Goal: Information Seeking & Learning: Learn about a topic

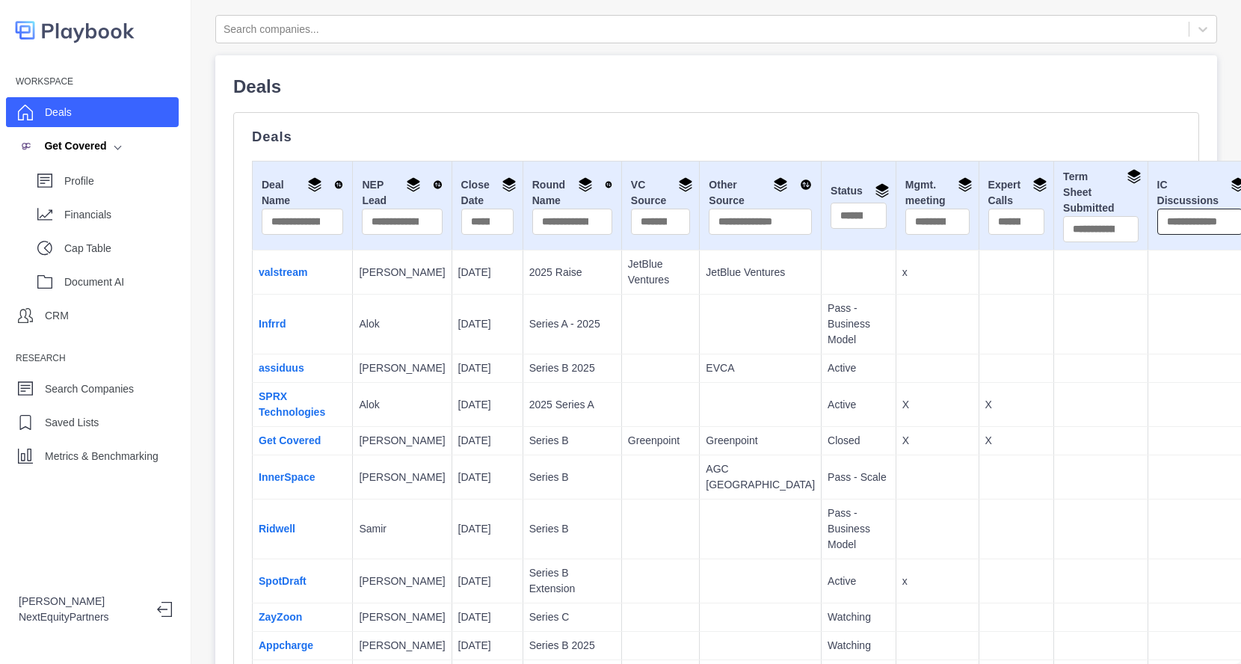
click at [1157, 225] on input "text" at bounding box center [1199, 222] width 85 height 26
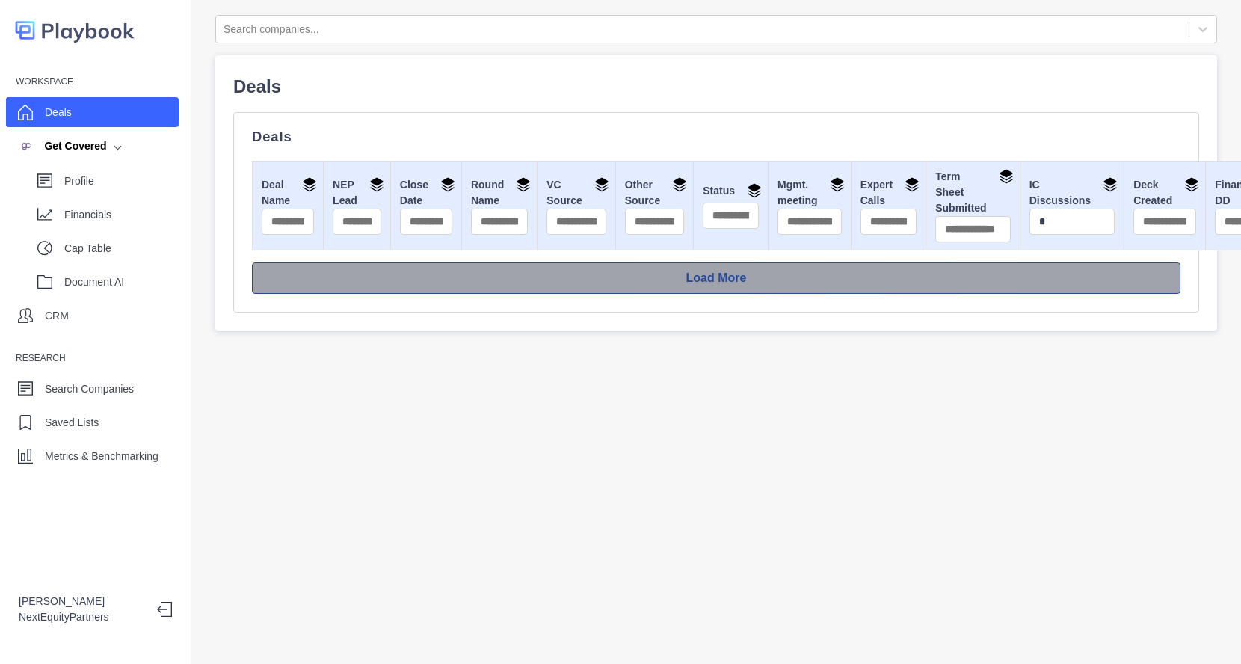
click at [1020, 280] on button "Load More" at bounding box center [716, 277] width 928 height 31
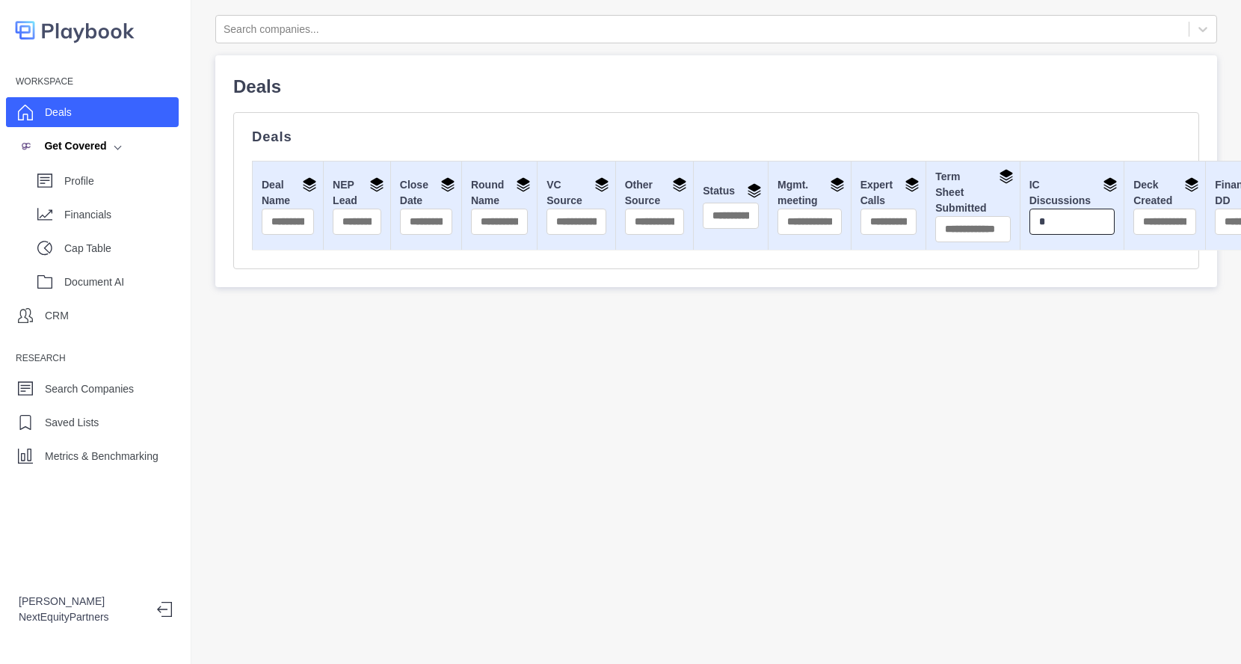
click at [1029, 219] on input "*" at bounding box center [1071, 222] width 85 height 26
click at [1029, 229] on input "*" at bounding box center [1071, 222] width 85 height 26
type input "*"
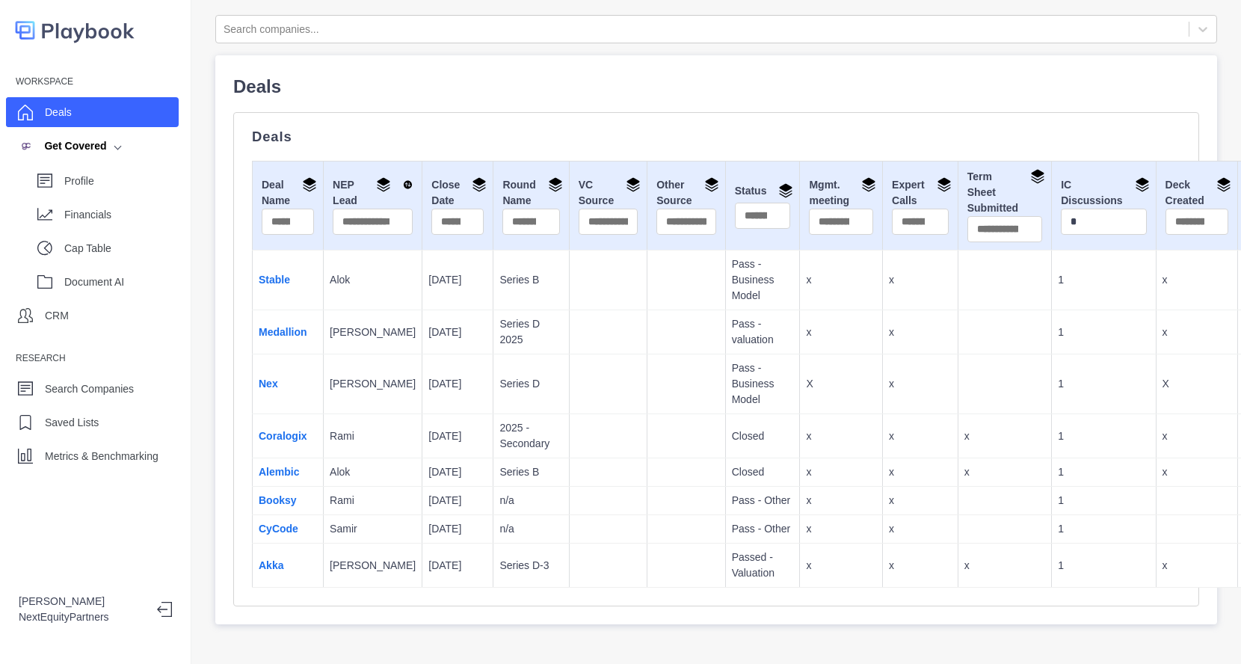
click at [1052, 292] on td "1" at bounding box center [1104, 280] width 104 height 60
click at [1061, 217] on input "*" at bounding box center [1103, 222] width 85 height 26
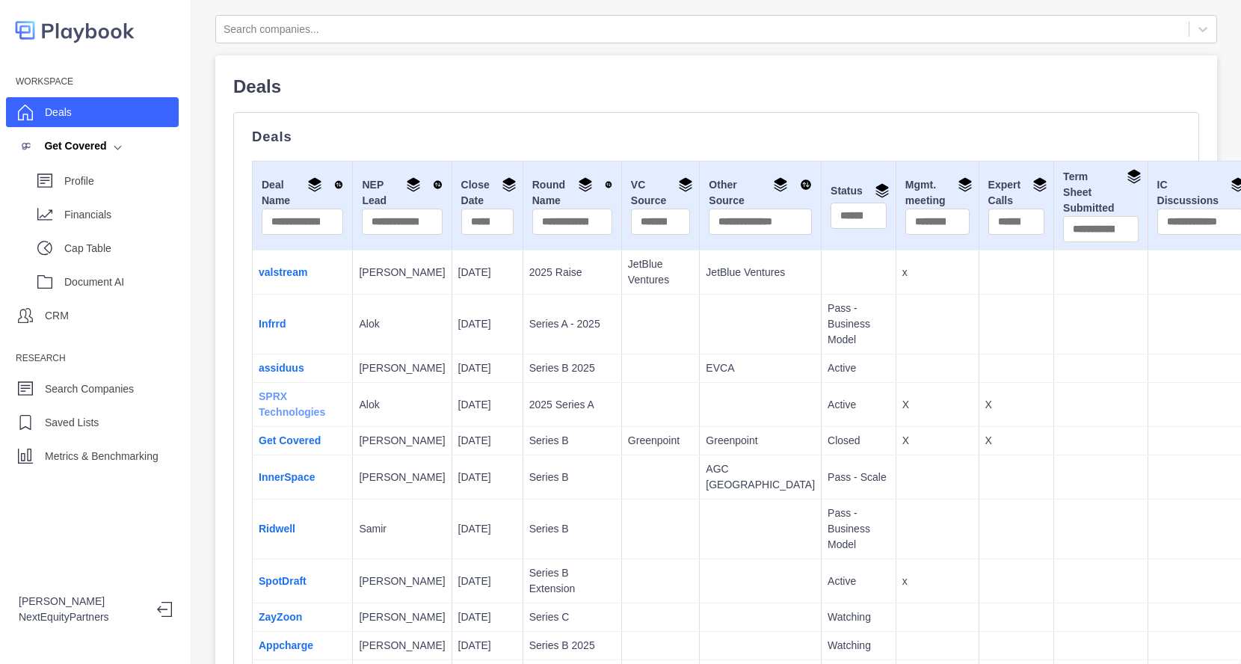
click at [268, 411] on link "SPRX Technologies" at bounding box center [292, 404] width 67 height 28
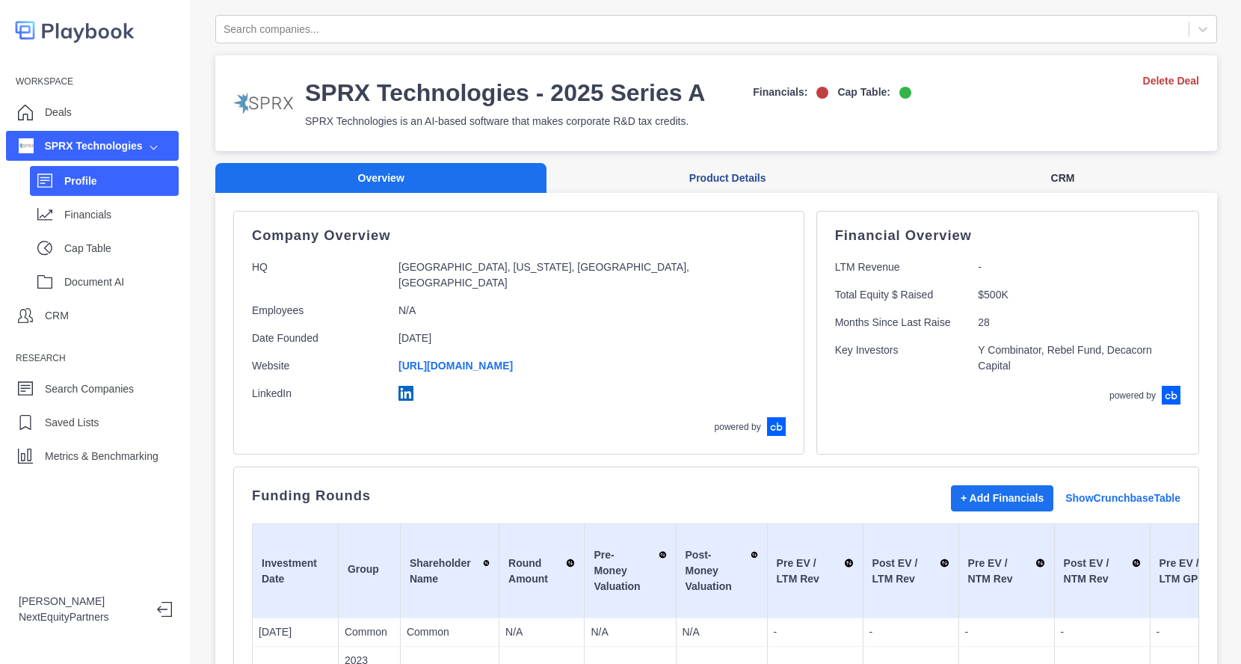
click at [1042, 185] on button "CRM" at bounding box center [1062, 178] width 309 height 31
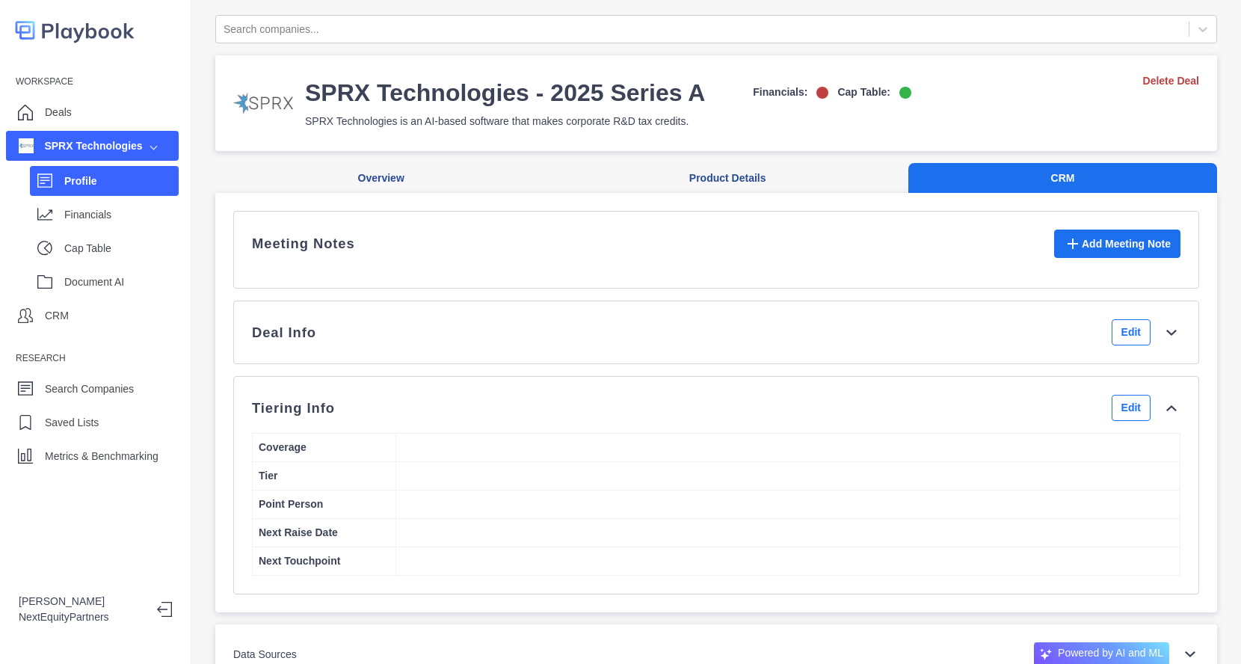
click at [528, 345] on div "Deal Info Edit" at bounding box center [716, 332] width 928 height 26
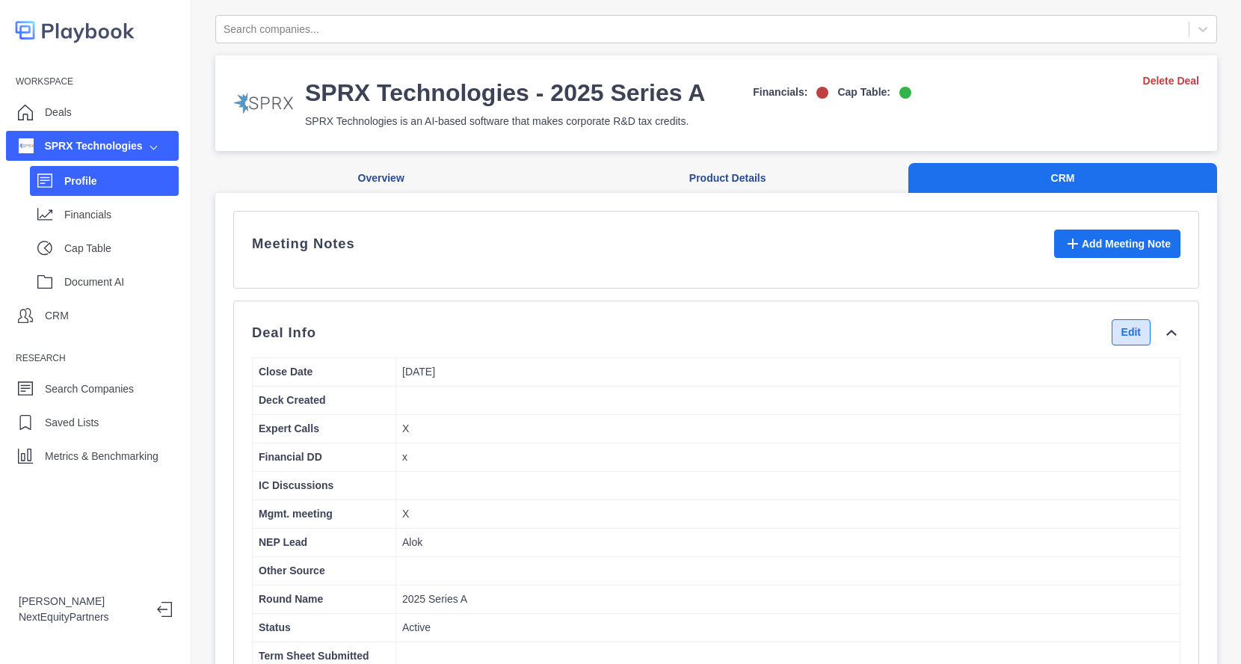
click at [1112, 335] on button "Edit" at bounding box center [1131, 332] width 39 height 26
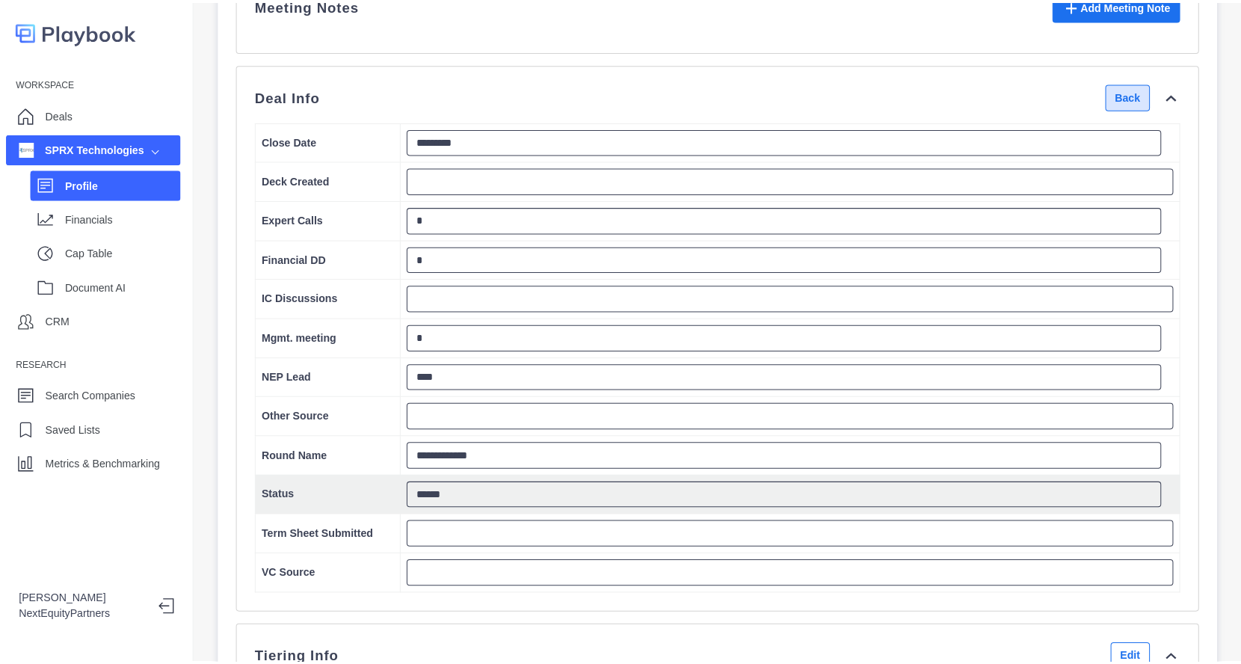
scroll to position [239, 0]
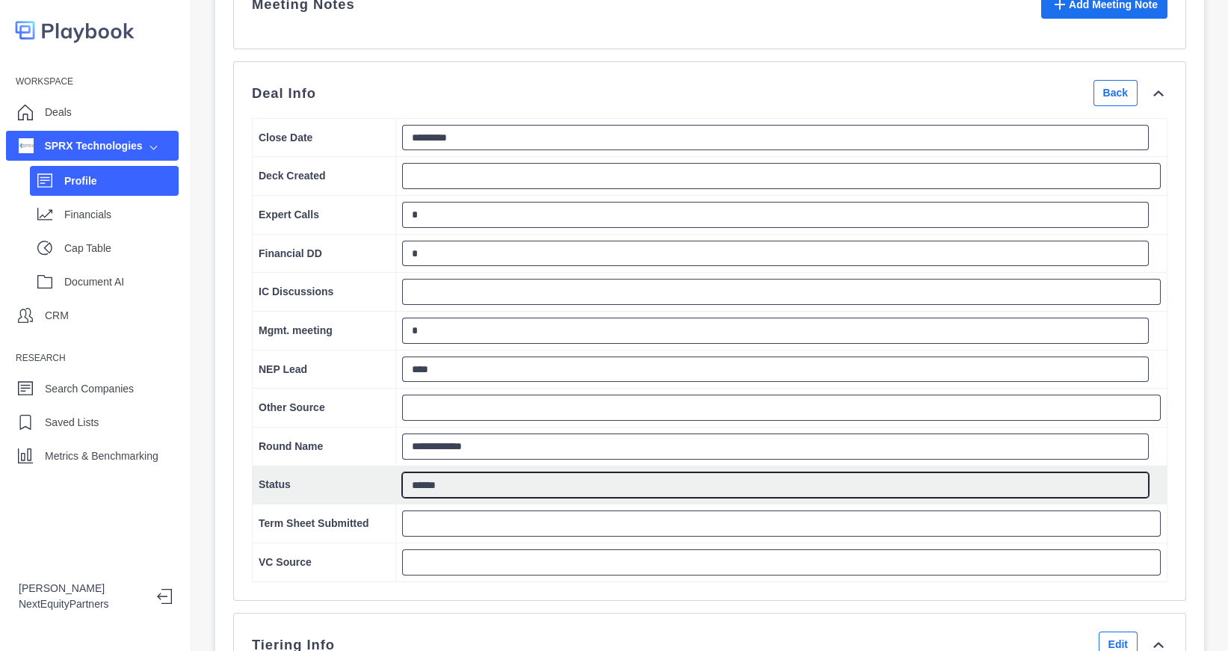
click at [450, 487] on textarea "******" at bounding box center [775, 484] width 747 height 25
type textarea "******"
click at [448, 496] on textarea "******" at bounding box center [775, 484] width 747 height 25
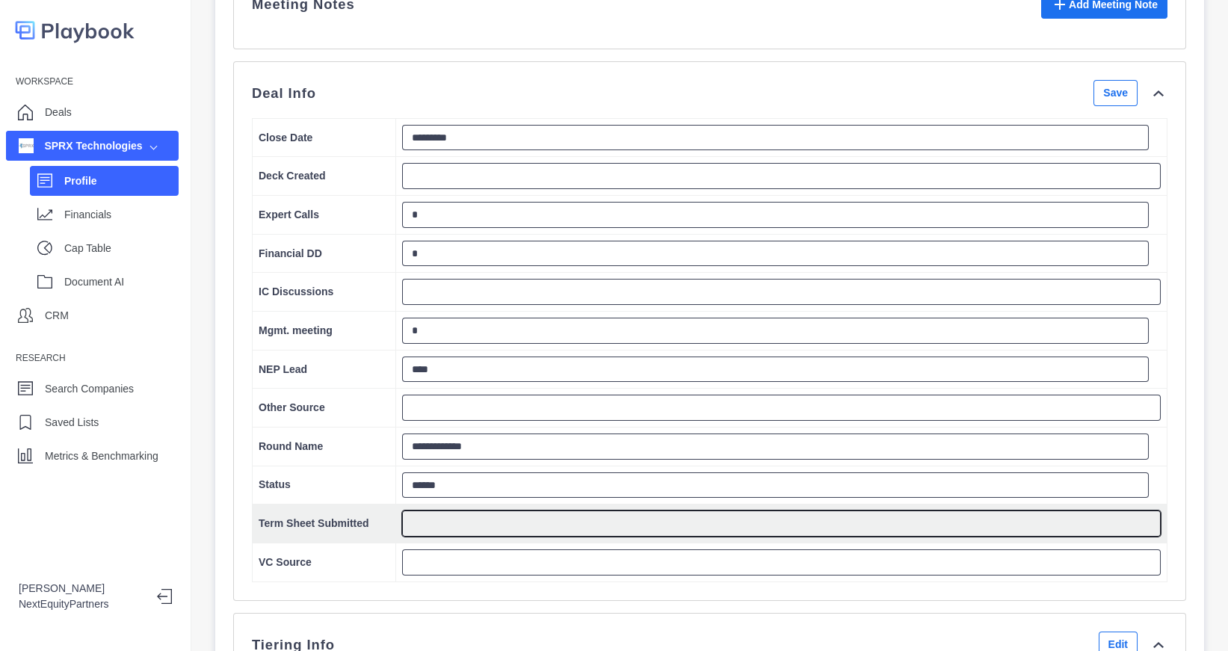
click at [434, 537] on textarea at bounding box center [781, 524] width 759 height 26
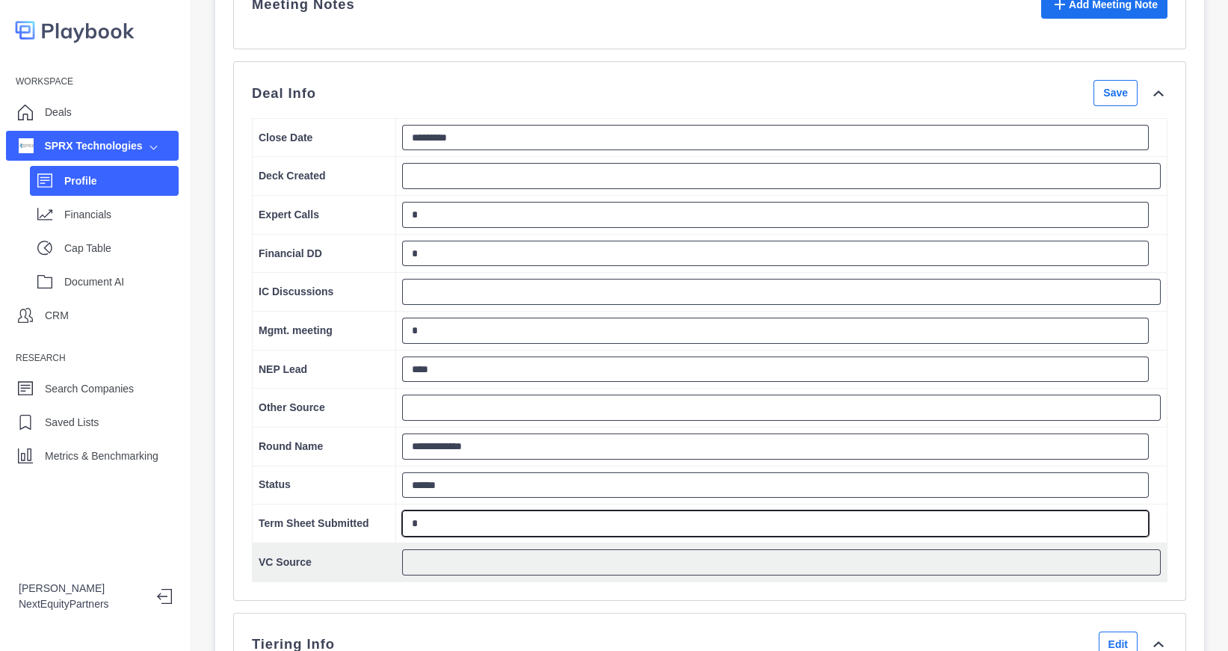
type textarea "*"
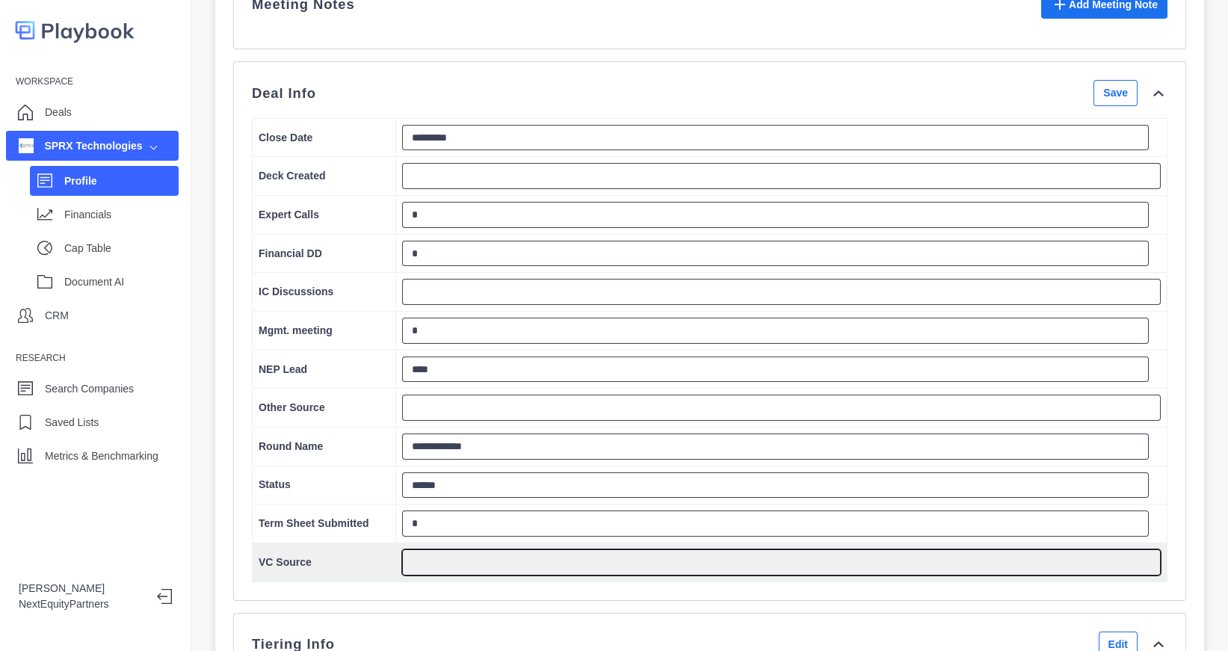
click at [419, 570] on textarea at bounding box center [781, 562] width 759 height 26
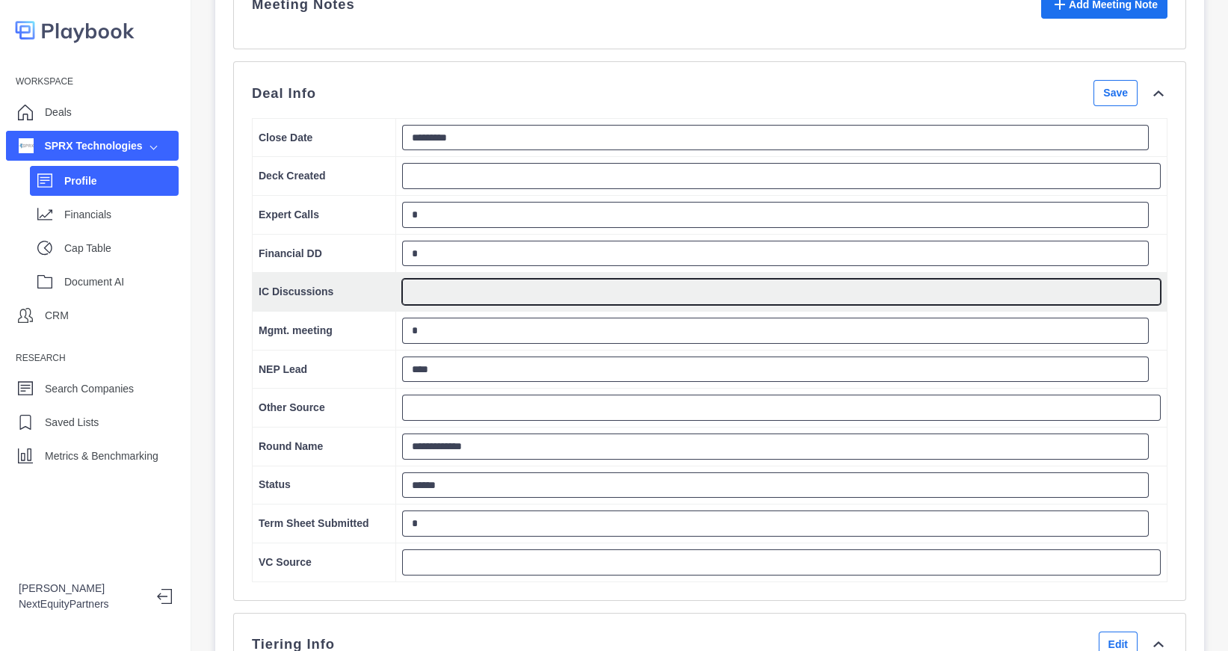
click at [416, 303] on textarea at bounding box center [781, 292] width 759 height 26
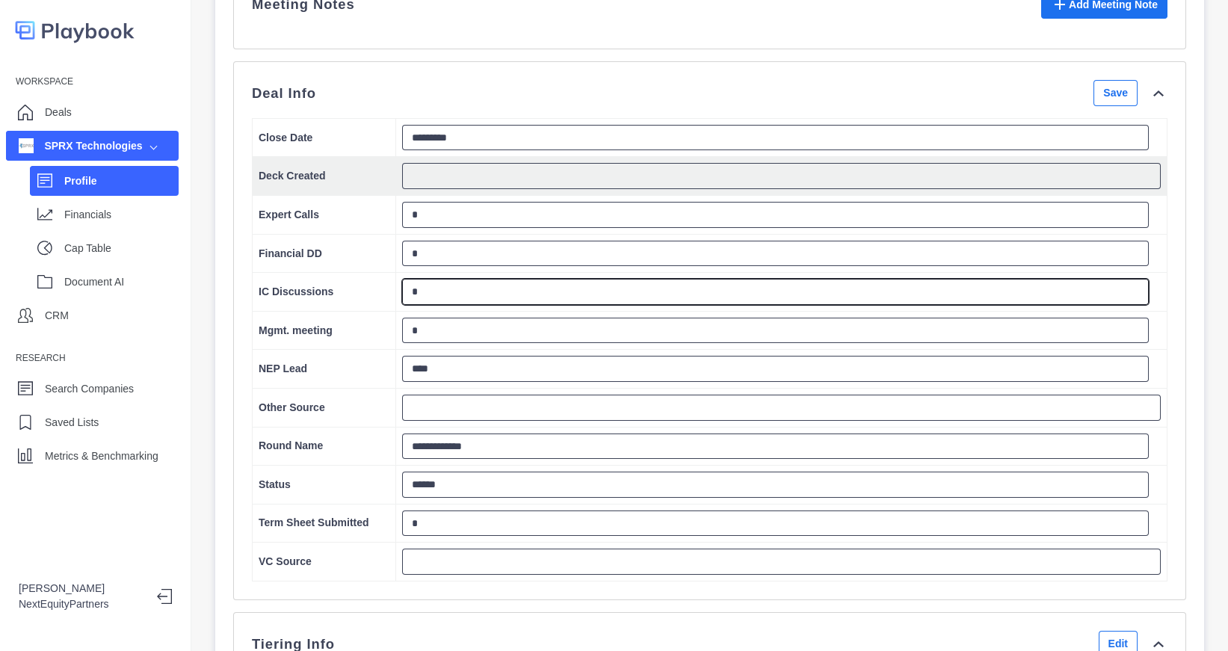
type textarea "*"
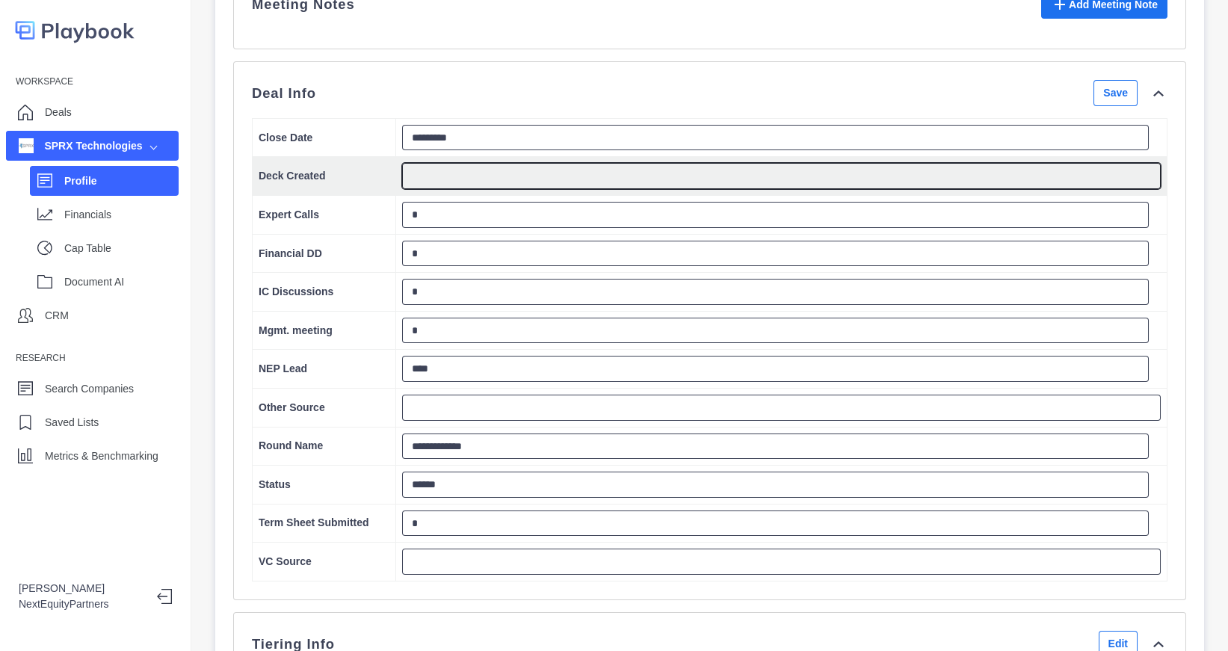
click at [430, 189] on textarea at bounding box center [781, 176] width 759 height 26
type textarea "*"
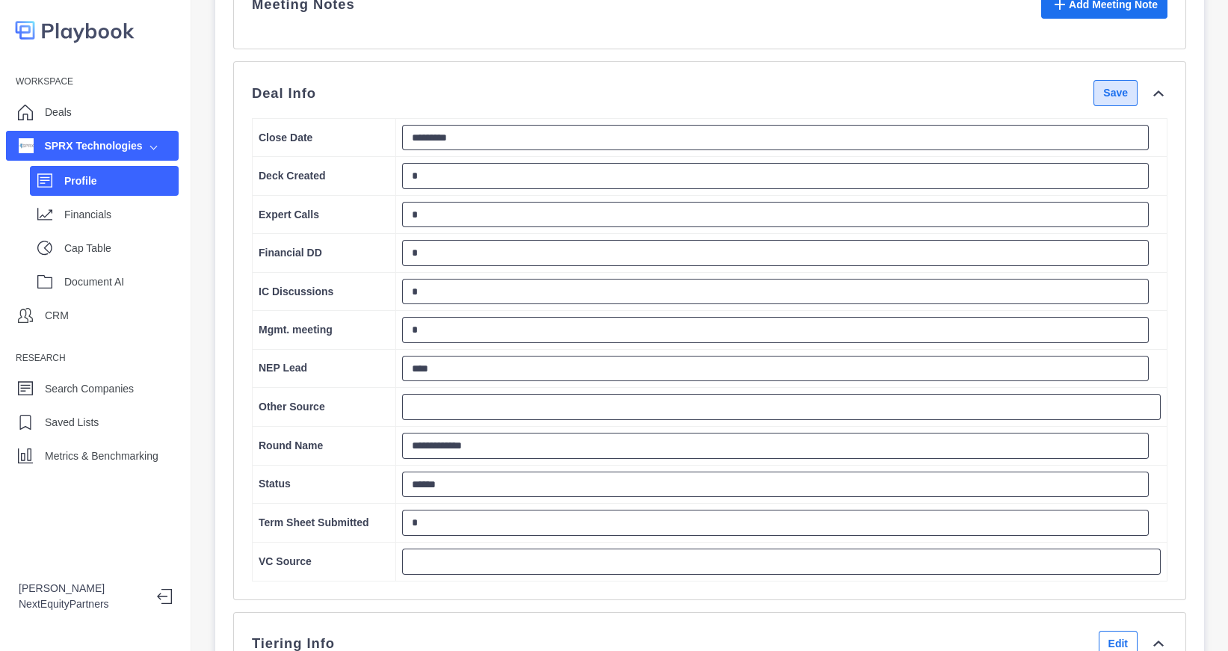
click at [1123, 99] on button "Save" at bounding box center [1116, 93] width 44 height 26
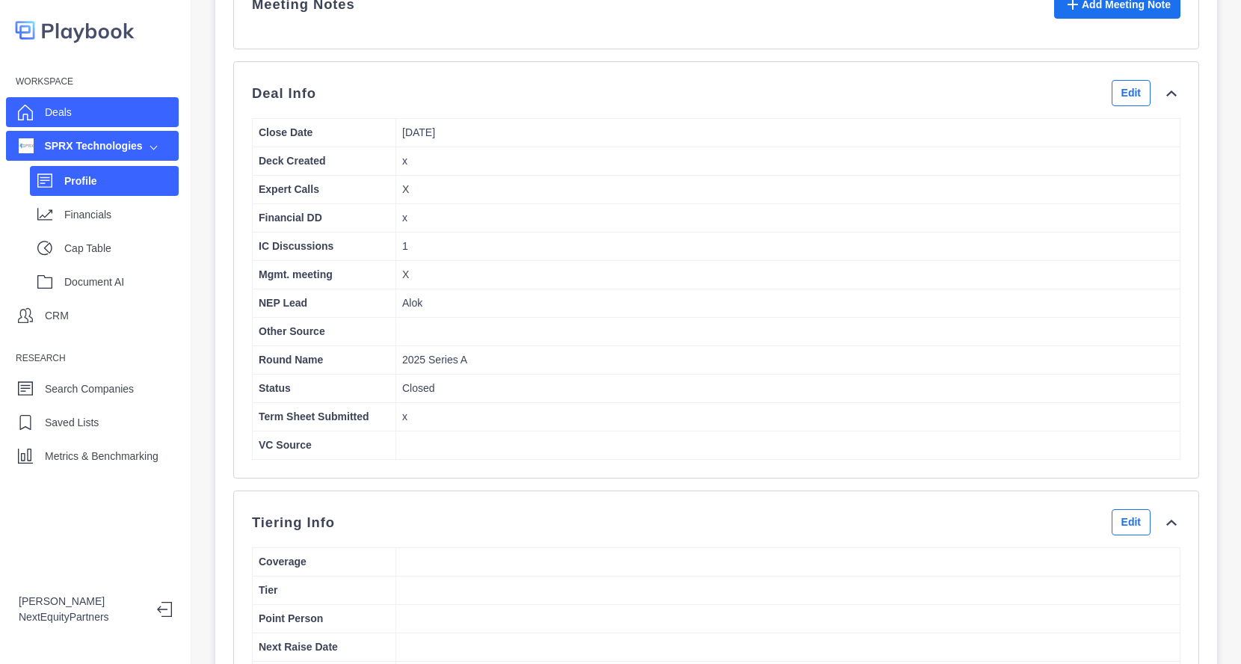
click at [40, 108] on div "Deals" at bounding box center [92, 112] width 173 height 30
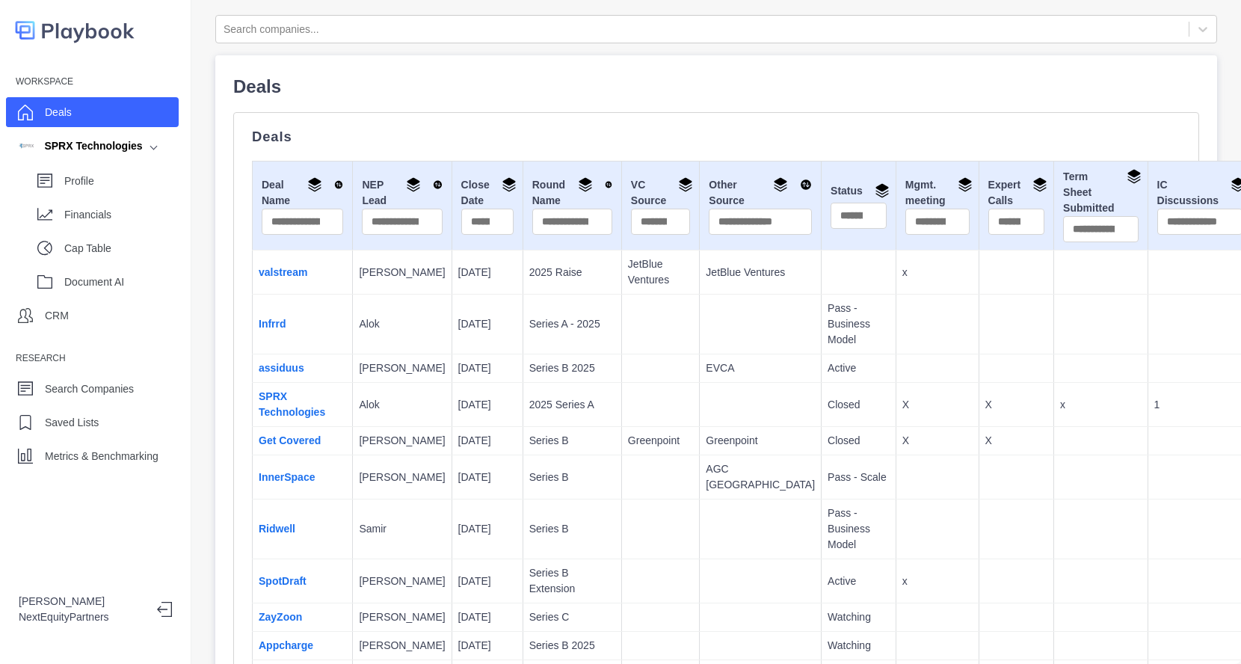
type input "*"
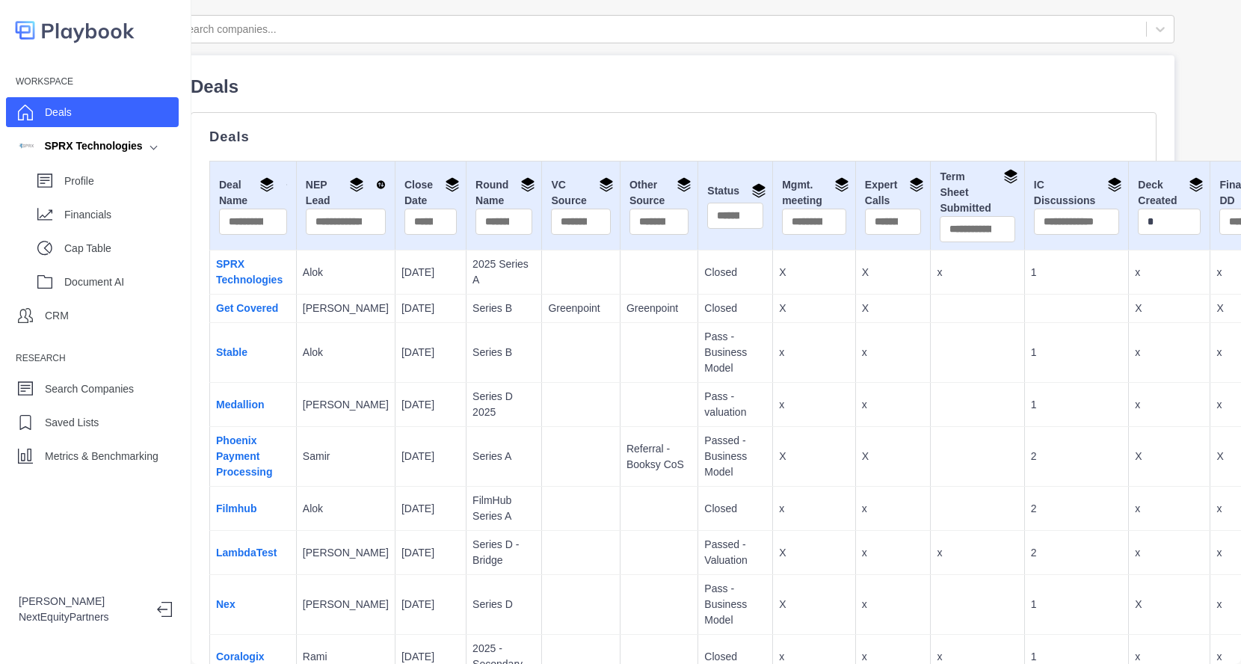
click at [1058, 325] on td "1" at bounding box center [1076, 353] width 104 height 60
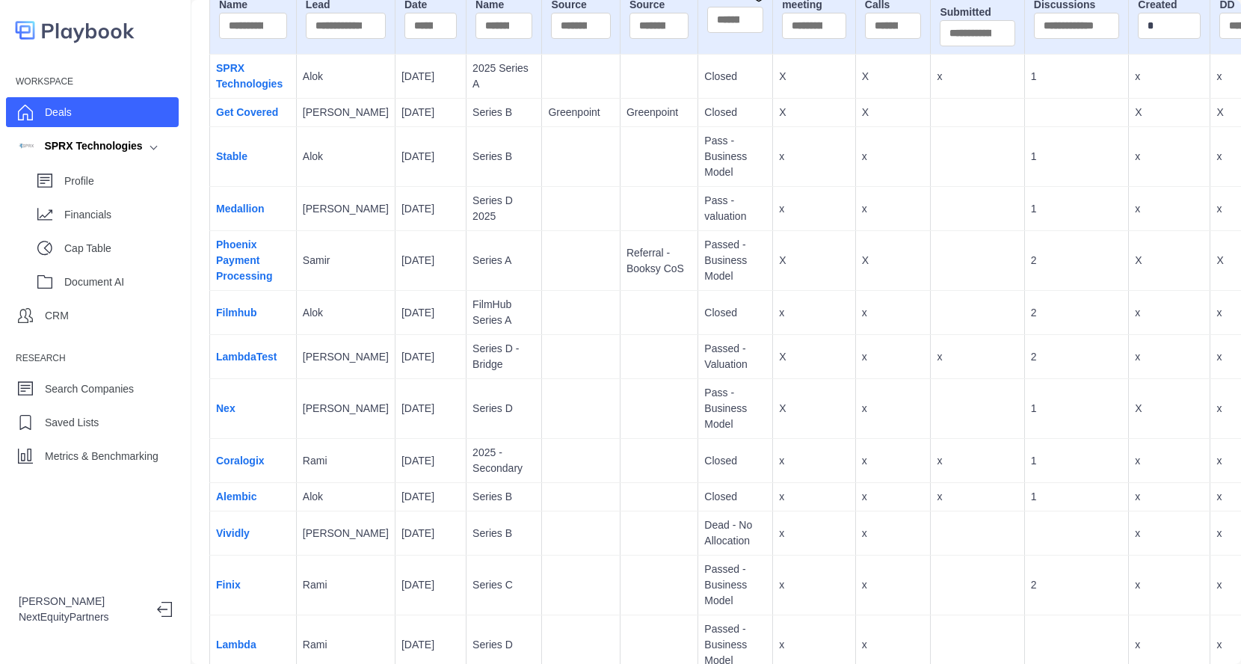
scroll to position [190, 43]
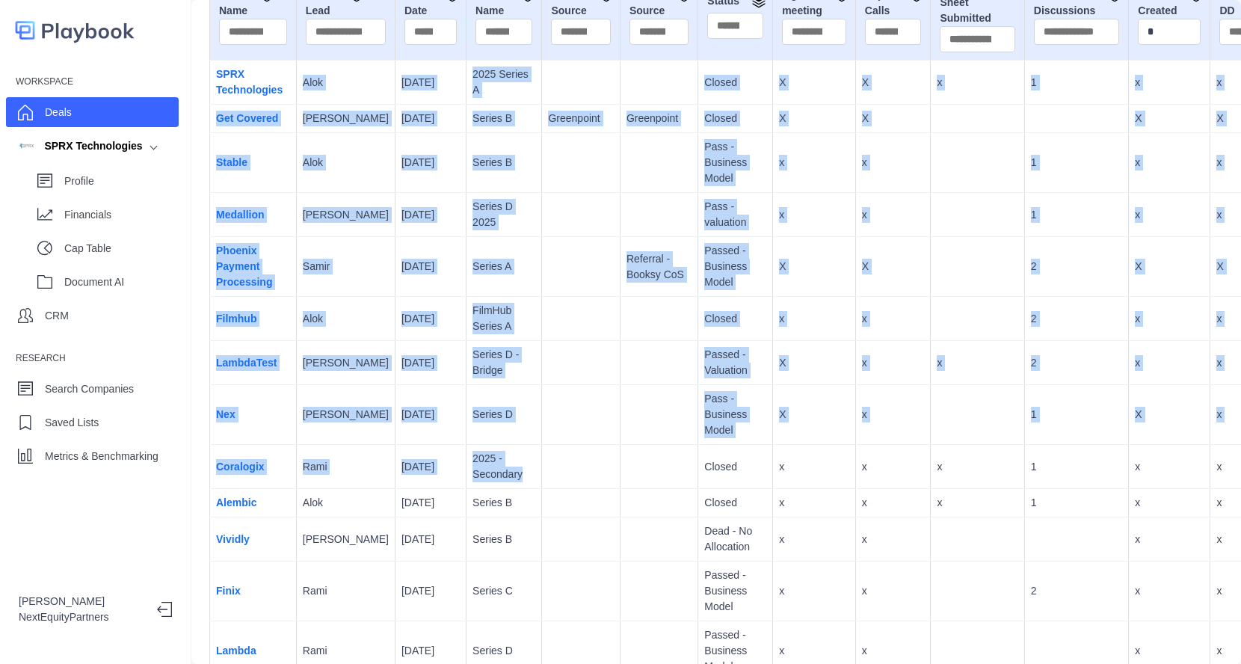
drag, startPoint x: 302, startPoint y: 65, endPoint x: 523, endPoint y: 457, distance: 449.5
click at [523, 457] on tbody "SPRX Technologies Alok 8/30/2025 2025 Series A Closed X X x 1 x x Get Covered R…" at bounding box center [754, 603] width 1088 height 1084
click at [542, 457] on td at bounding box center [581, 467] width 78 height 44
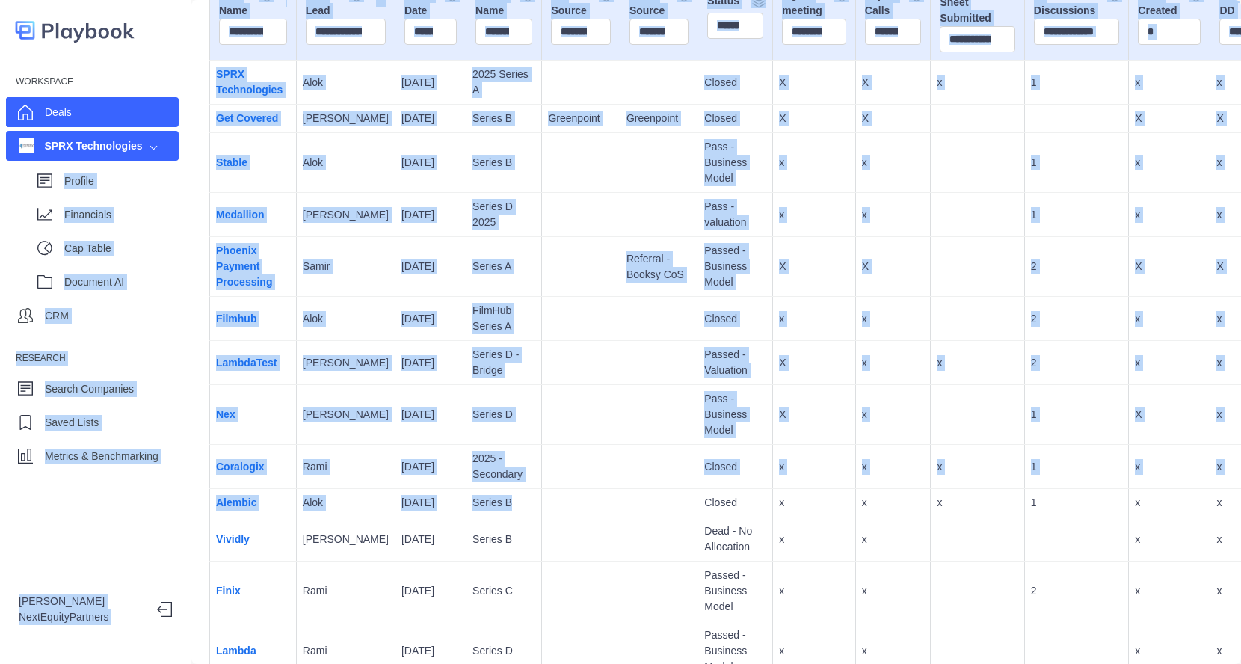
scroll to position [190, 0]
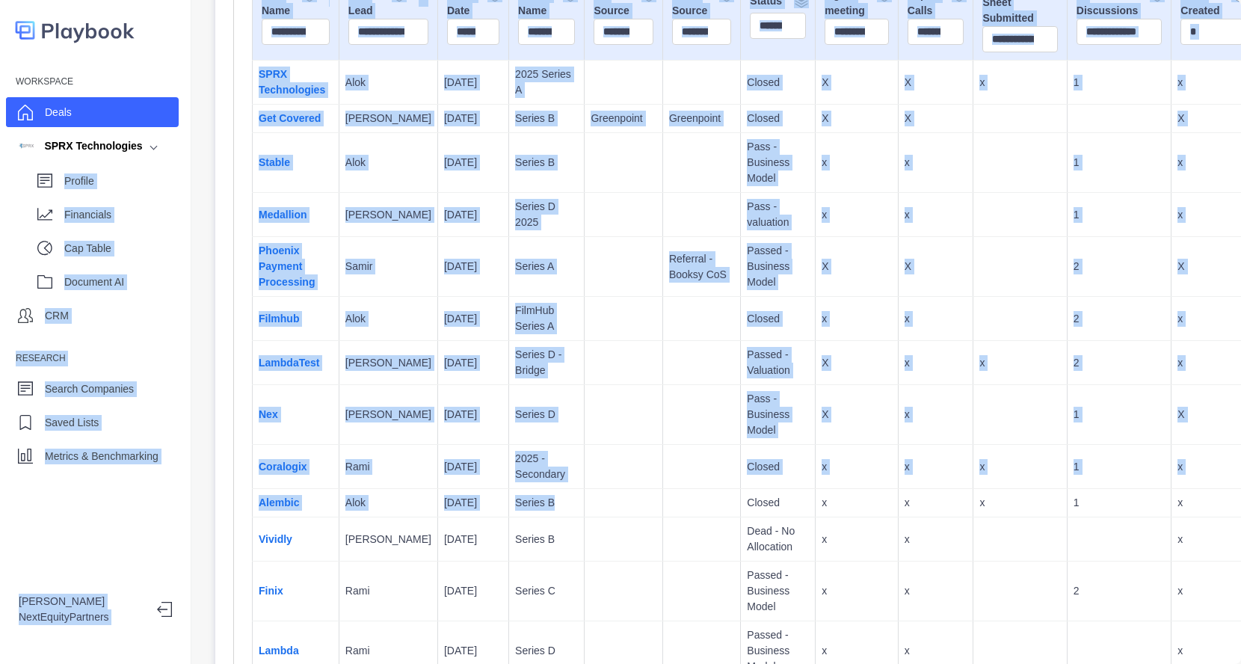
drag, startPoint x: 523, startPoint y: 486, endPoint x: 182, endPoint y: 127, distance: 494.9
click at [177, 129] on div "Workspace Deals SPRX Technologies Profile Financials Cap Table Document AI CRM …" at bounding box center [620, 332] width 1241 height 664
click at [747, 311] on p "Closed" at bounding box center [778, 319] width 62 height 16
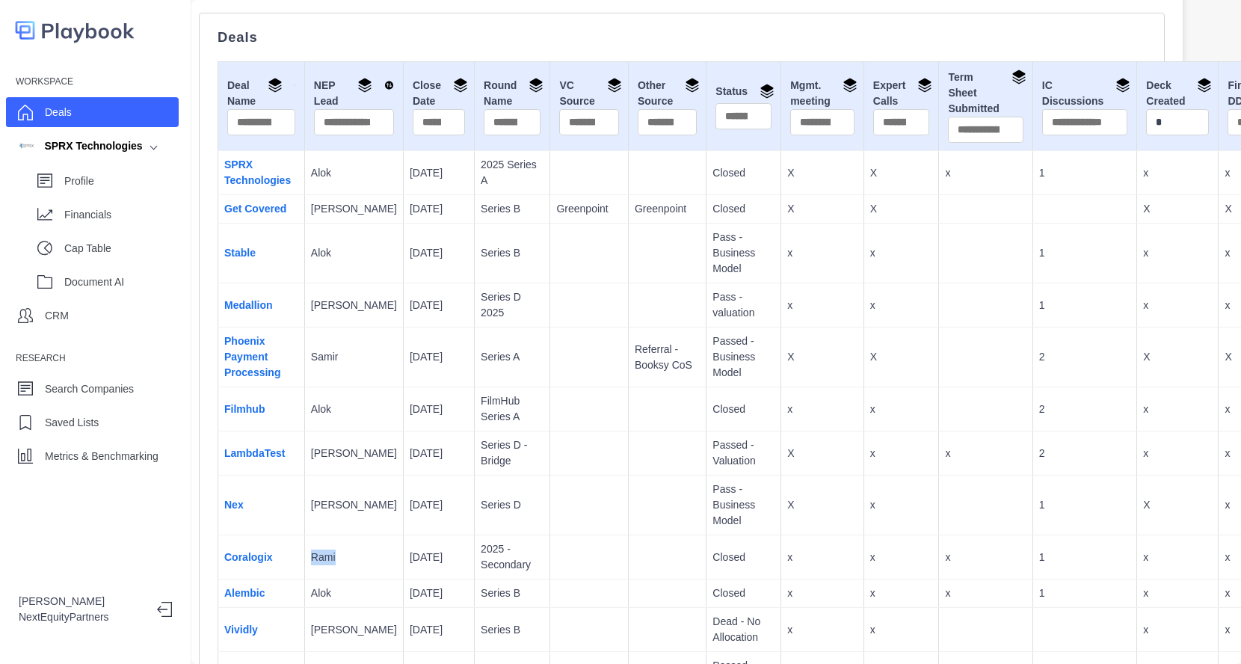
scroll to position [98, 34]
click at [203, 118] on div "Deals Deal Name NEP Lead Close Date Round Name VC Source Other Source Status Mg…" at bounding box center [682, 656] width 966 height 1284
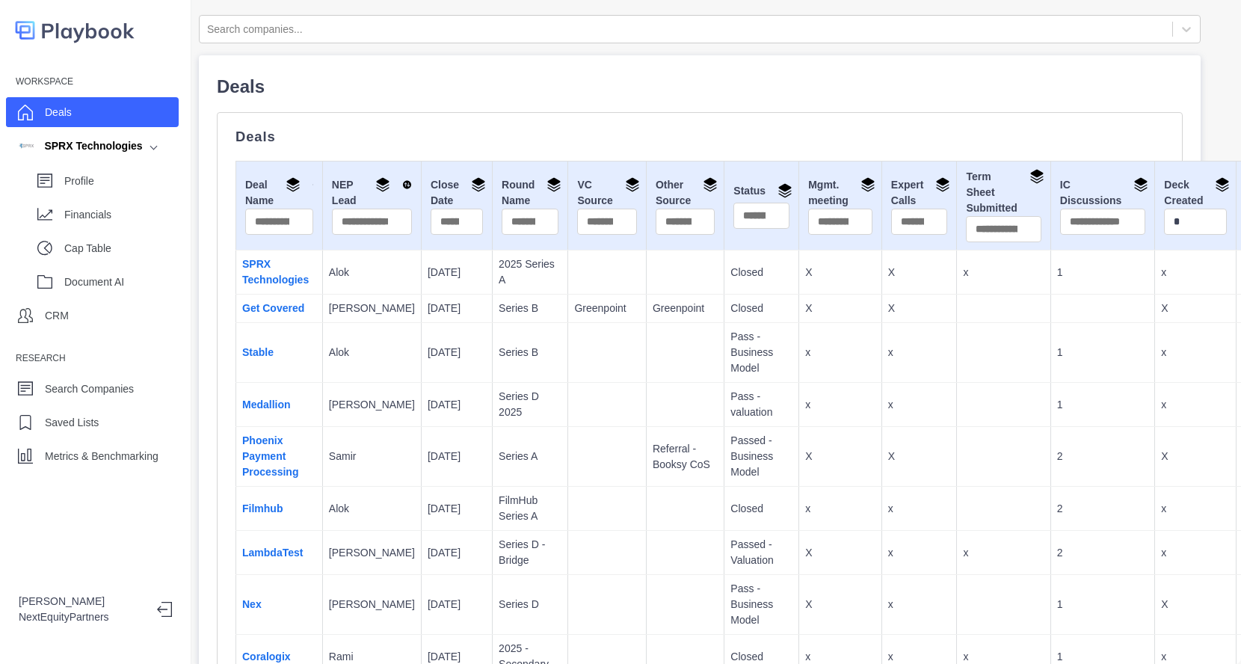
scroll to position [458, 16]
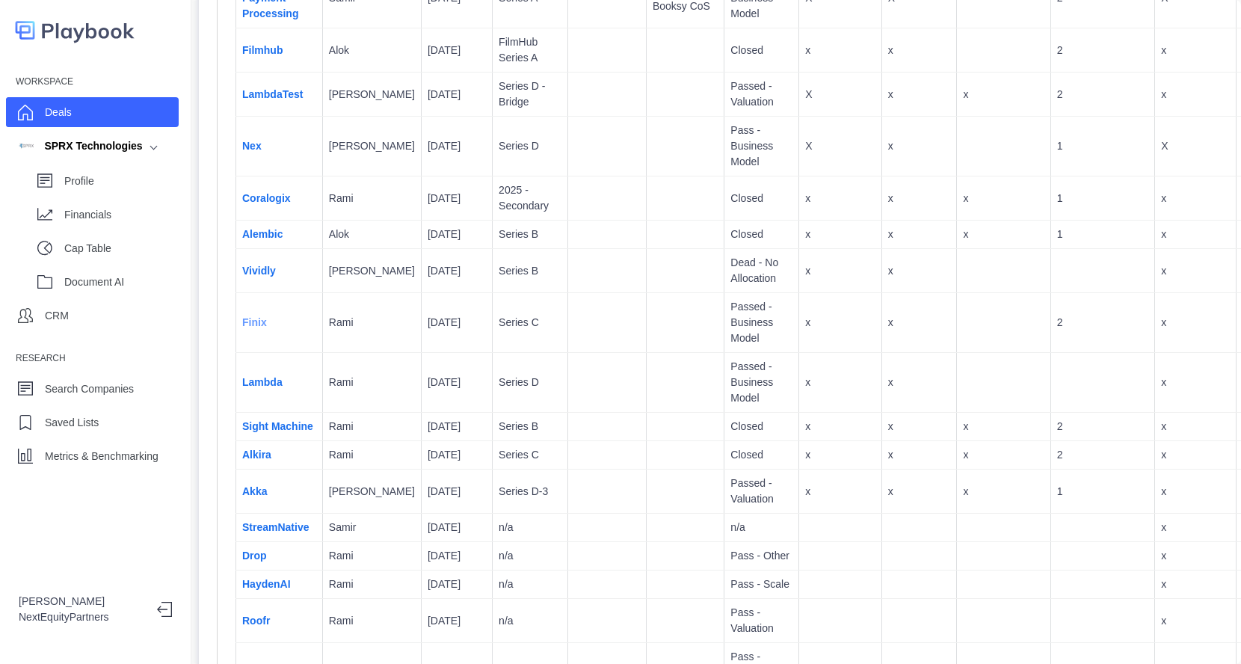
click at [247, 323] on link "Finix" at bounding box center [254, 322] width 25 height 12
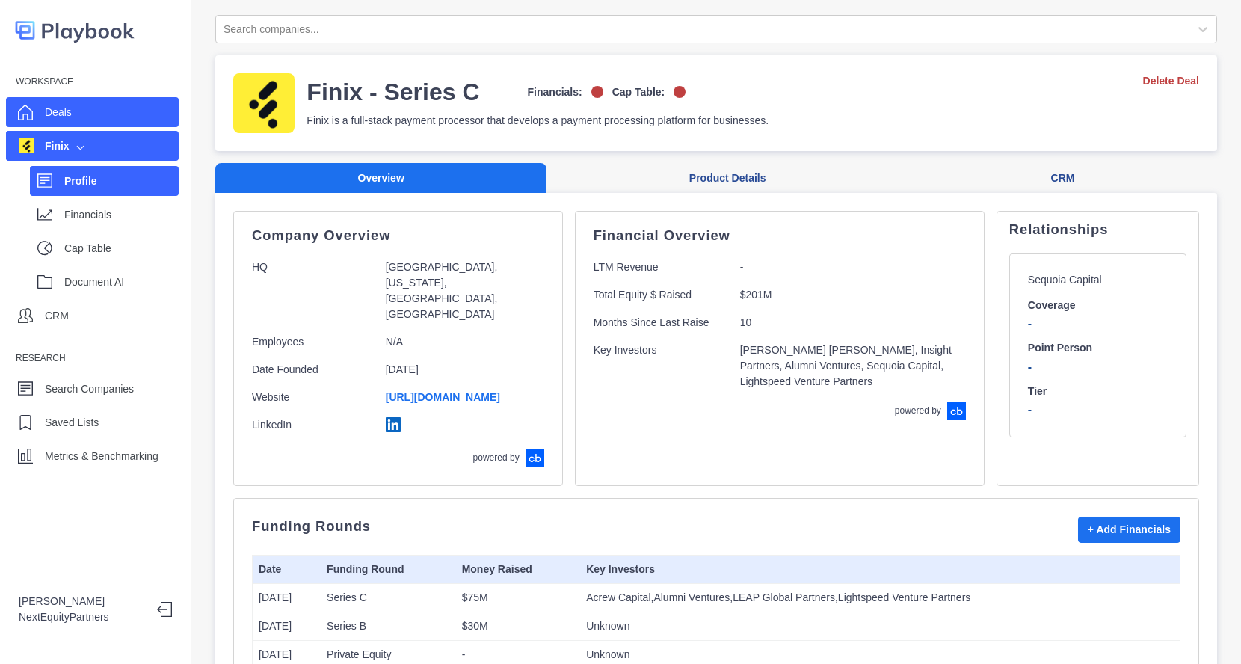
click at [68, 125] on div "Deals" at bounding box center [92, 112] width 173 height 30
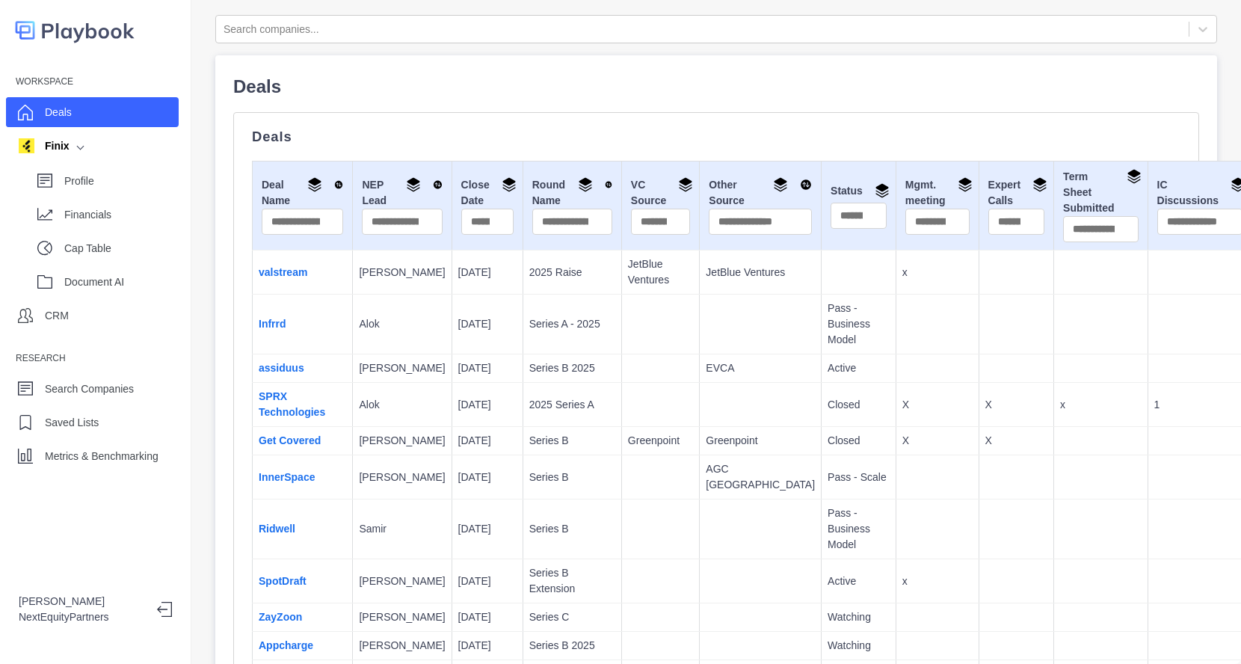
click at [979, 319] on td at bounding box center [1017, 325] width 76 height 60
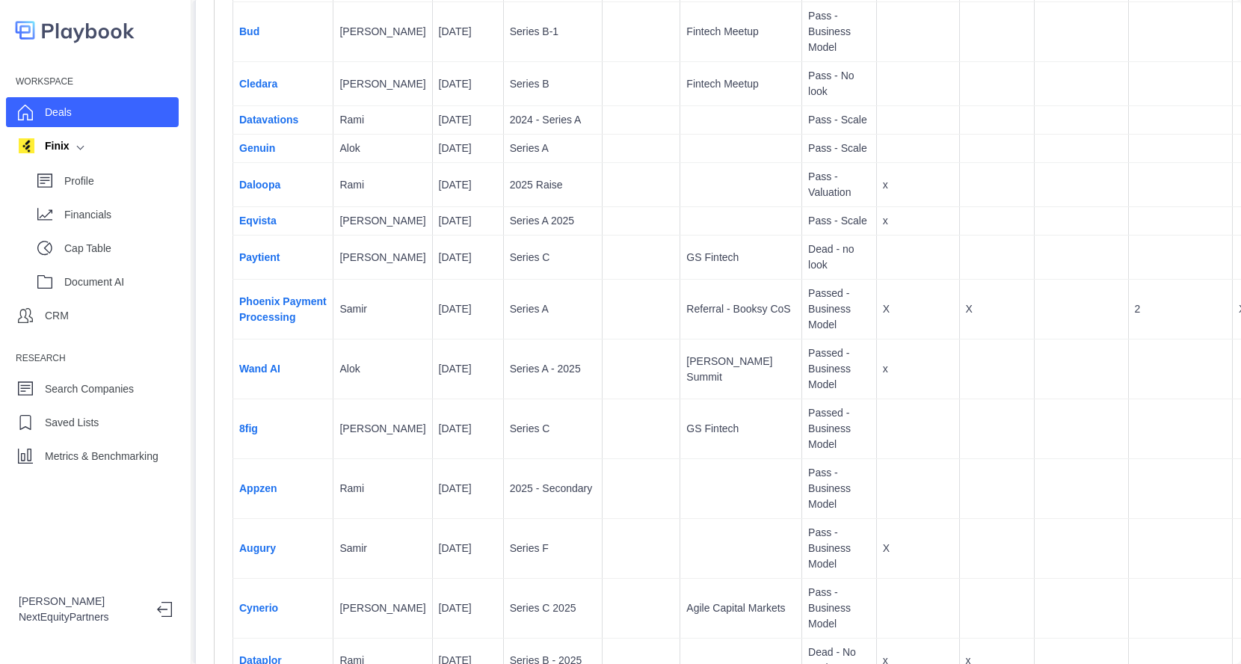
scroll to position [1452, 19]
click at [439, 436] on p "[DATE]" at bounding box center [468, 428] width 58 height 16
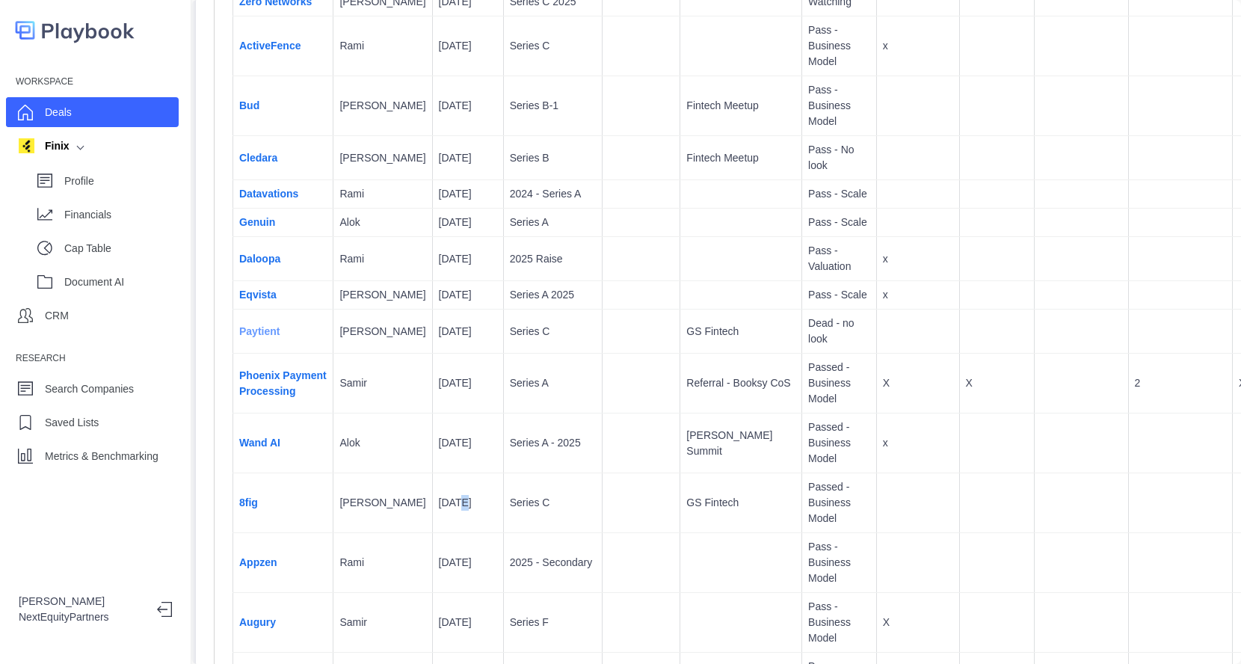
click at [258, 337] on link "Paytient" at bounding box center [259, 331] width 40 height 12
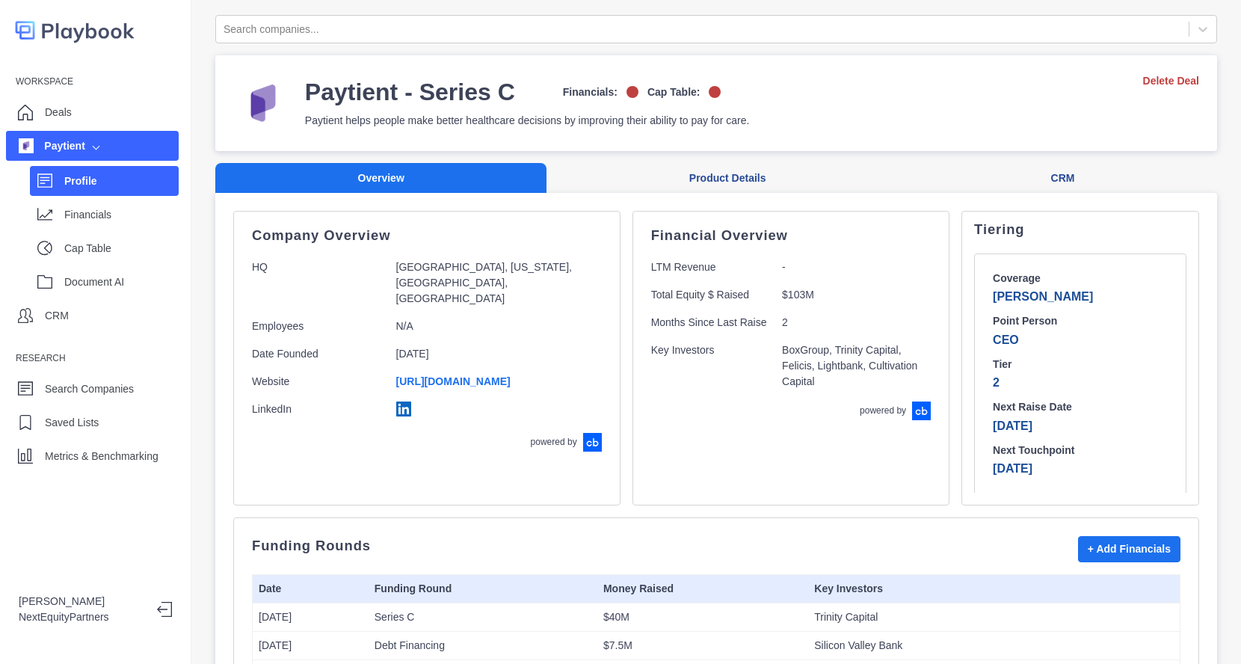
scroll to position [4, 0]
drag, startPoint x: 977, startPoint y: 432, endPoint x: 1047, endPoint y: 472, distance: 80.4
click at [1047, 472] on div "Coverage [PERSON_NAME] Point Person CEO Tier 2 Next Raise Date [DATE] Next Touc…" at bounding box center [1080, 371] width 175 height 206
click at [1047, 472] on p "[DATE]" at bounding box center [1080, 465] width 175 height 18
drag, startPoint x: 1002, startPoint y: 432, endPoint x: 886, endPoint y: 272, distance: 197.5
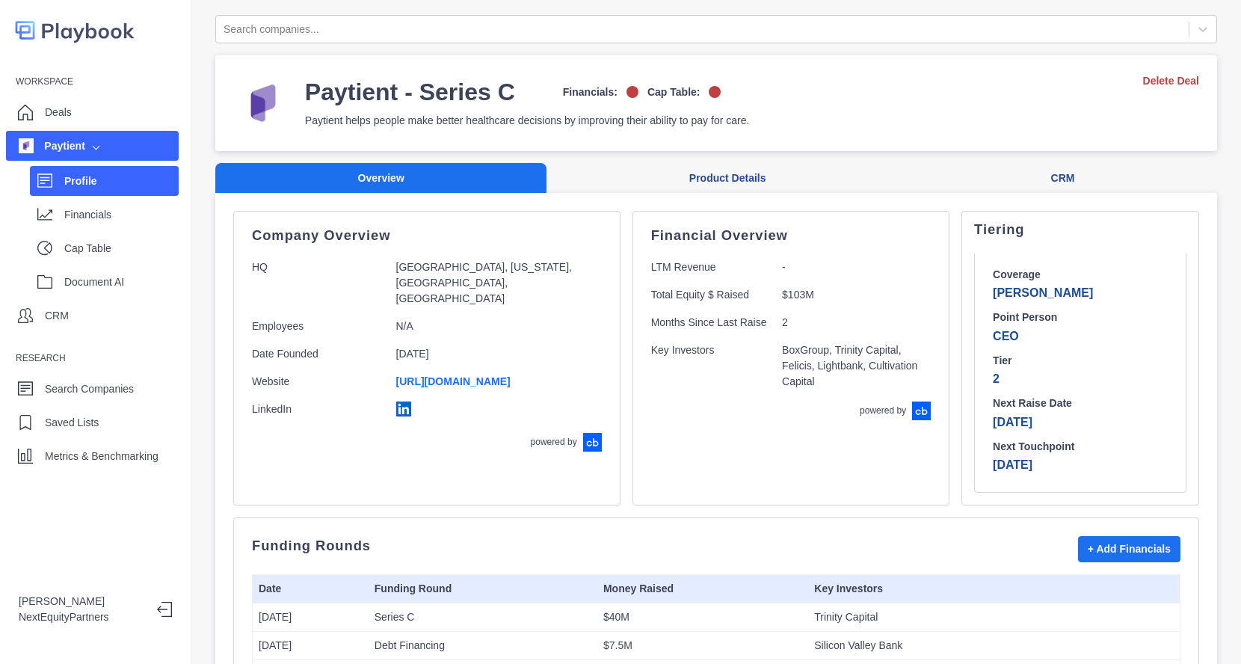
click at [886, 272] on div "Company Overview HQ [GEOGRAPHIC_DATA], [US_STATE], [GEOGRAPHIC_DATA], [GEOGRAPH…" at bounding box center [716, 358] width 966 height 295
click at [993, 307] on div "Coverage [PERSON_NAME] Point Person CEO Tier 2 Next Raise Date [DATE] Next Touc…" at bounding box center [1080, 371] width 175 height 206
click at [1027, 180] on button "CRM" at bounding box center [1062, 178] width 309 height 31
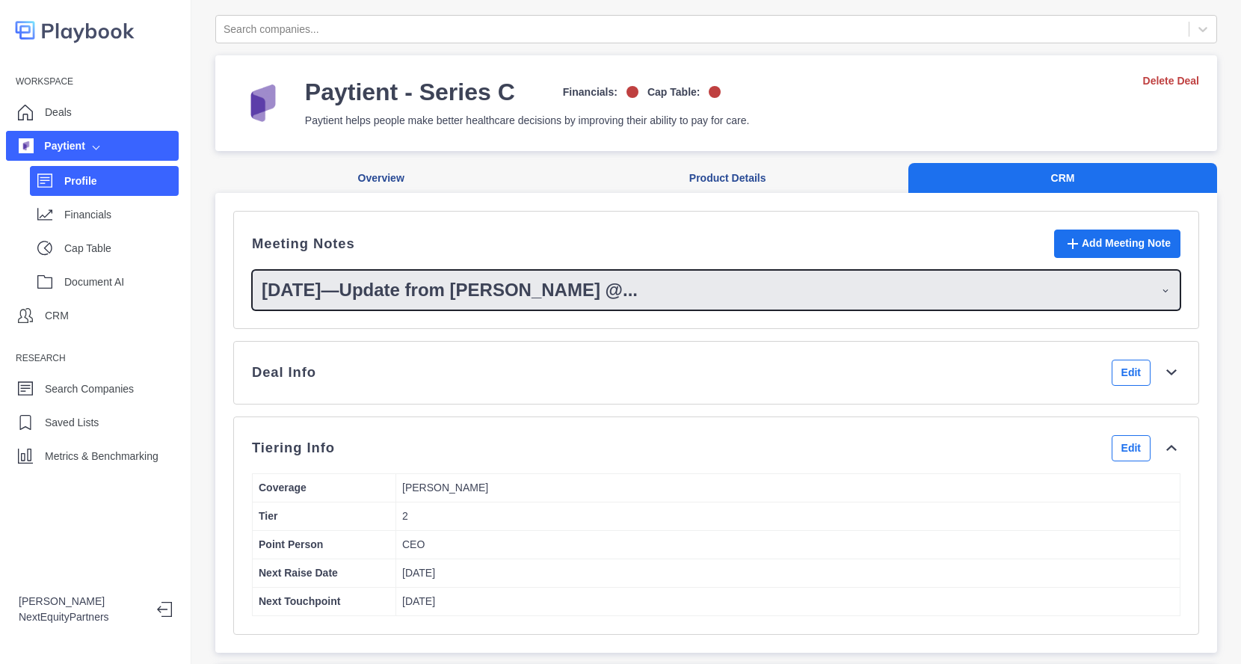
click at [383, 292] on p "2/27/2025 — Update from Chris @ ..." at bounding box center [450, 290] width 376 height 27
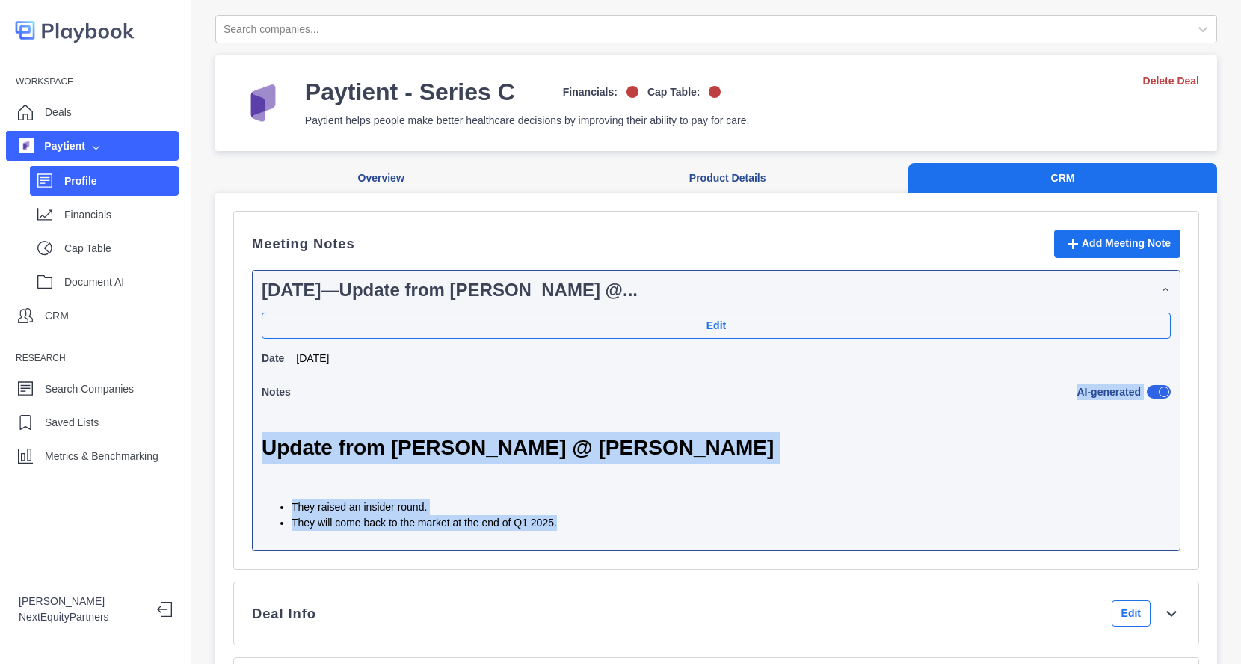
drag, startPoint x: 398, startPoint y: 391, endPoint x: 653, endPoint y: 526, distance: 288.9
click at [653, 526] on div "Notes AI-generated Update from Chris @ Carrick They raised an insider round. Th…" at bounding box center [716, 460] width 909 height 164
click at [653, 526] on li "They will come back to the market at the end of Q1 2025." at bounding box center [731, 523] width 879 height 16
drag, startPoint x: 510, startPoint y: 441, endPoint x: 367, endPoint y: 342, distance: 174.0
click at [367, 342] on div "Edit Date 2/27/2025 Notes AI-generated Update from Chris @ Carrick They raised …" at bounding box center [716, 426] width 909 height 229
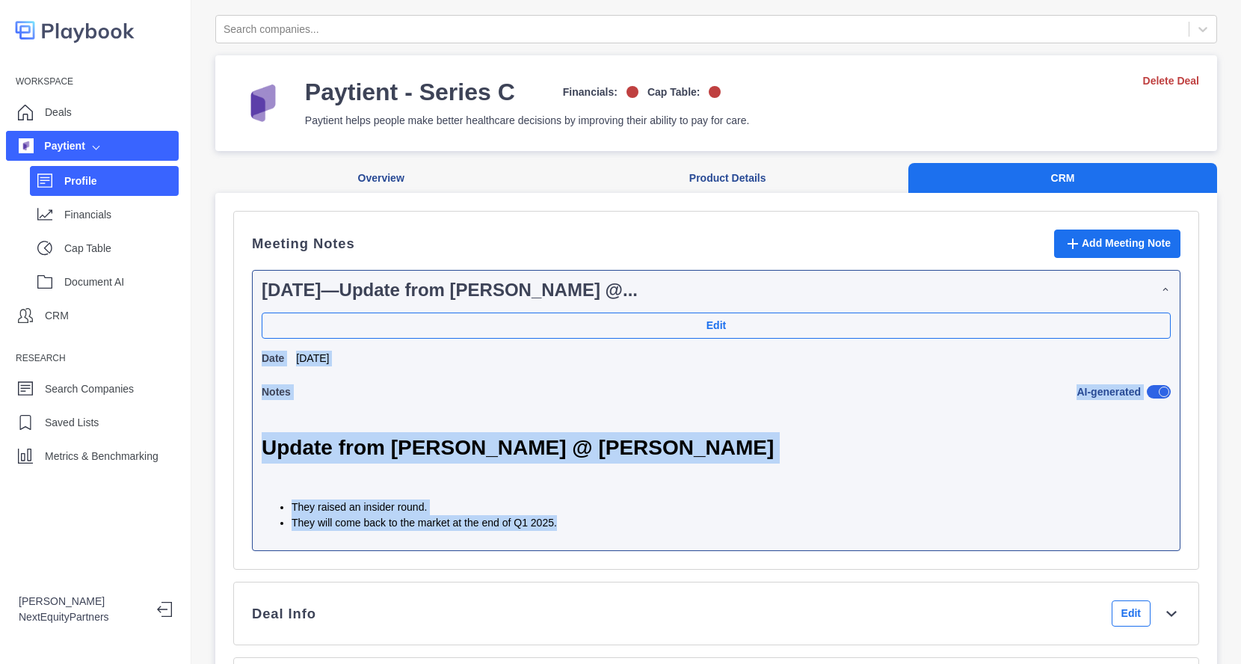
click at [409, 436] on h1 "Update from Chris @ Carrick" at bounding box center [716, 447] width 909 height 31
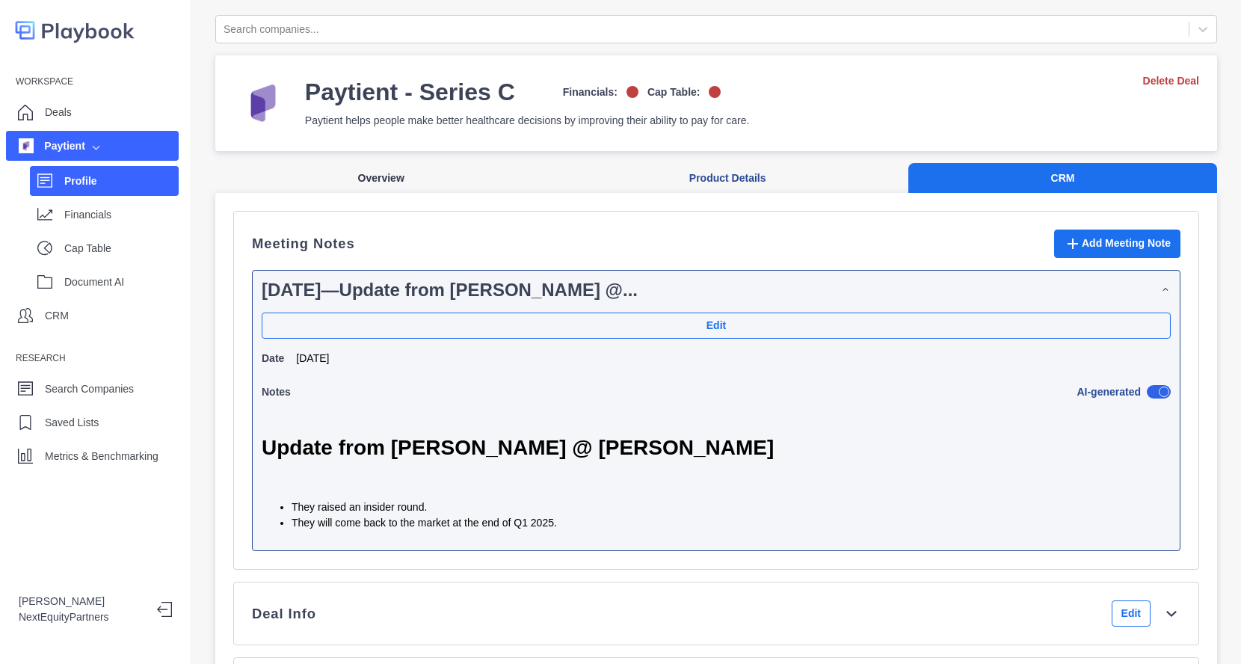
click at [351, 187] on button "Overview" at bounding box center [380, 178] width 331 height 31
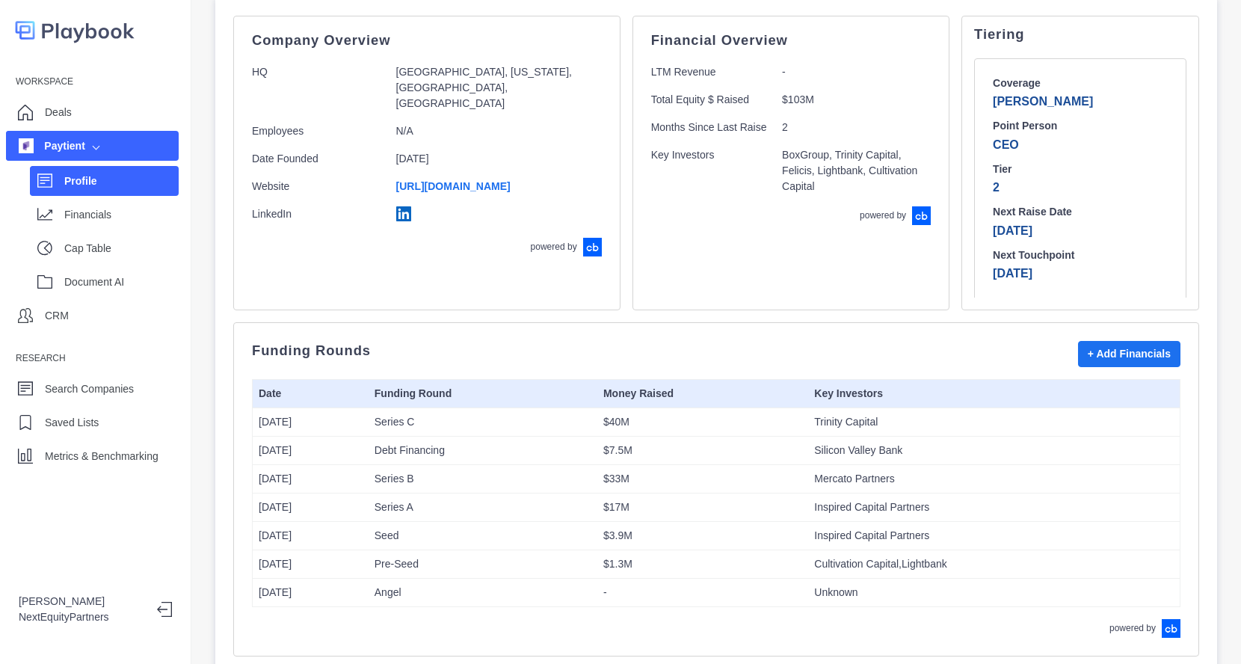
scroll to position [216, 0]
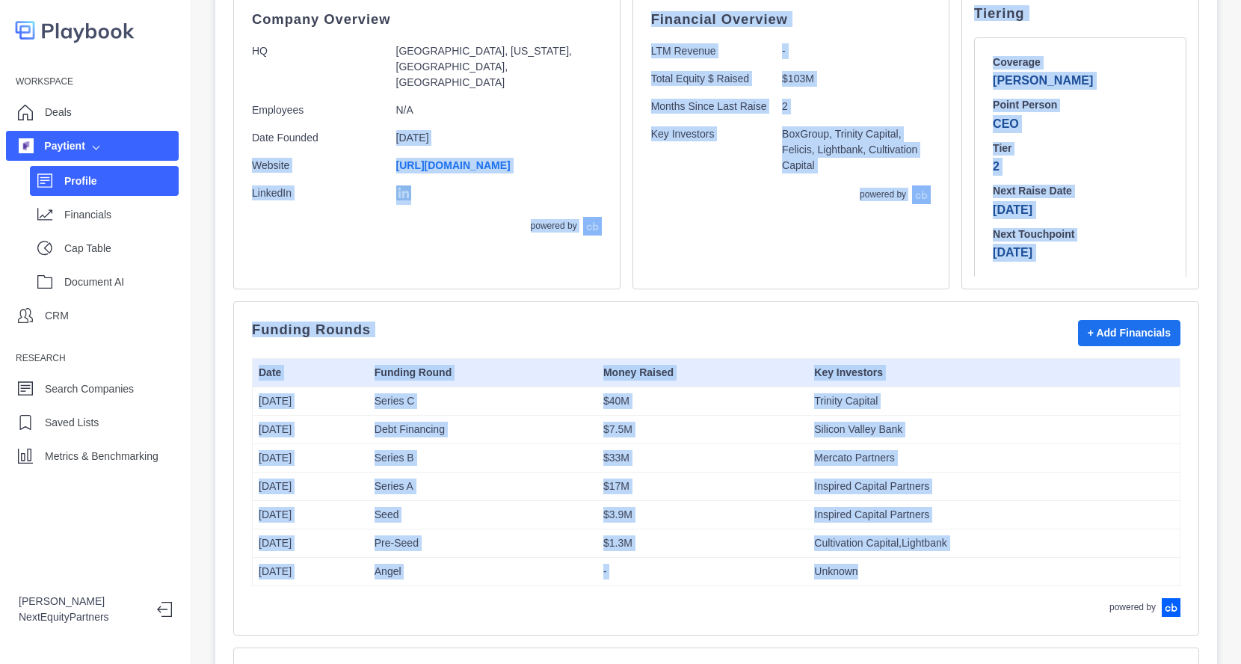
drag, startPoint x: 979, startPoint y: 561, endPoint x: 362, endPoint y: 139, distance: 747.7
click at [357, 126] on div "Company Overview HQ Columbia, Missouri, United States, North America Employees …" at bounding box center [716, 649] width 966 height 1309
click at [546, 444] on td "Series B" at bounding box center [483, 457] width 229 height 28
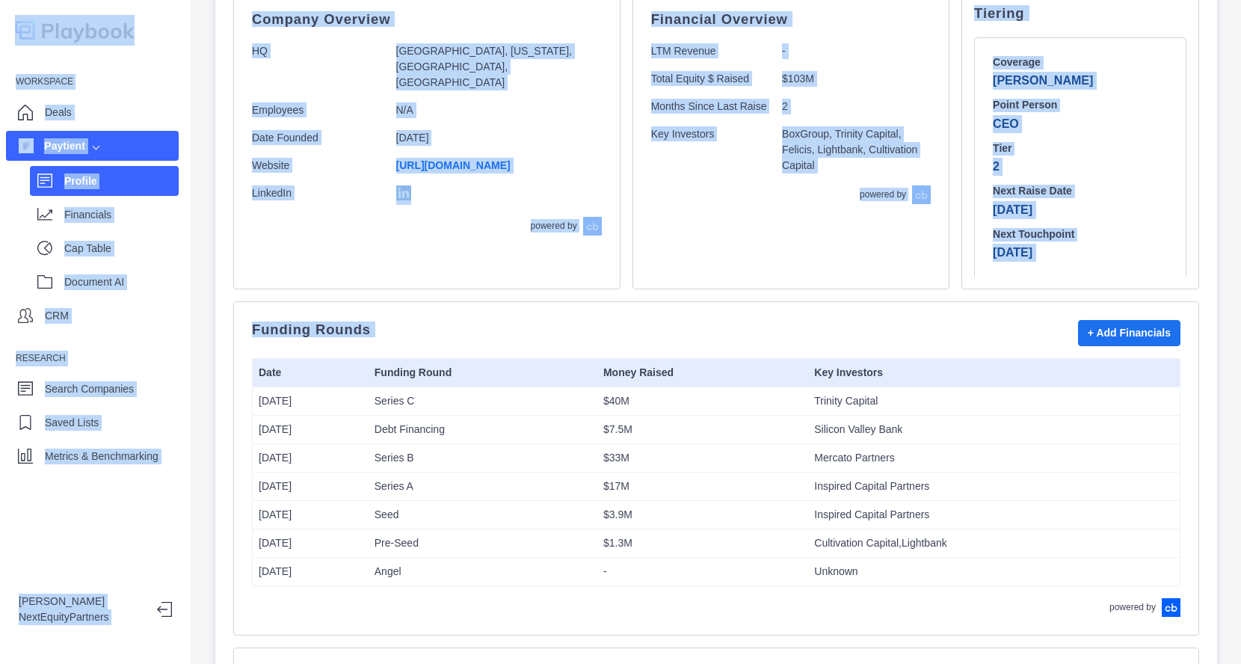
scroll to position [0, 0]
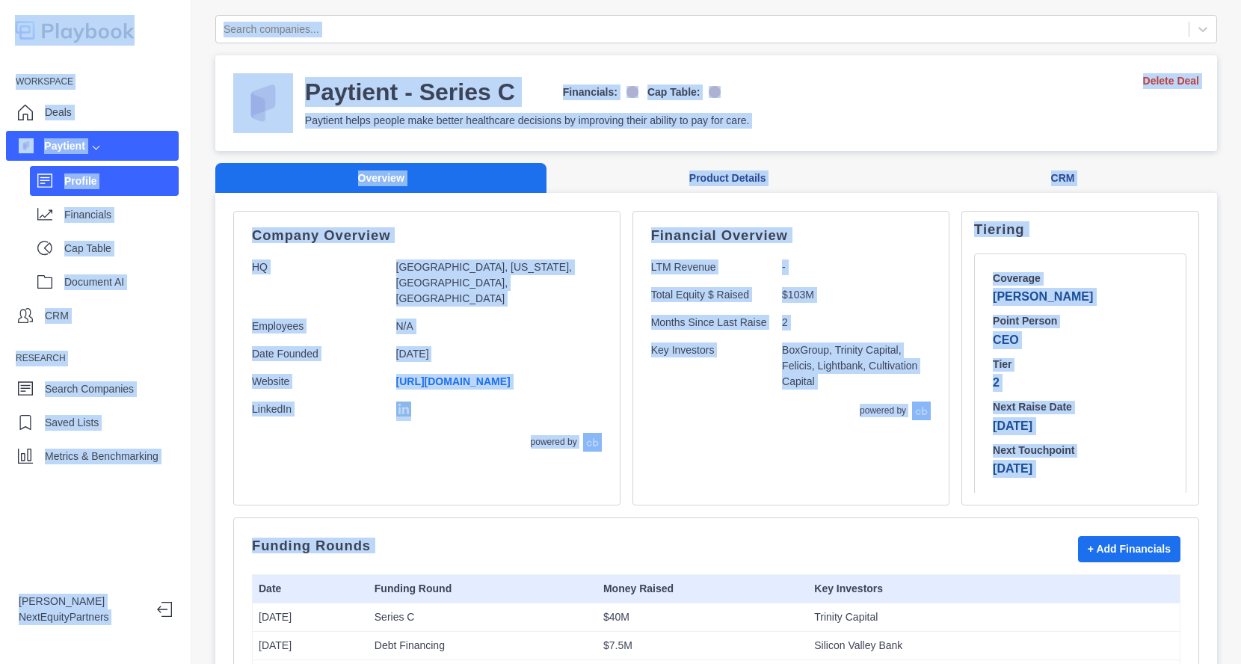
drag, startPoint x: 951, startPoint y: 592, endPoint x: 140, endPoint y: -46, distance: 1032.2
click at [140, 0] on html "Workspace Deals Paytient Profile Financials Cap Table Document AI CRM Research …" at bounding box center [620, 332] width 1241 height 664
click at [464, 375] on div "Company Overview HQ Columbia, Missouri, United States, North America Employees …" at bounding box center [427, 340] width 350 height 222
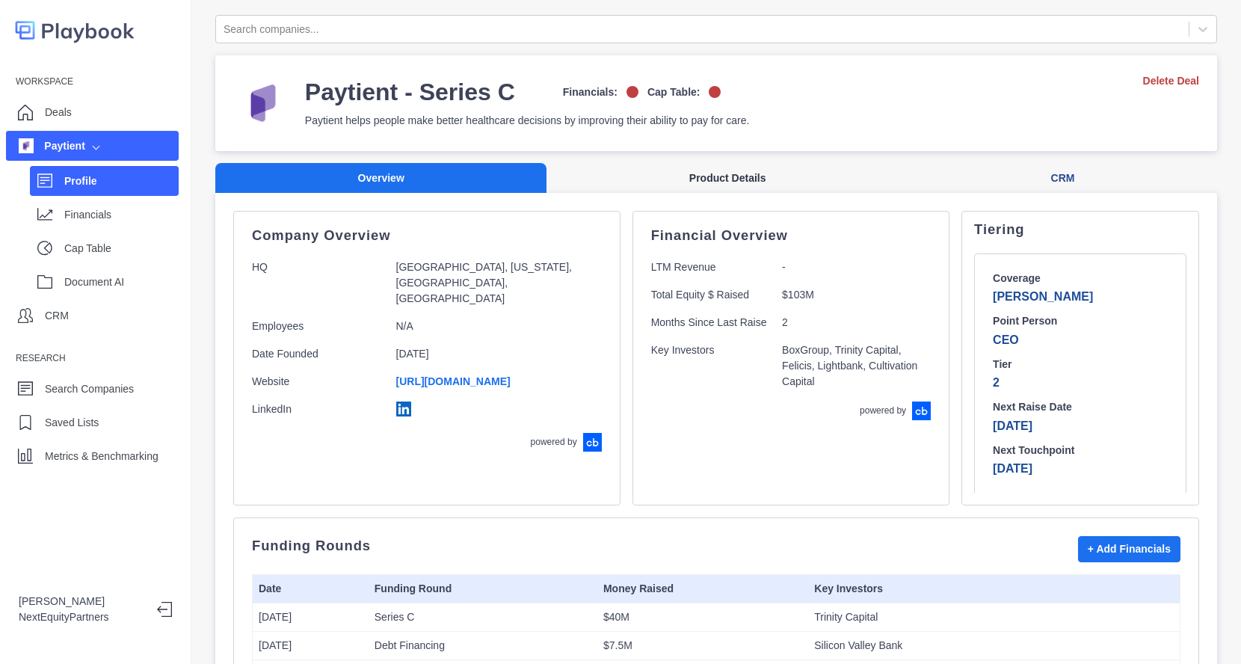
click at [688, 181] on button "Product Details" at bounding box center [727, 178] width 362 height 31
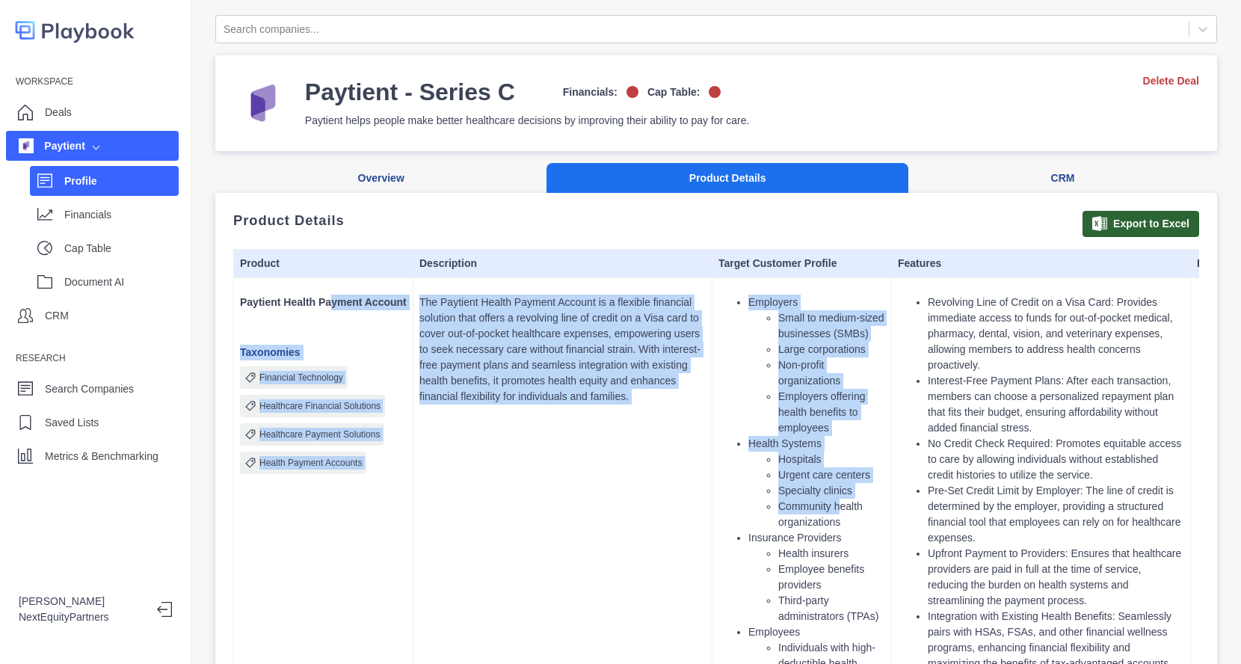
drag, startPoint x: 483, startPoint y: 343, endPoint x: 839, endPoint y: 507, distance: 391.7
click at [839, 507] on tr "Paytient Health Payment Account Taxonomies Financial Technology Healthcare Fina…" at bounding box center [892, 670] width 1316 height 787
click at [839, 507] on li "Community health organizations" at bounding box center [831, 514] width 107 height 31
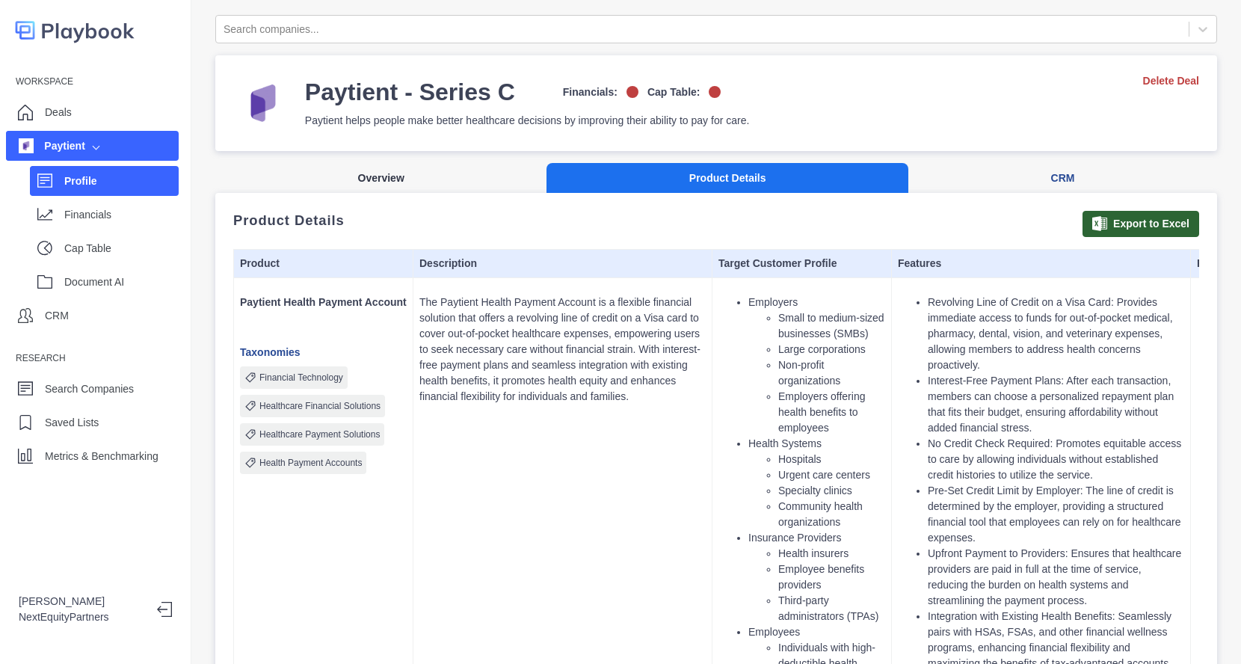
click at [383, 191] on button "Overview" at bounding box center [380, 178] width 331 height 31
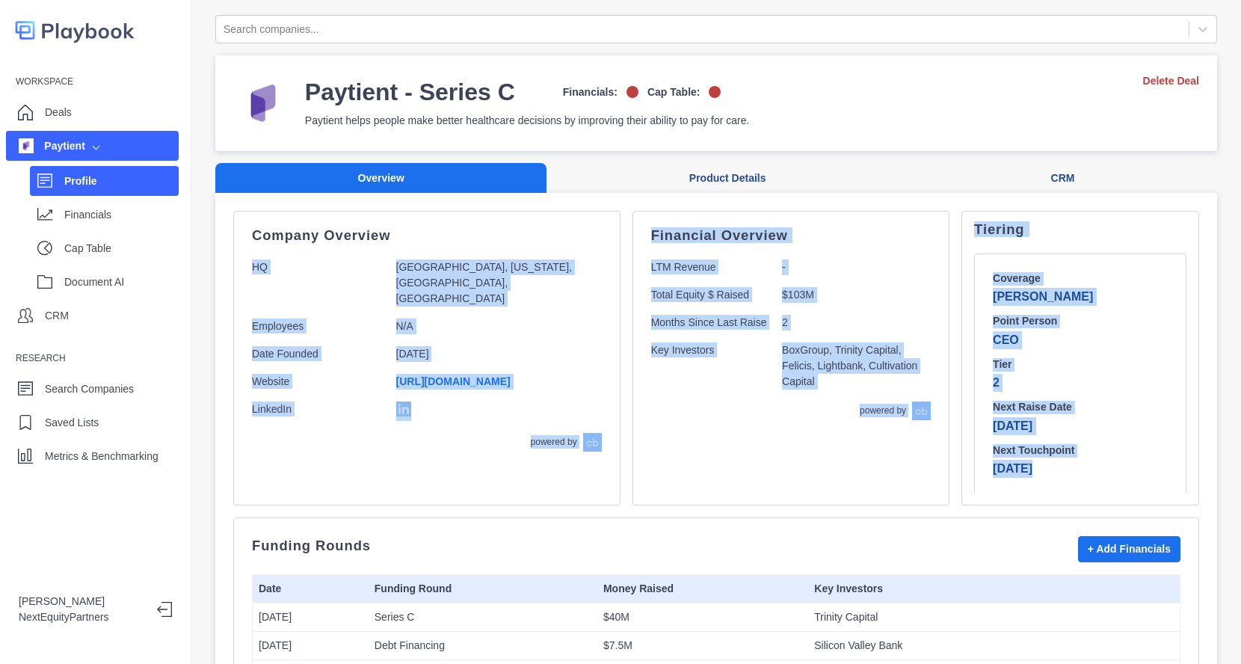
drag, startPoint x: 502, startPoint y: 244, endPoint x: 1112, endPoint y: 528, distance: 673.2
click at [869, 456] on div "Financial Overview LTM Revenue - Total Equity $ Raised $103M Months Since Last …" at bounding box center [790, 358] width 317 height 295
drag, startPoint x: 1030, startPoint y: 487, endPoint x: 152, endPoint y: 216, distance: 918.6
click at [123, 206] on div "Workspace Deals Paytient Profile Financials Cap Table Document AI CRM Research …" at bounding box center [620, 332] width 1241 height 664
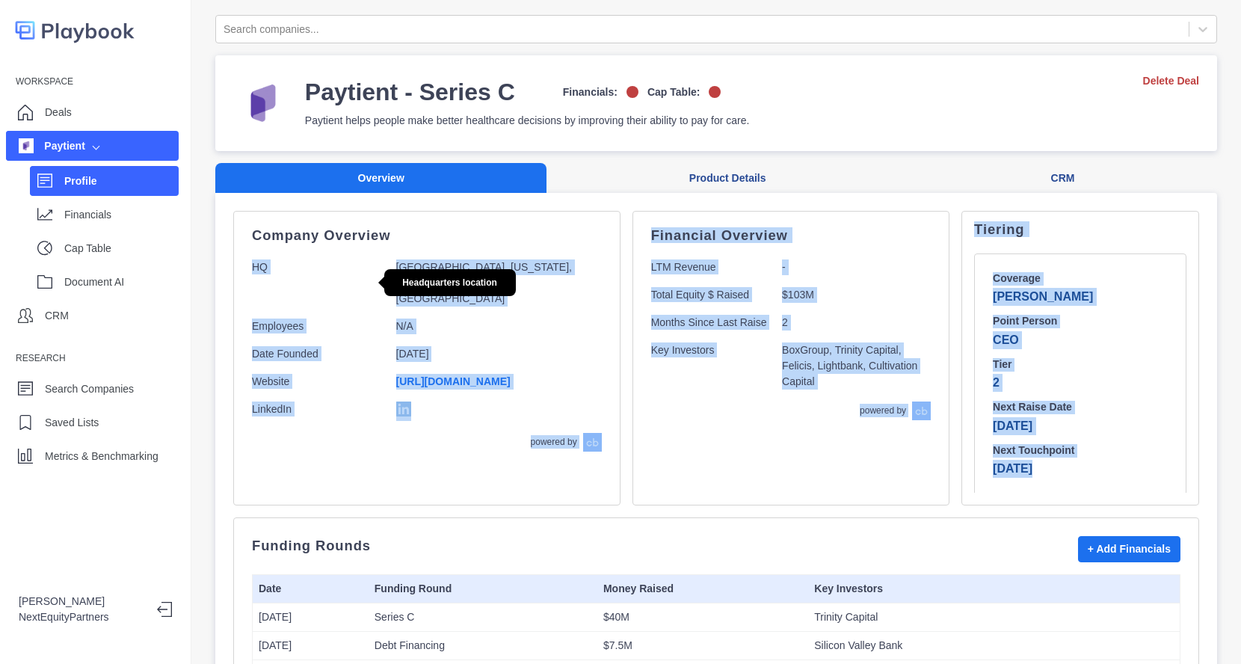
click at [303, 262] on p "HQ" at bounding box center [318, 282] width 132 height 47
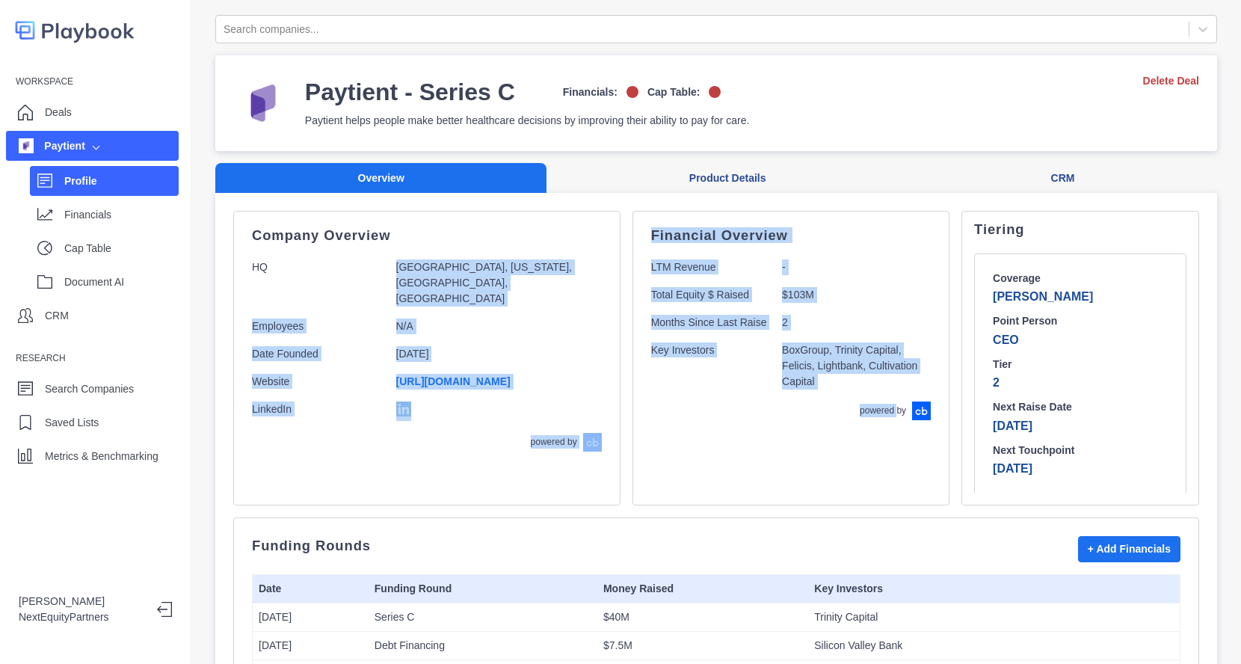
drag, startPoint x: 316, startPoint y: 265, endPoint x: 869, endPoint y: 440, distance: 580.4
click at [869, 440] on div "Company Overview HQ Columbia, Missouri, United States, North America Employees …" at bounding box center [716, 358] width 966 height 295
click at [869, 440] on div "Financial Overview LTM Revenue - Total Equity $ Raised $103M Months Since Last …" at bounding box center [790, 358] width 317 height 295
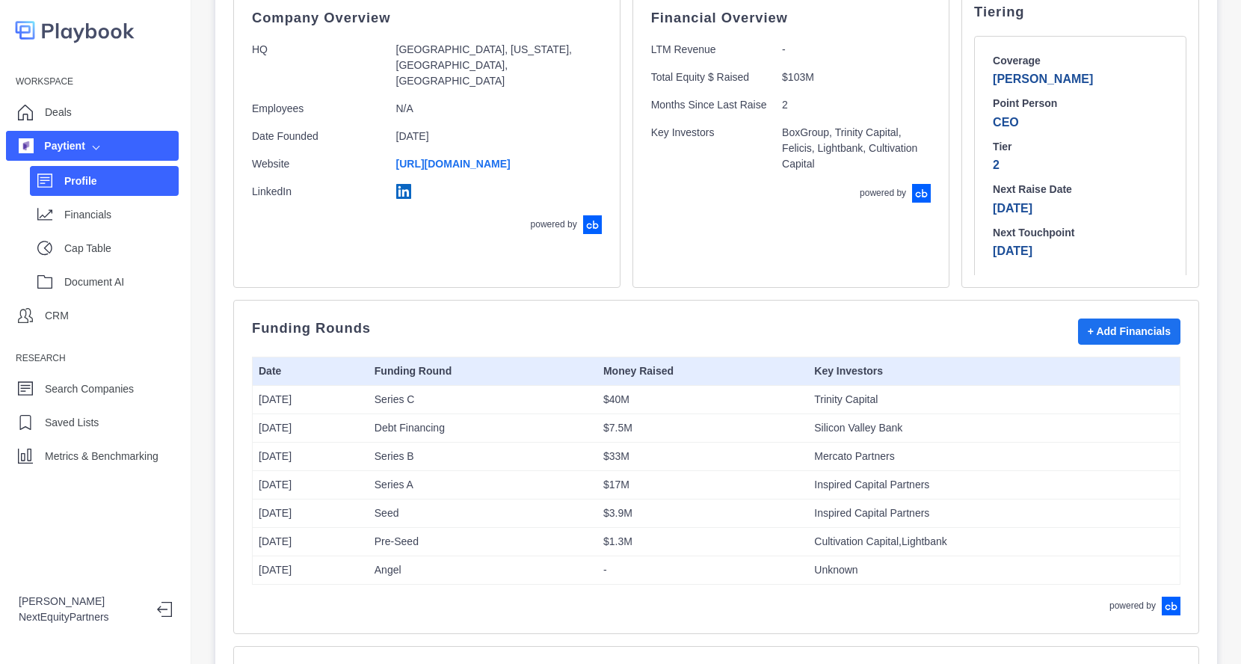
scroll to position [218, 0]
click at [91, 218] on p "Financials" at bounding box center [121, 215] width 114 height 16
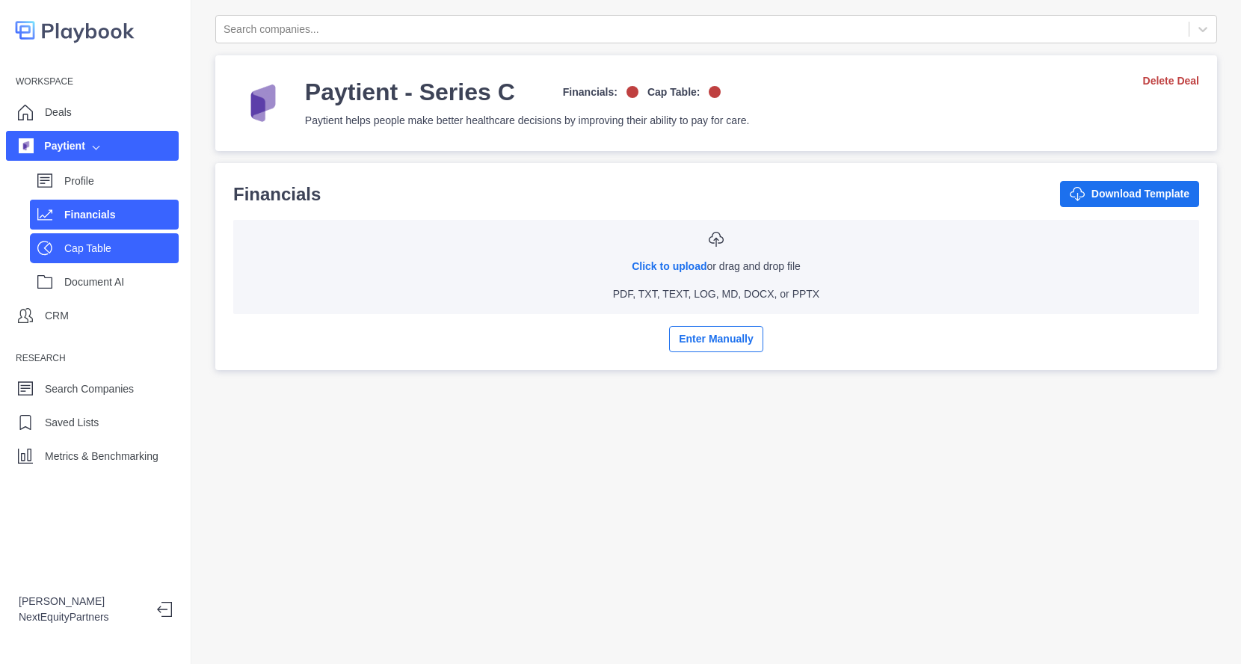
click at [98, 248] on p "Cap Table" at bounding box center [121, 249] width 114 height 16
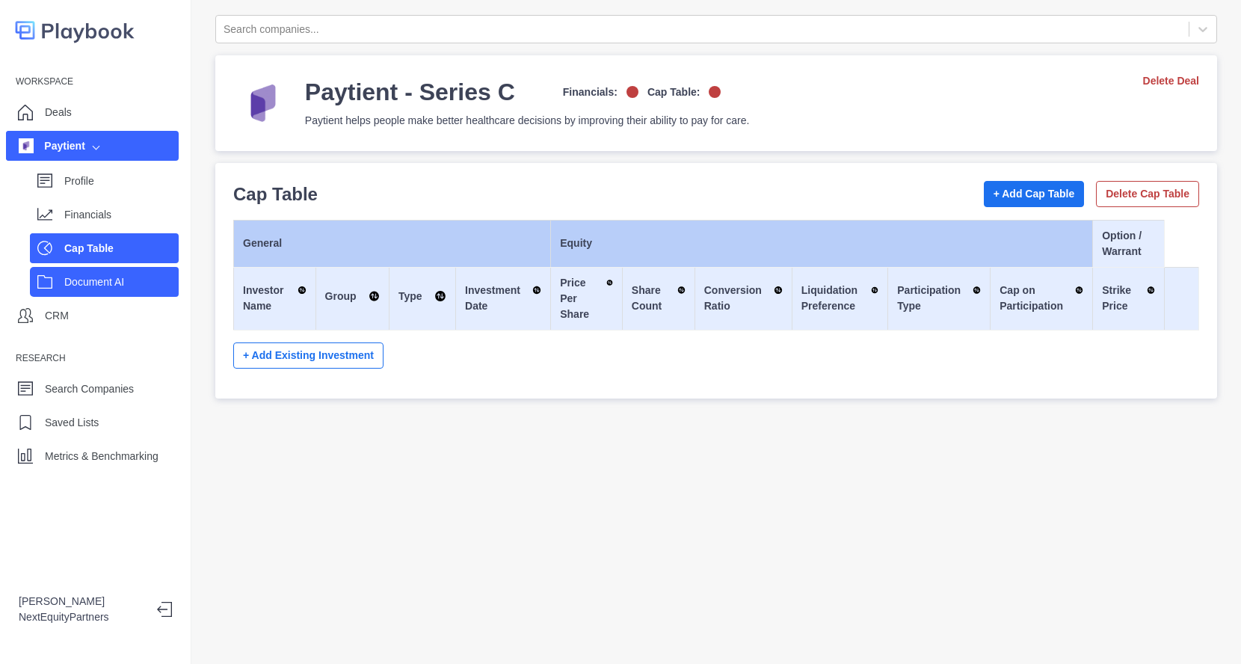
click at [100, 276] on p "Document AI" at bounding box center [121, 282] width 114 height 16
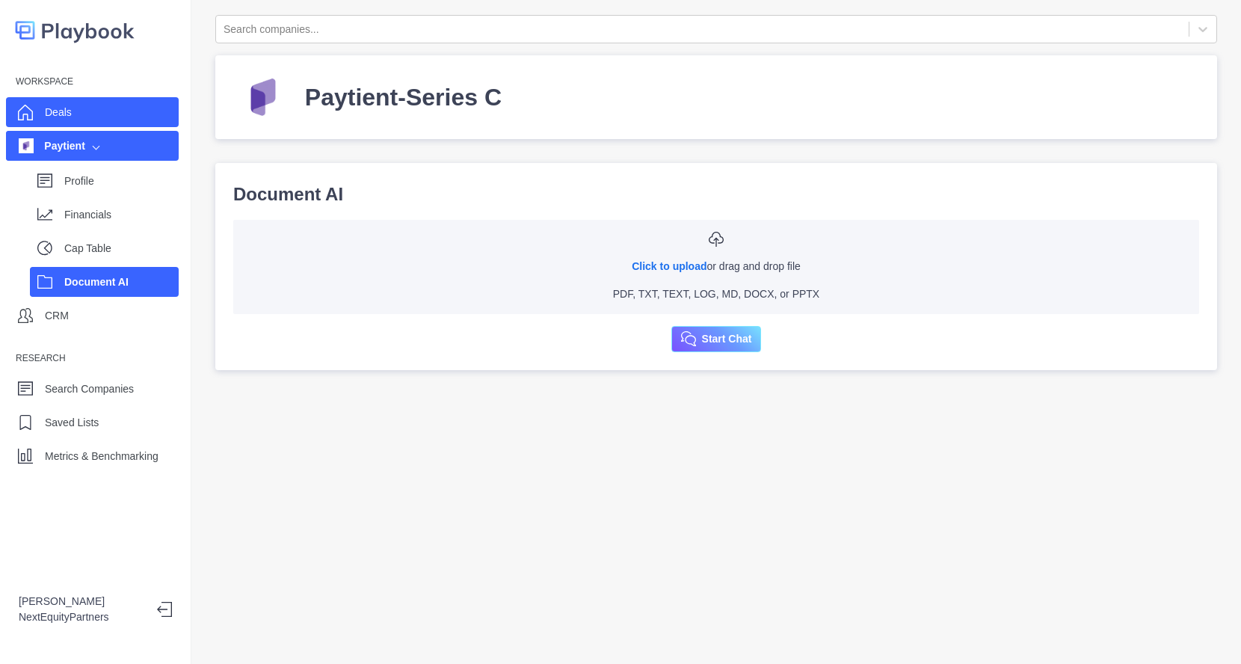
click at [46, 101] on div "Deals" at bounding box center [58, 112] width 27 height 22
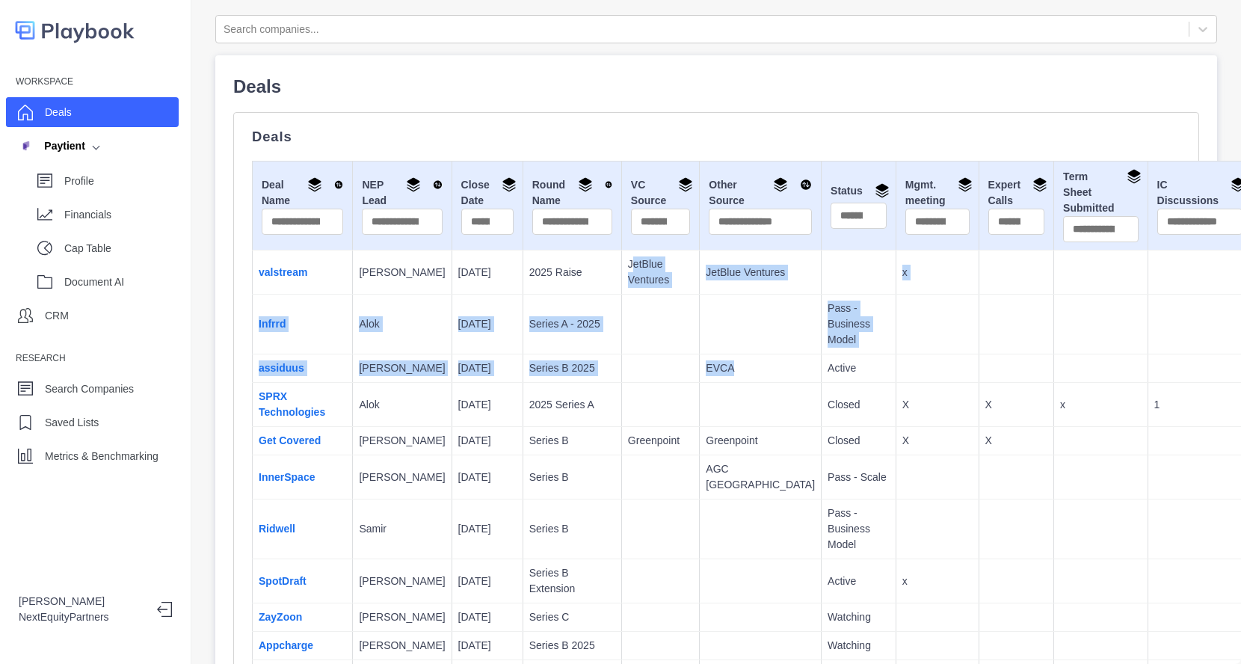
drag, startPoint x: 673, startPoint y: 370, endPoint x: 550, endPoint y: 258, distance: 166.1
click at [621, 306] on td at bounding box center [660, 325] width 78 height 60
click at [301, 383] on td "assiduus" at bounding box center [303, 368] width 100 height 28
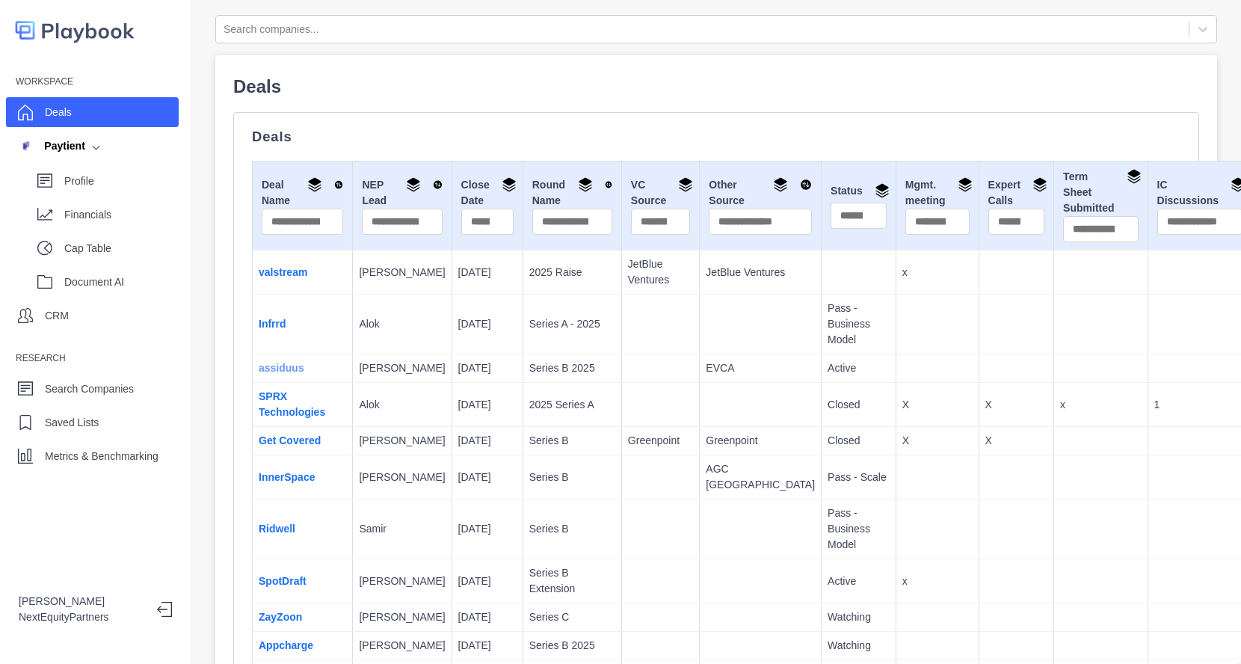
click at [288, 374] on link "assiduus" at bounding box center [282, 368] width 46 height 12
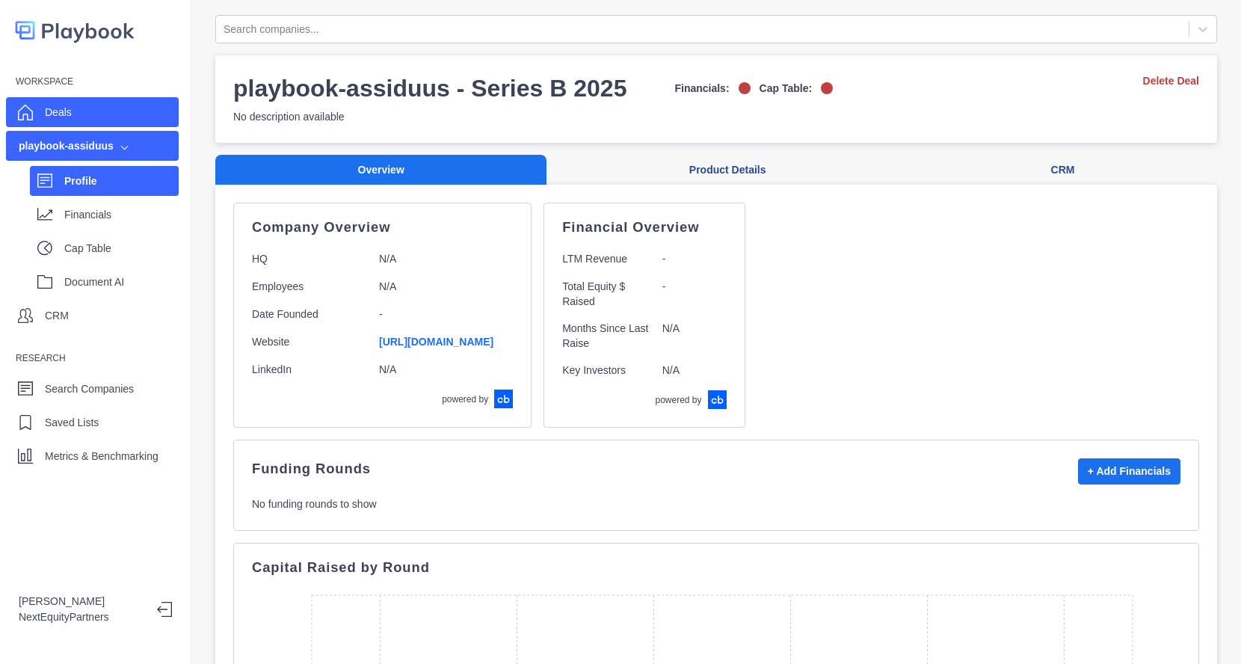
click at [93, 111] on div "Deals" at bounding box center [92, 112] width 173 height 30
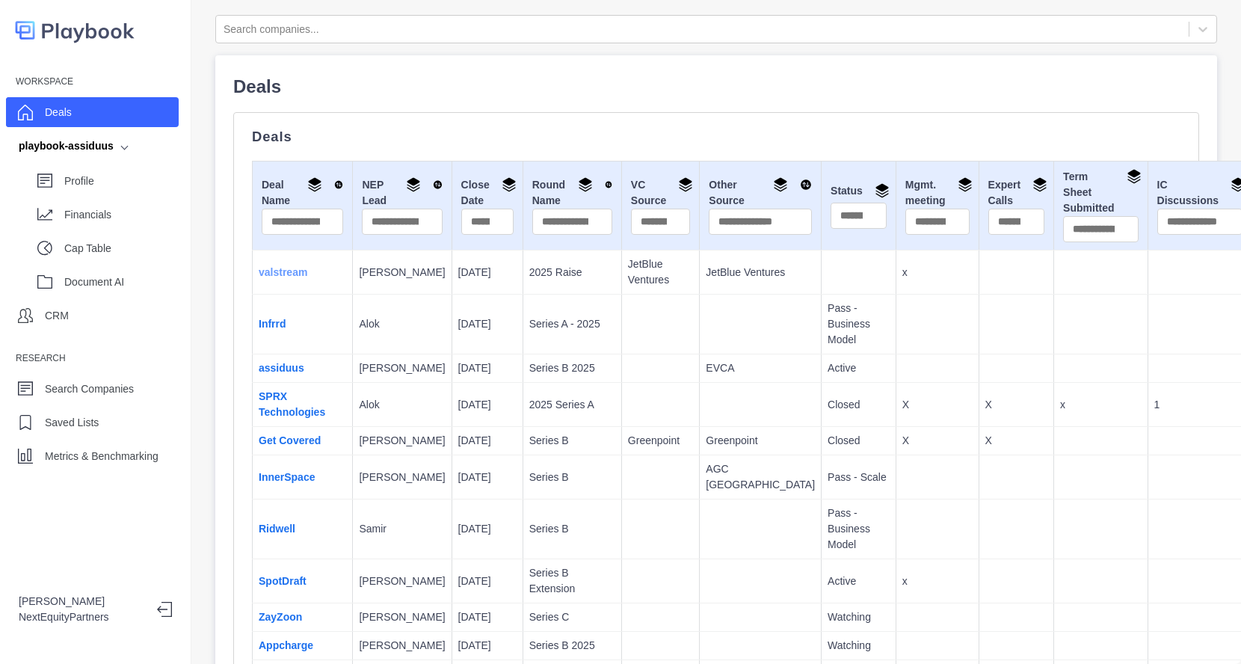
click at [297, 274] on link "valstream" at bounding box center [283, 272] width 49 height 12
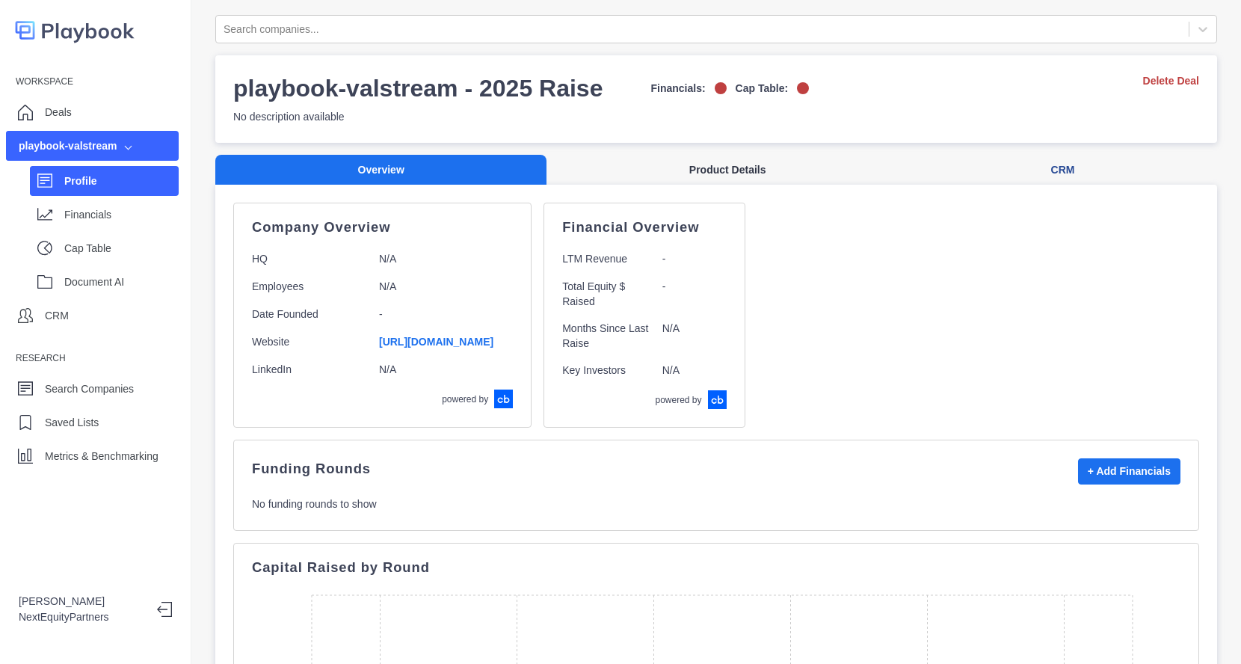
click at [684, 170] on button "Product Details" at bounding box center [727, 170] width 362 height 31
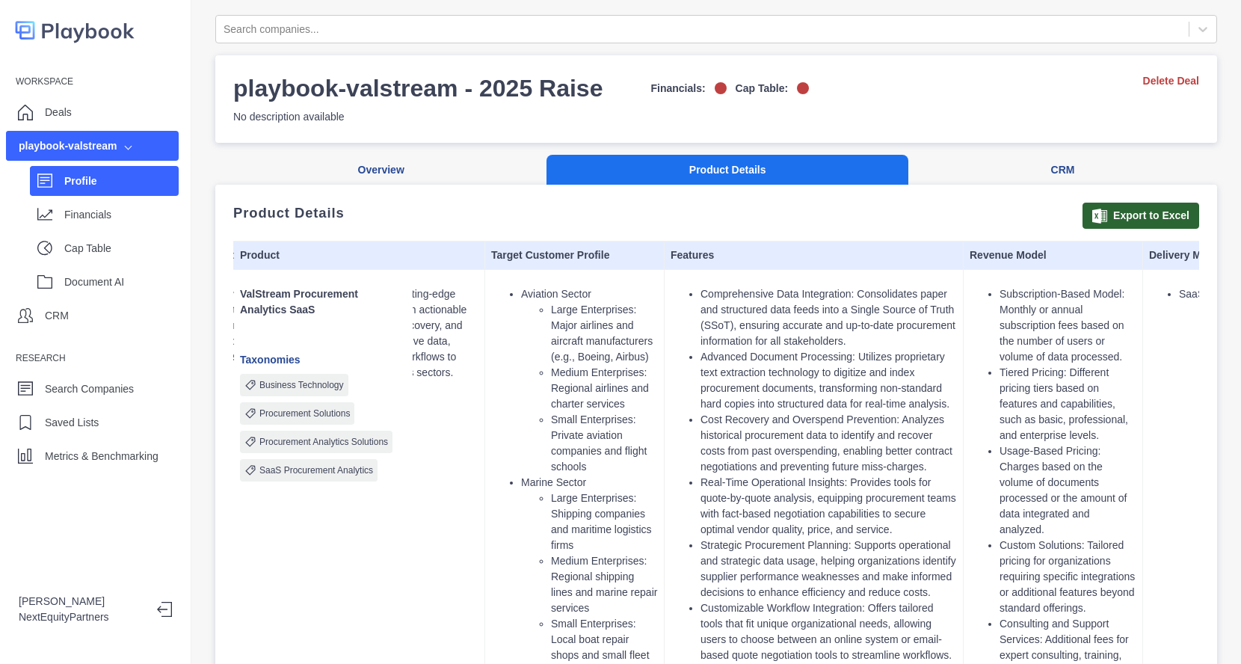
scroll to position [23, 0]
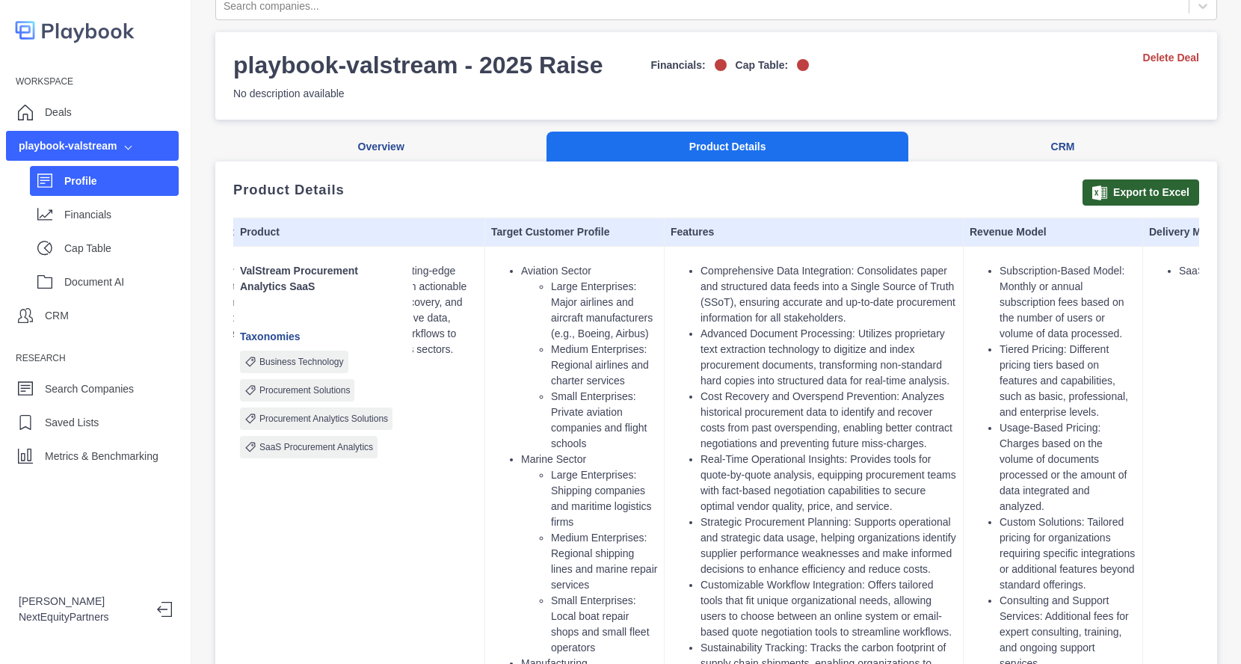
click at [676, 321] on ul "Comprehensive Data Integration: Consolidates paper and structured data feeds in…" at bounding box center [814, 663] width 286 height 801
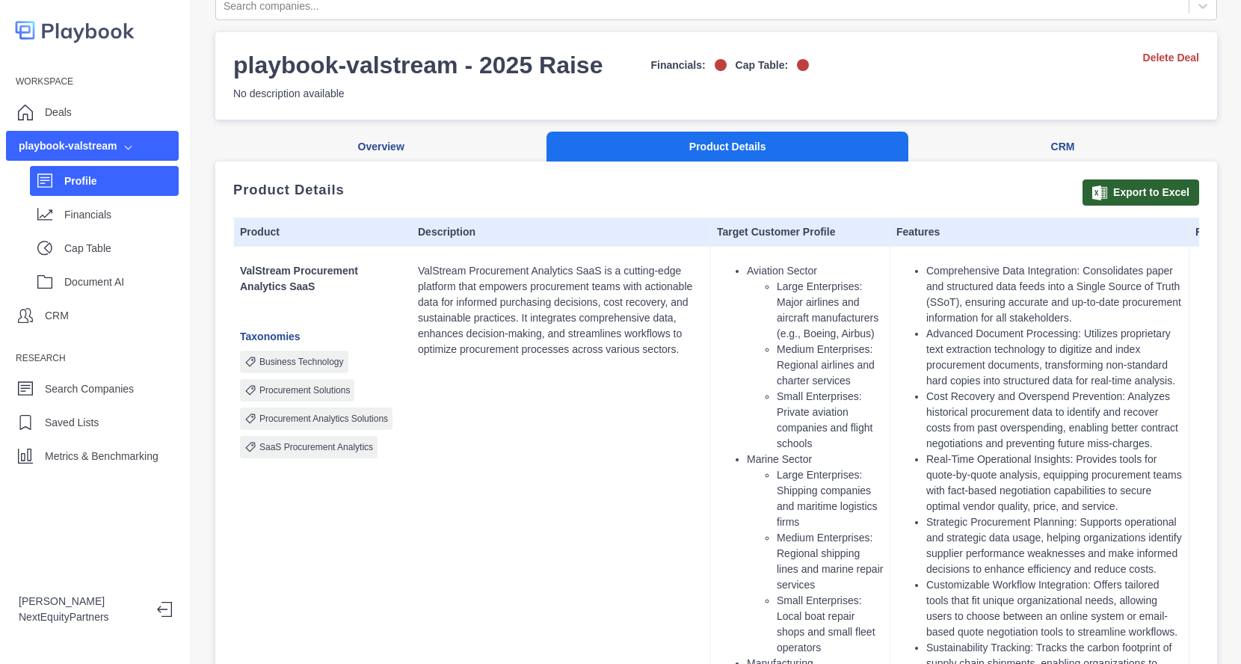
scroll to position [0, 0]
click at [676, 321] on p "ValStream Procurement Analytics SaaS is a cutting-edge platform that empowers p…" at bounding box center [562, 310] width 286 height 94
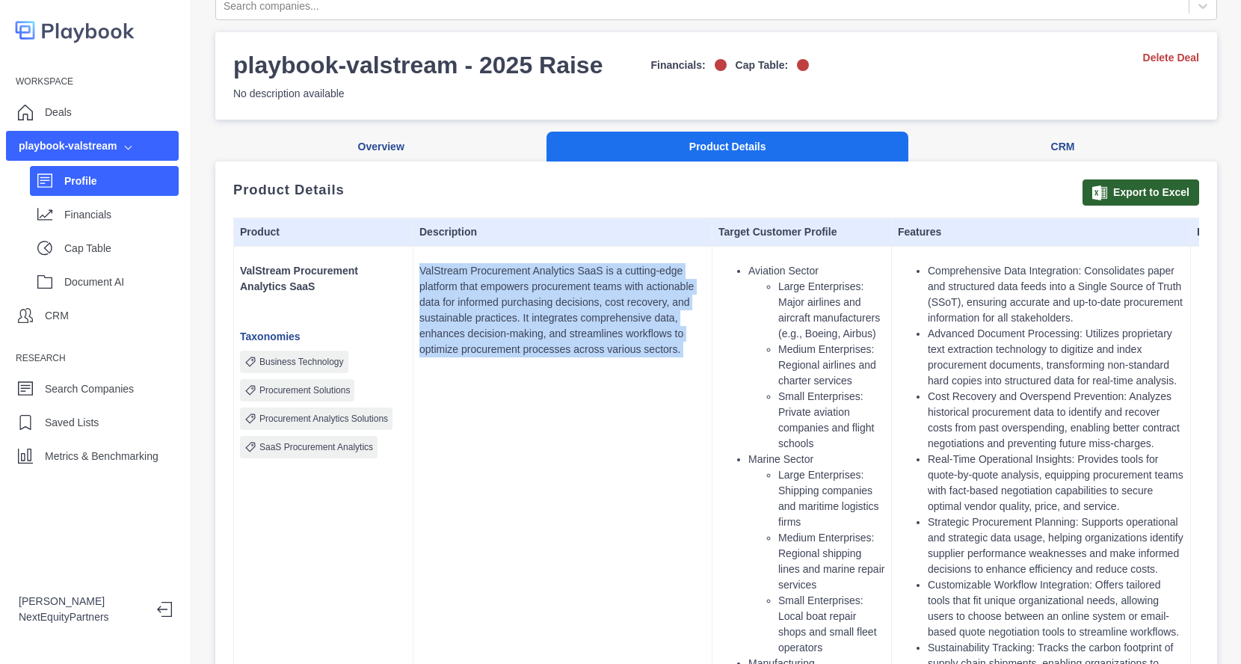
click at [676, 321] on p "ValStream Procurement Analytics SaaS is a cutting-edge platform that empowers p…" at bounding box center [562, 310] width 286 height 94
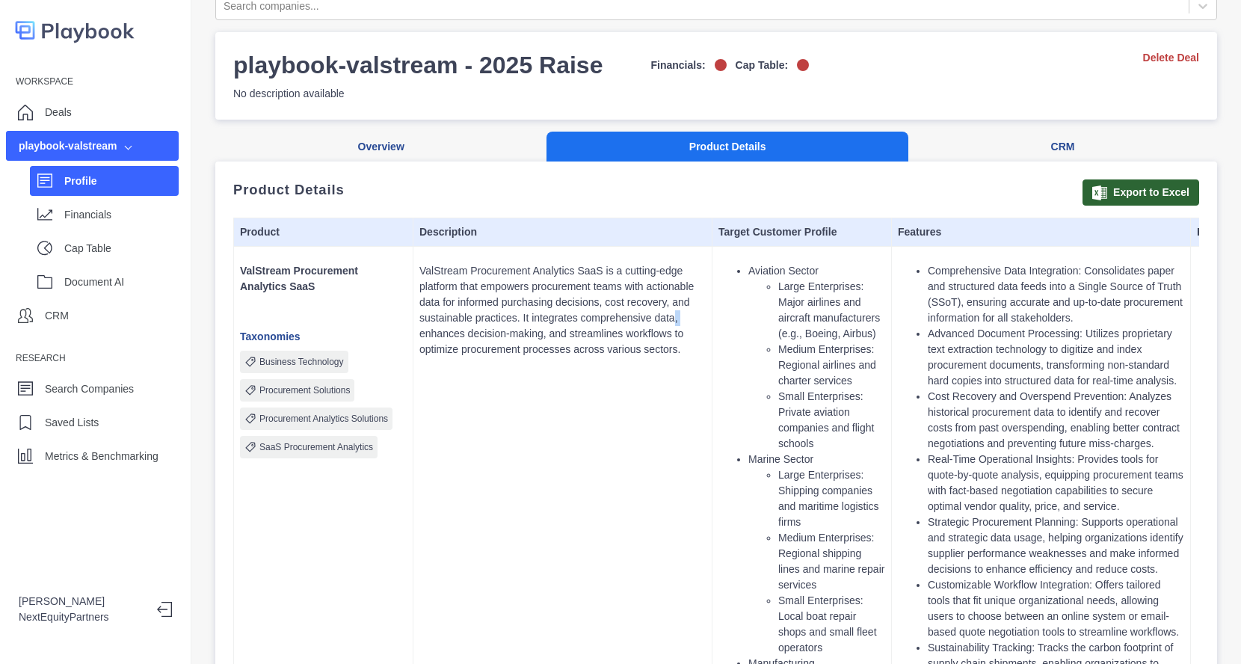
click at [676, 321] on p "ValStream Procurement Analytics SaaS is a cutting-edge platform that empowers p…" at bounding box center [562, 310] width 286 height 94
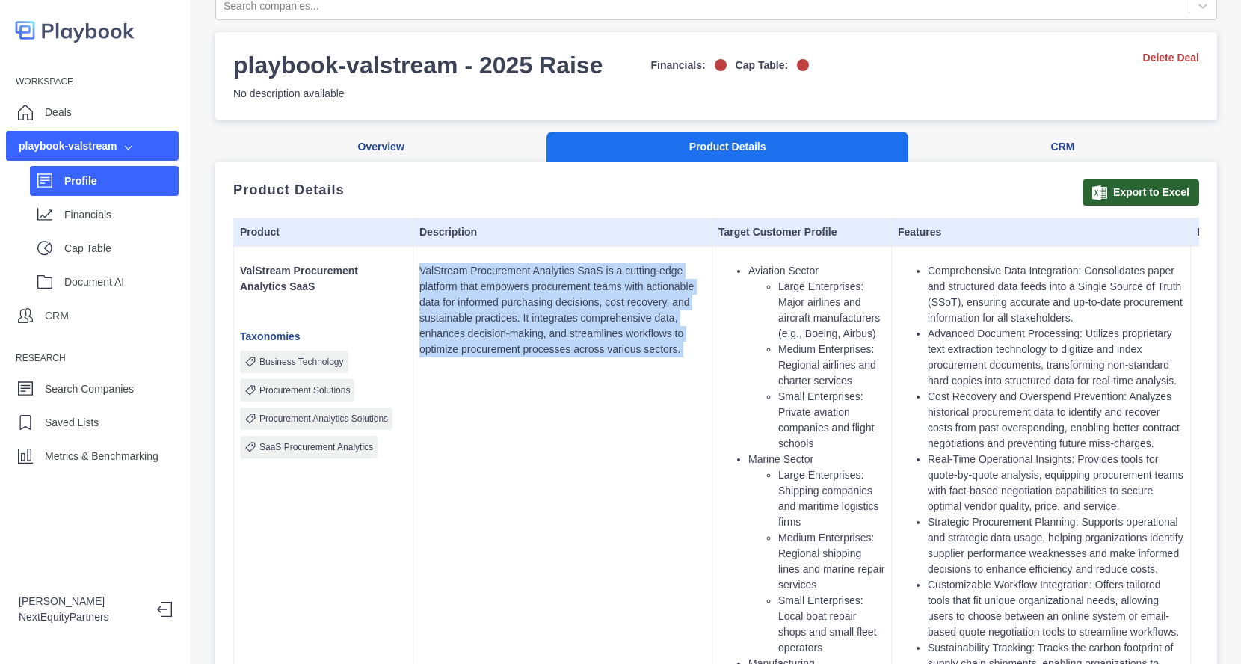
click at [676, 321] on p "ValStream Procurement Analytics SaaS is a cutting-edge platform that empowers p…" at bounding box center [562, 310] width 286 height 94
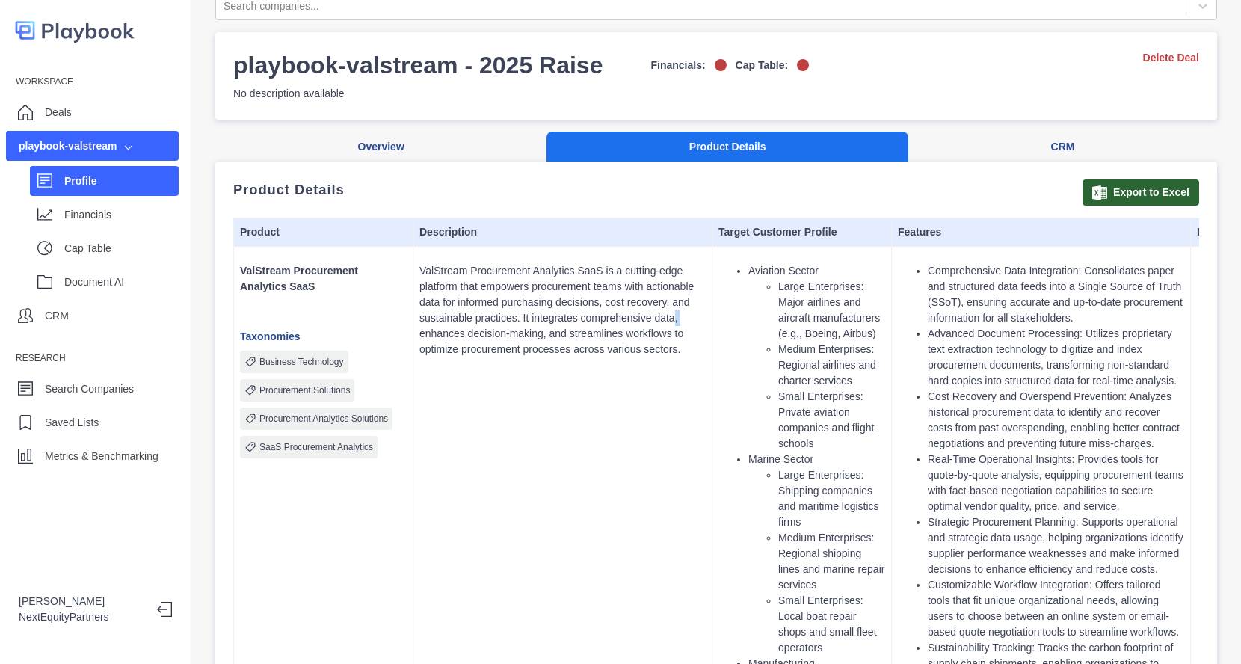
click at [676, 321] on p "ValStream Procurement Analytics SaaS is a cutting-edge platform that empowers p…" at bounding box center [562, 310] width 286 height 94
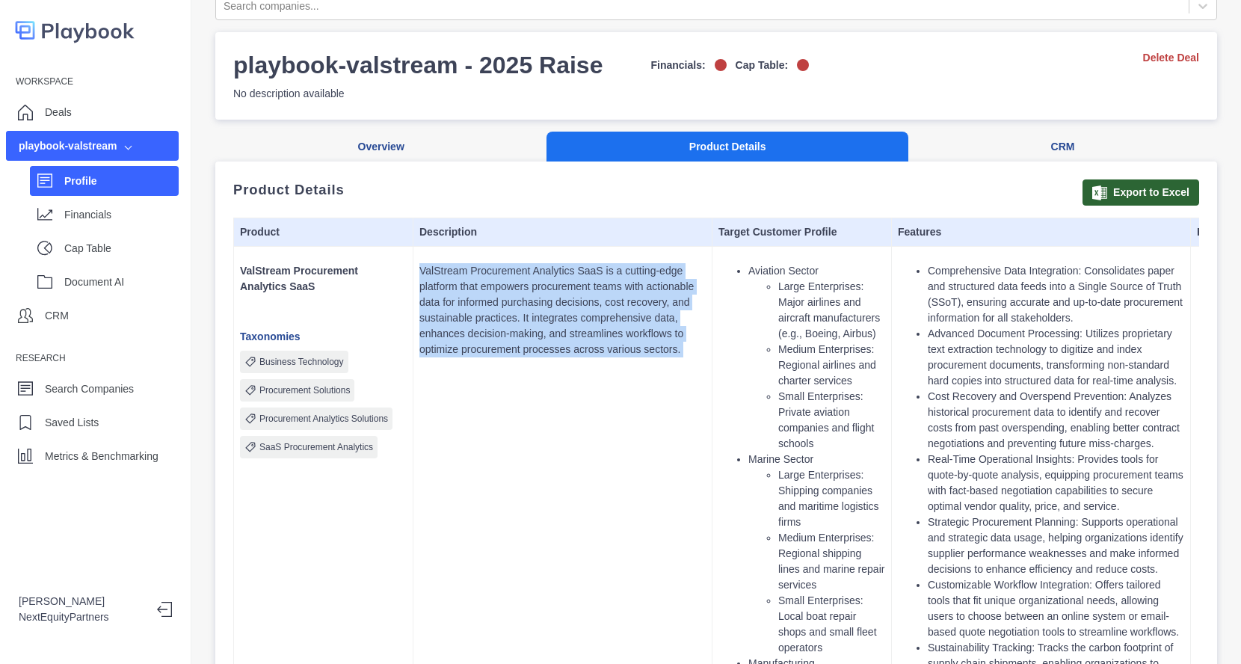
click at [676, 321] on p "ValStream Procurement Analytics SaaS is a cutting-edge platform that empowers p…" at bounding box center [562, 310] width 286 height 94
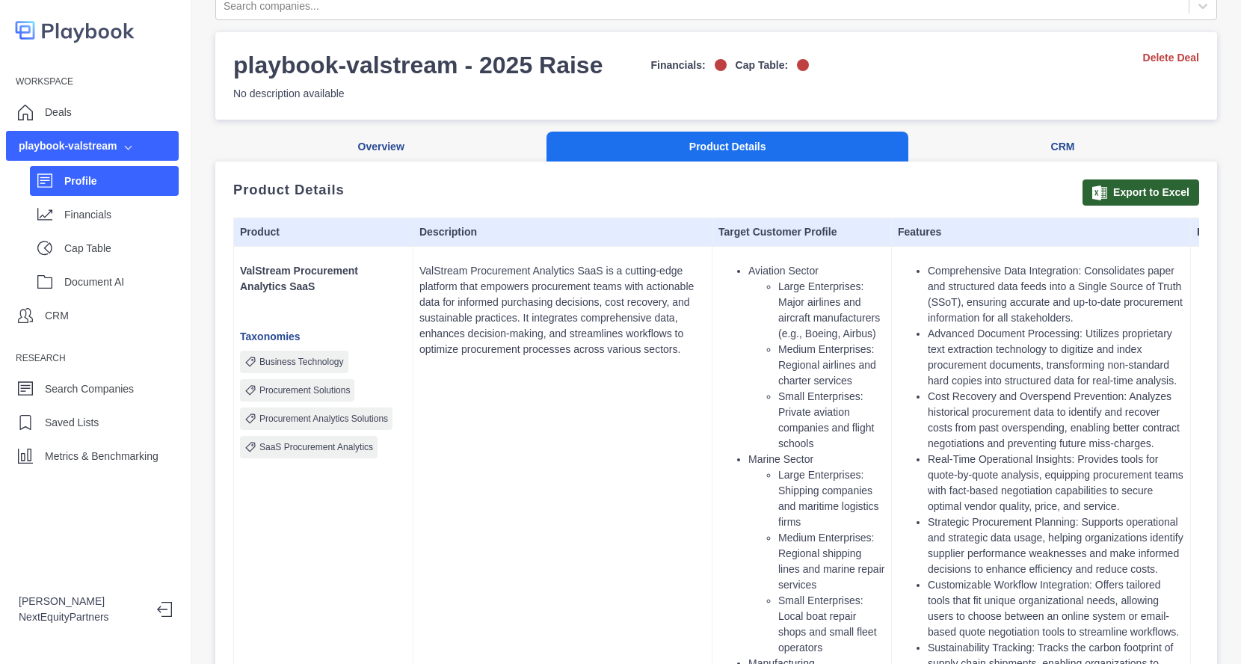
click at [676, 321] on p "ValStream Procurement Analytics SaaS is a cutting-edge platform that empowers p…" at bounding box center [562, 310] width 286 height 94
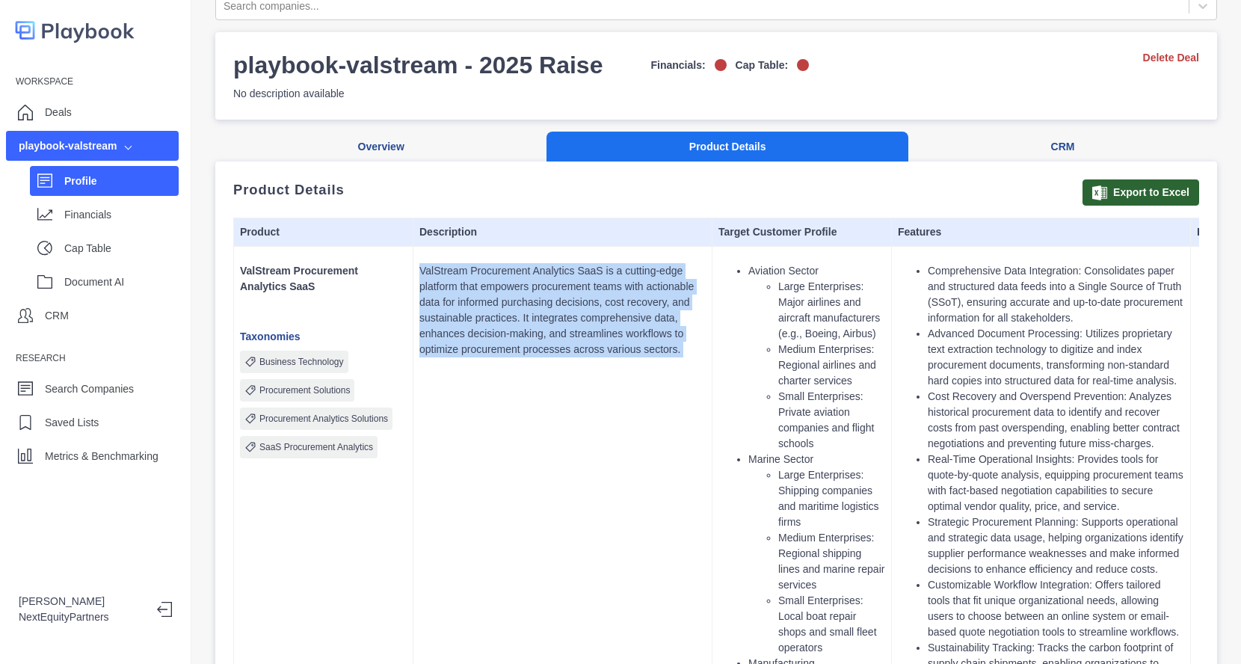
click at [676, 321] on p "ValStream Procurement Analytics SaaS is a cutting-edge platform that empowers p…" at bounding box center [562, 310] width 286 height 94
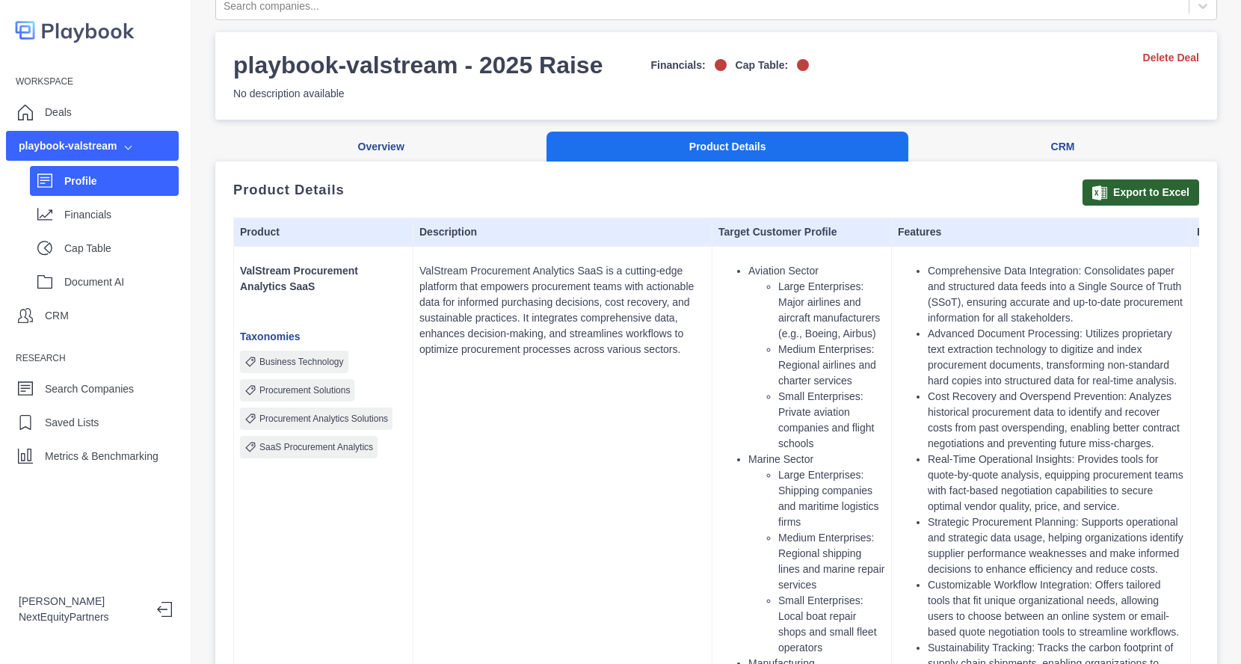
click at [676, 321] on p "ValStream Procurement Analytics SaaS is a cutting-edge platform that empowers p…" at bounding box center [562, 310] width 286 height 94
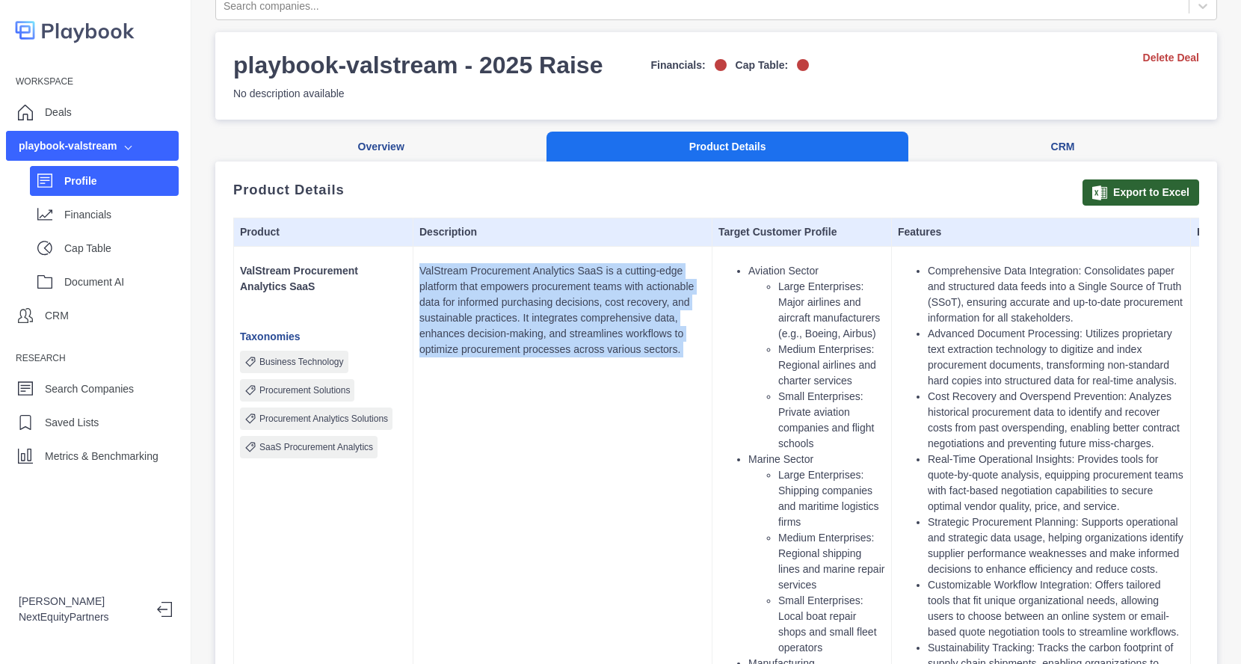
click at [676, 321] on p "ValStream Procurement Analytics SaaS is a cutting-edge platform that empowers p…" at bounding box center [562, 310] width 286 height 94
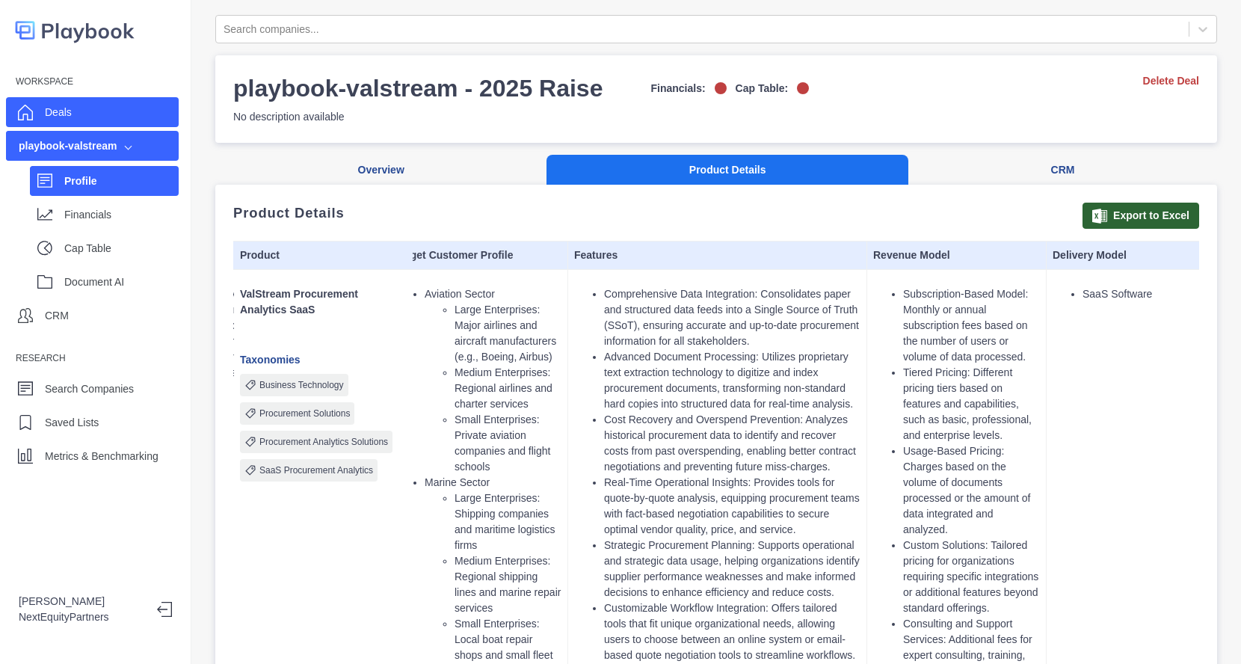
click at [96, 118] on div "Deals" at bounding box center [92, 112] width 173 height 30
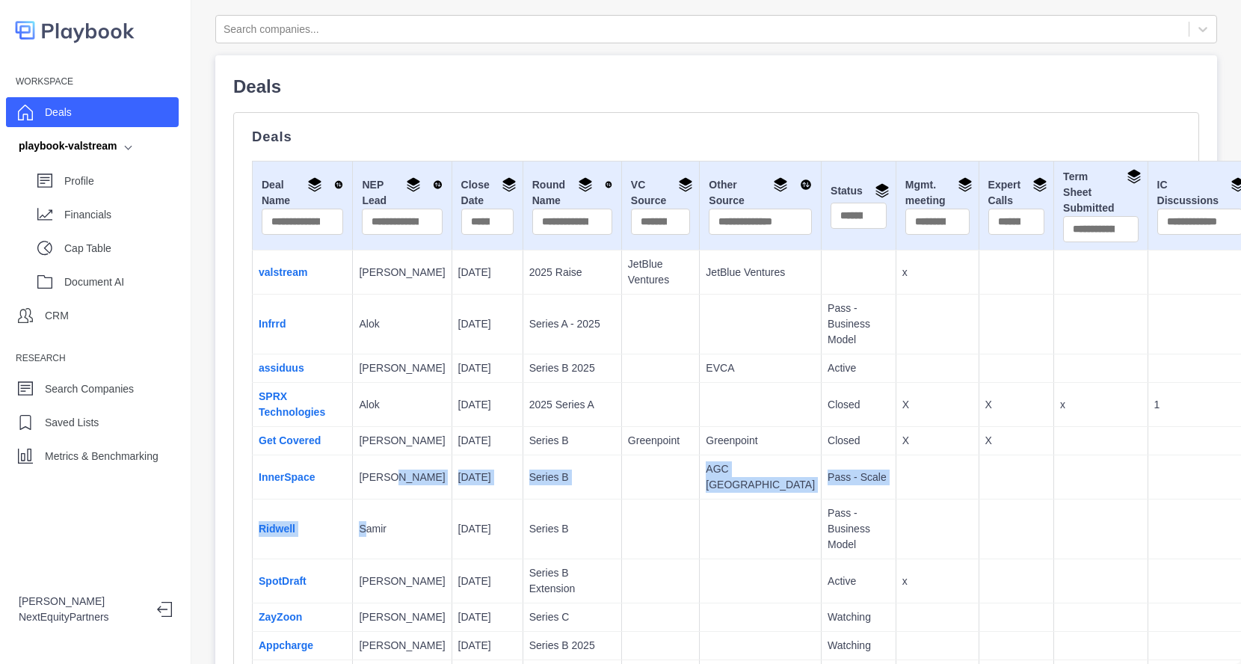
drag, startPoint x: 344, startPoint y: 537, endPoint x: 387, endPoint y: 462, distance: 86.4
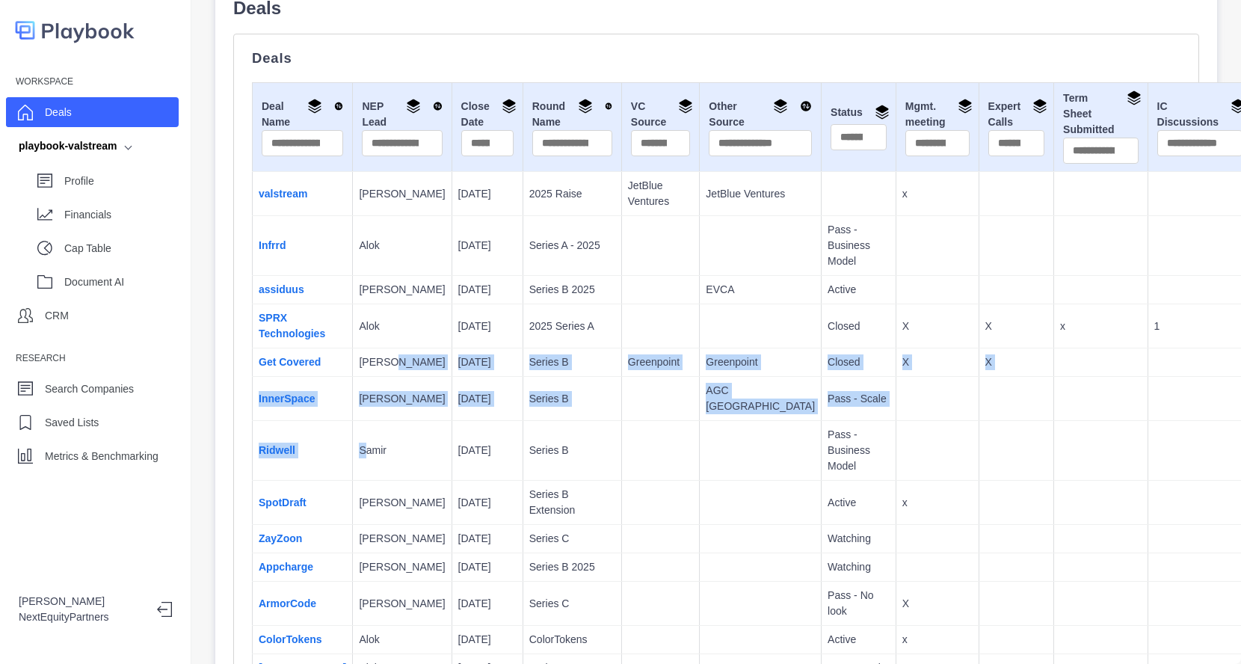
scroll to position [79, 0]
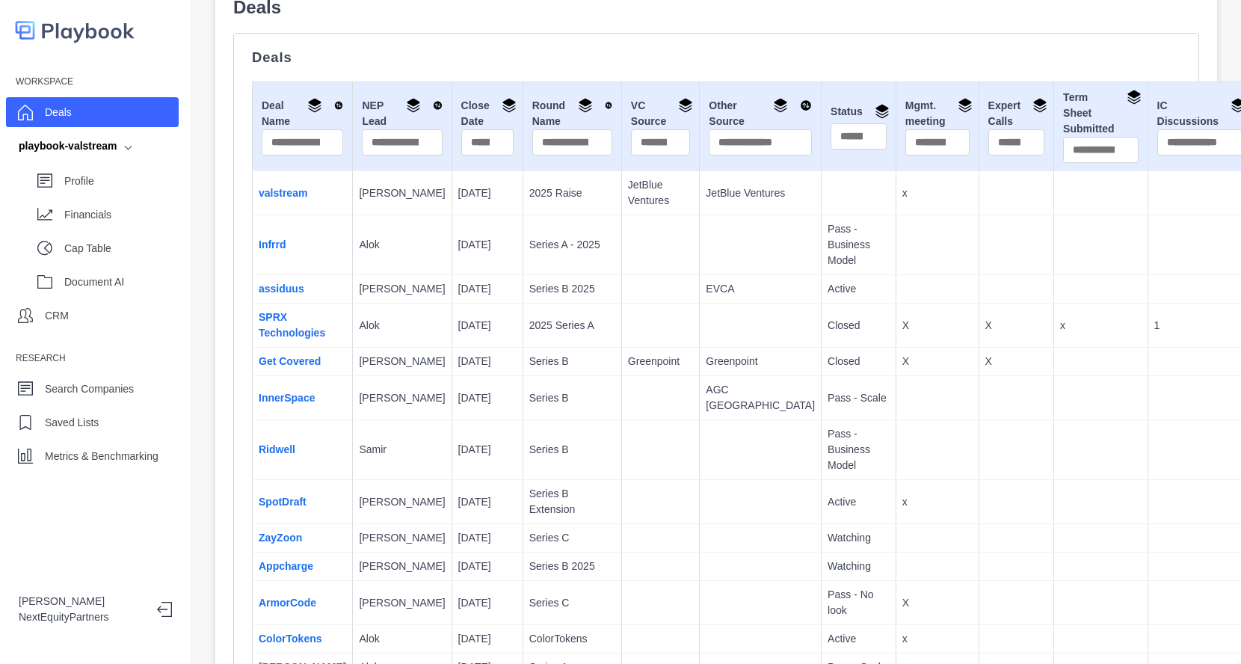
click at [529, 487] on p "Series B Extension" at bounding box center [572, 501] width 86 height 31
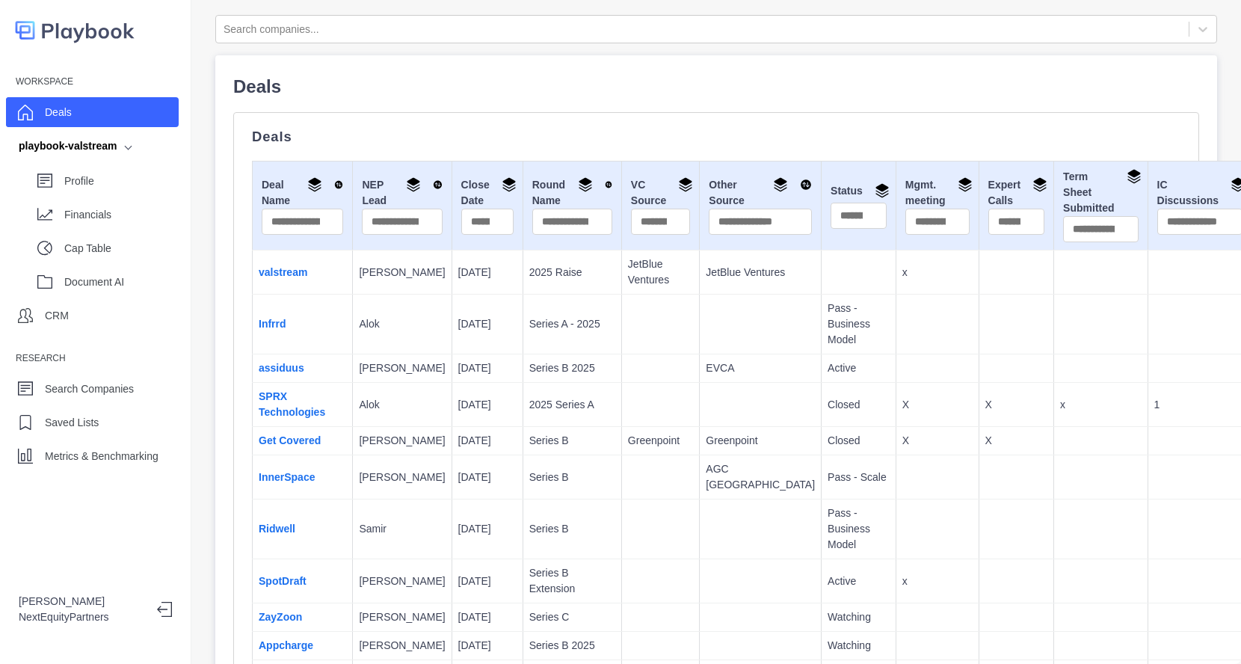
click at [988, 223] on input "text" at bounding box center [1016, 222] width 57 height 26
type input "*"
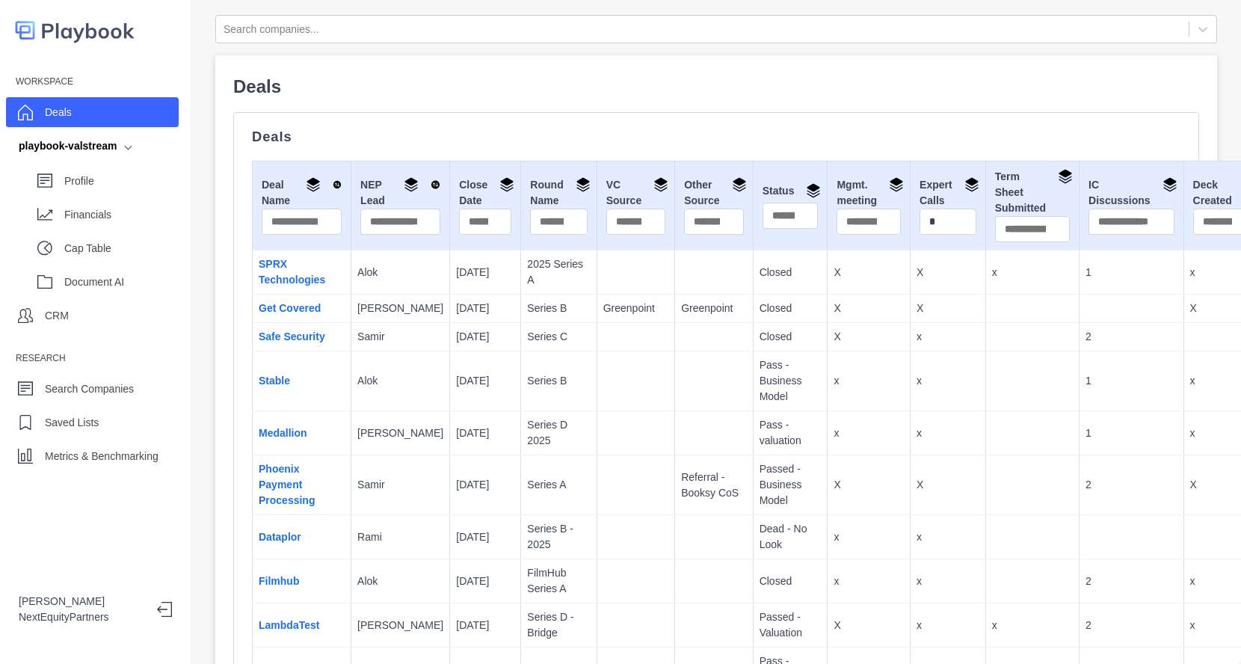
click at [456, 373] on p "[DATE]" at bounding box center [485, 381] width 58 height 16
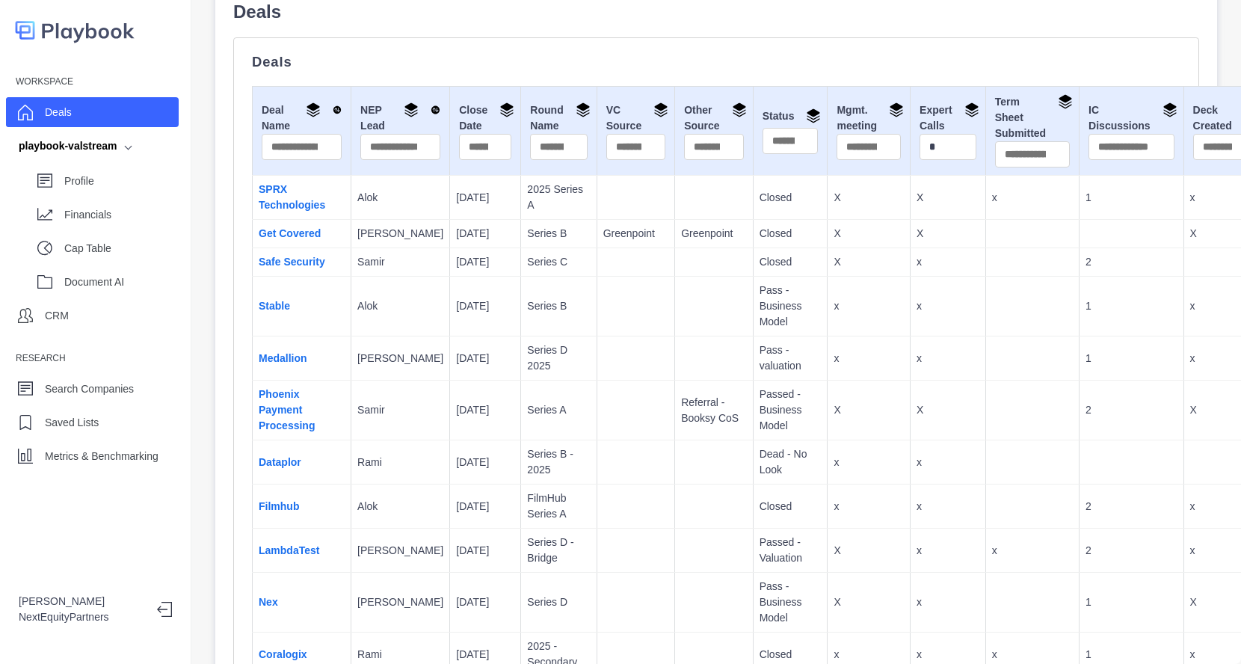
scroll to position [36, 0]
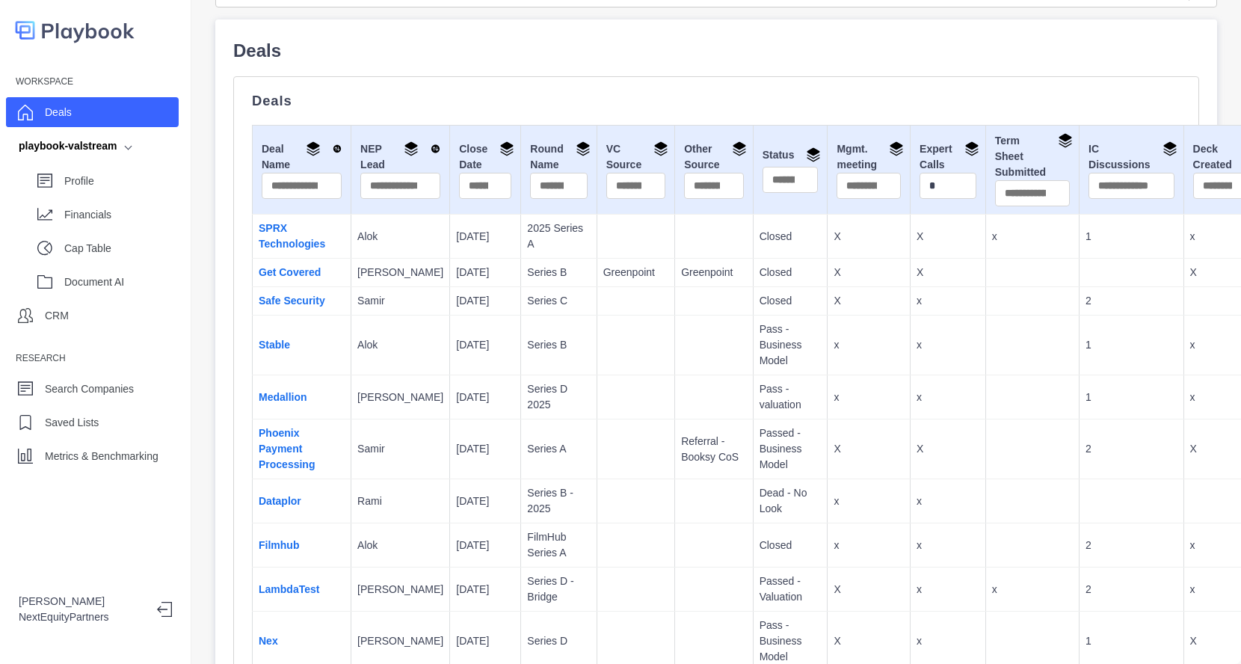
click at [759, 432] on p "Passed - Business Model" at bounding box center [790, 448] width 62 height 47
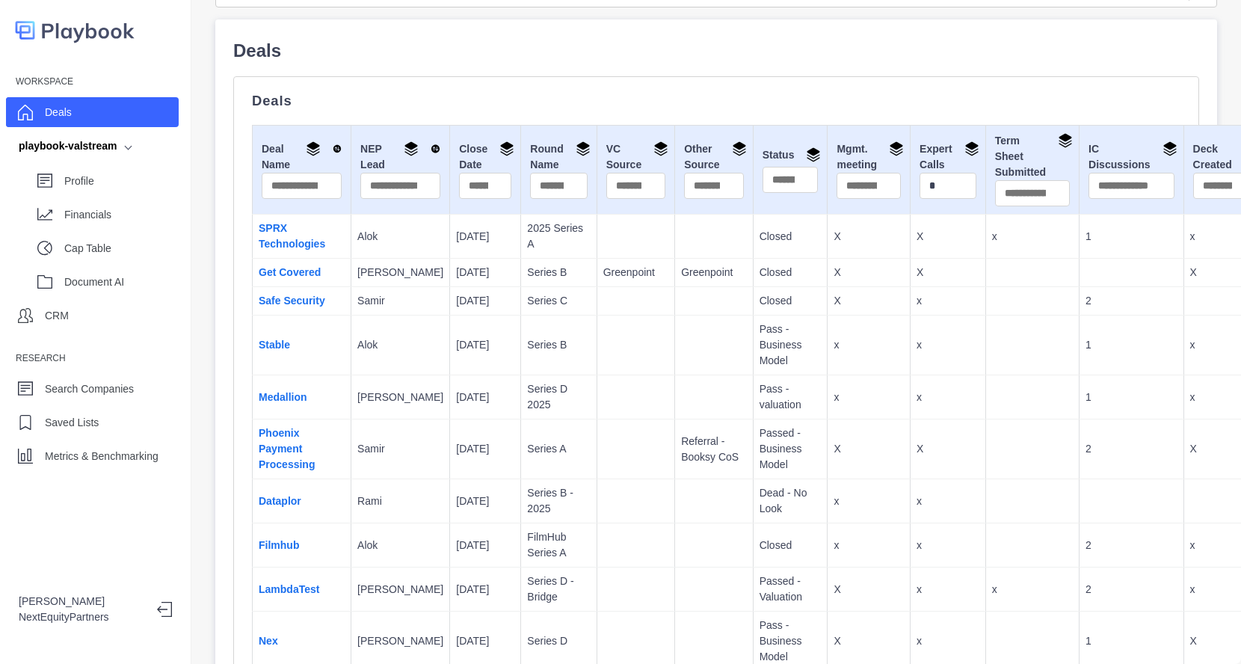
click at [450, 310] on td "[DATE]" at bounding box center [485, 301] width 71 height 28
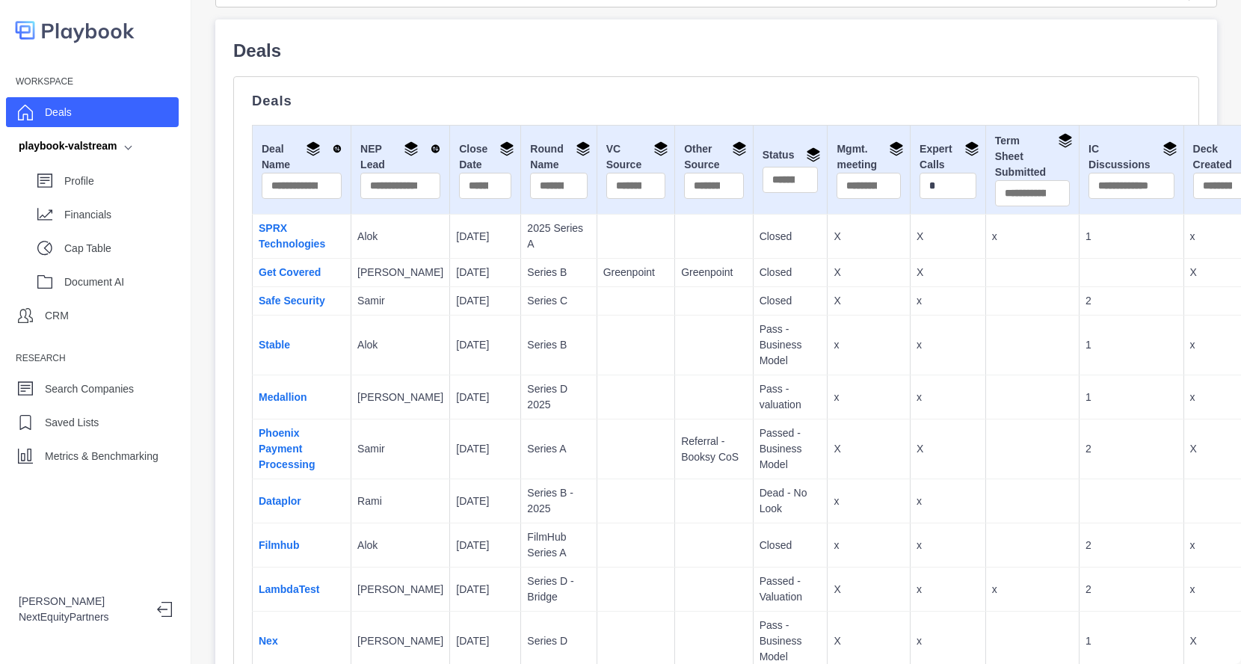
click at [597, 469] on td at bounding box center [636, 449] width 78 height 60
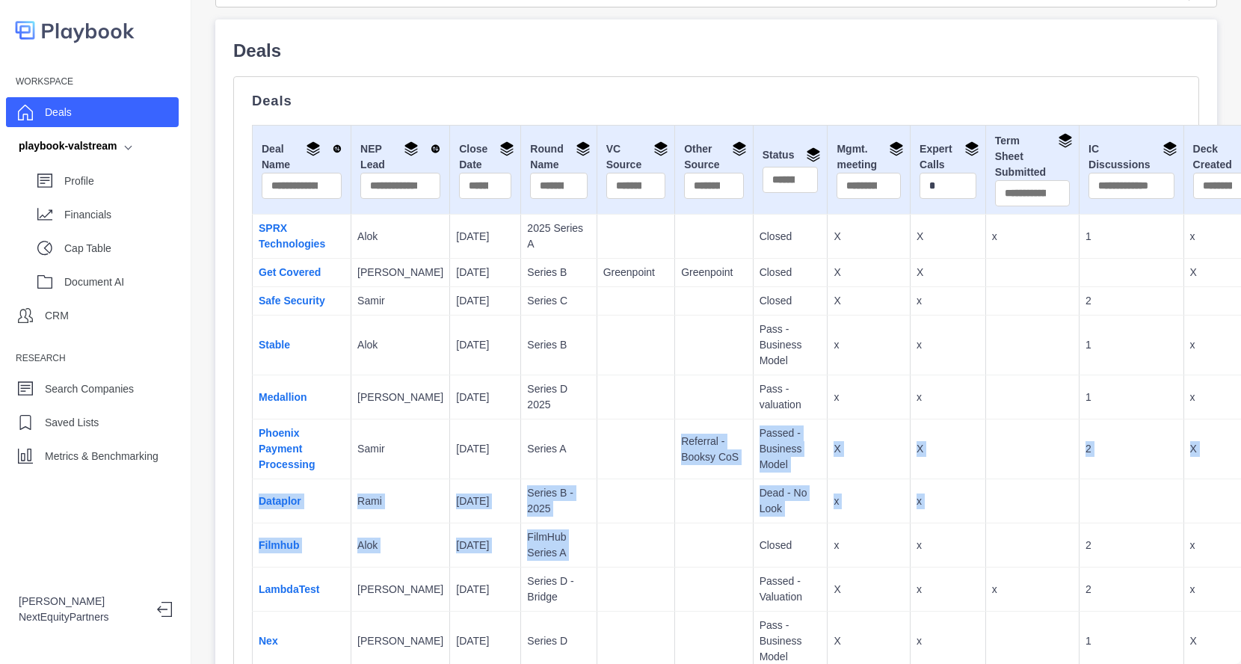
drag, startPoint x: 596, startPoint y: 469, endPoint x: 664, endPoint y: 552, distance: 107.9
click at [675, 552] on td at bounding box center [714, 545] width 78 height 44
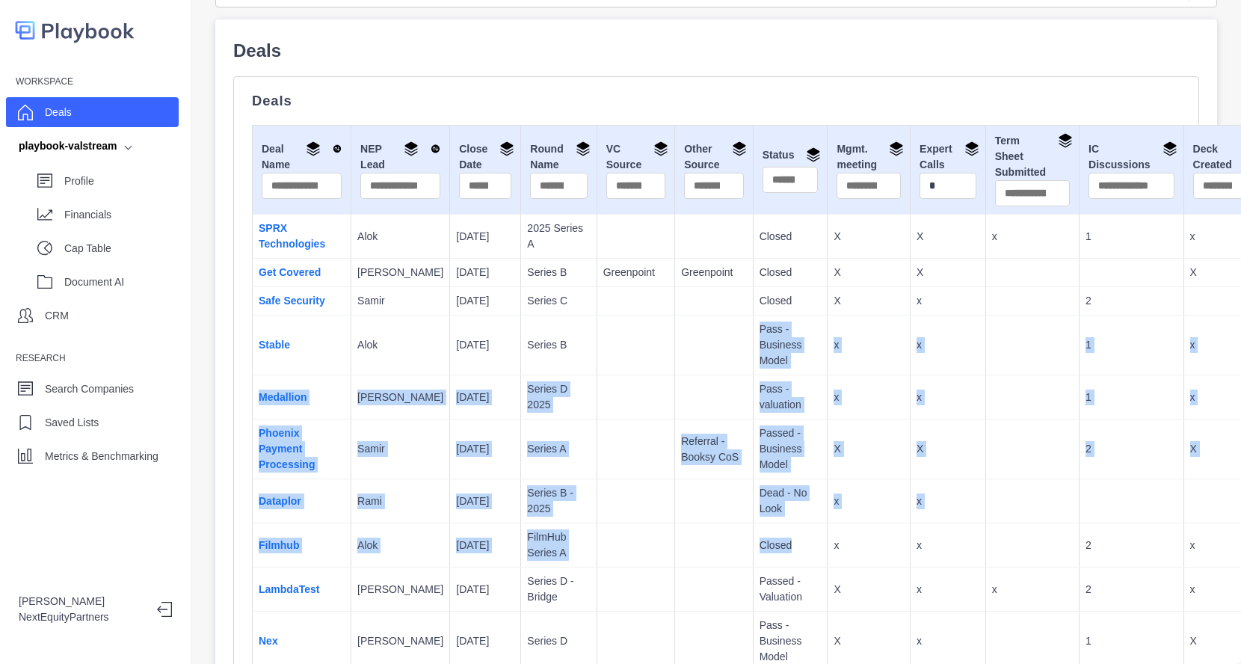
drag, startPoint x: 664, startPoint y: 552, endPoint x: 584, endPoint y: 351, distance: 216.4
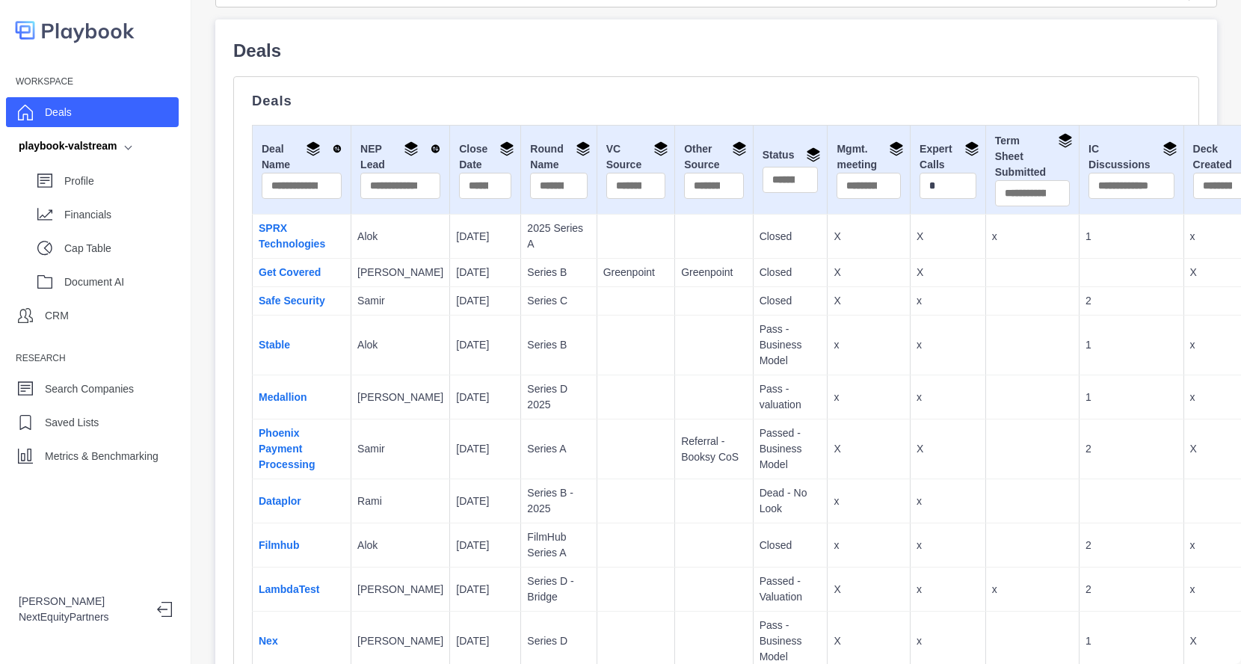
drag, startPoint x: 584, startPoint y: 351, endPoint x: 587, endPoint y: 359, distance: 8.1
click at [597, 359] on td at bounding box center [636, 345] width 78 height 60
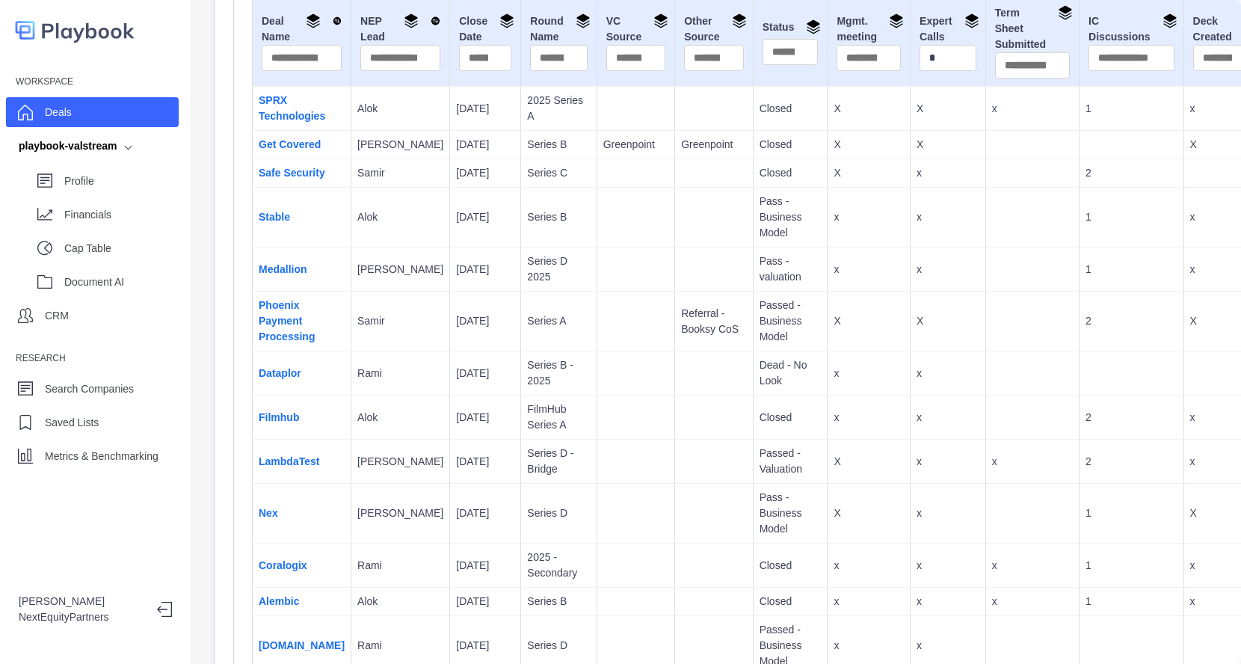
scroll to position [164, 0]
click at [450, 155] on td "[DATE]" at bounding box center [485, 145] width 71 height 28
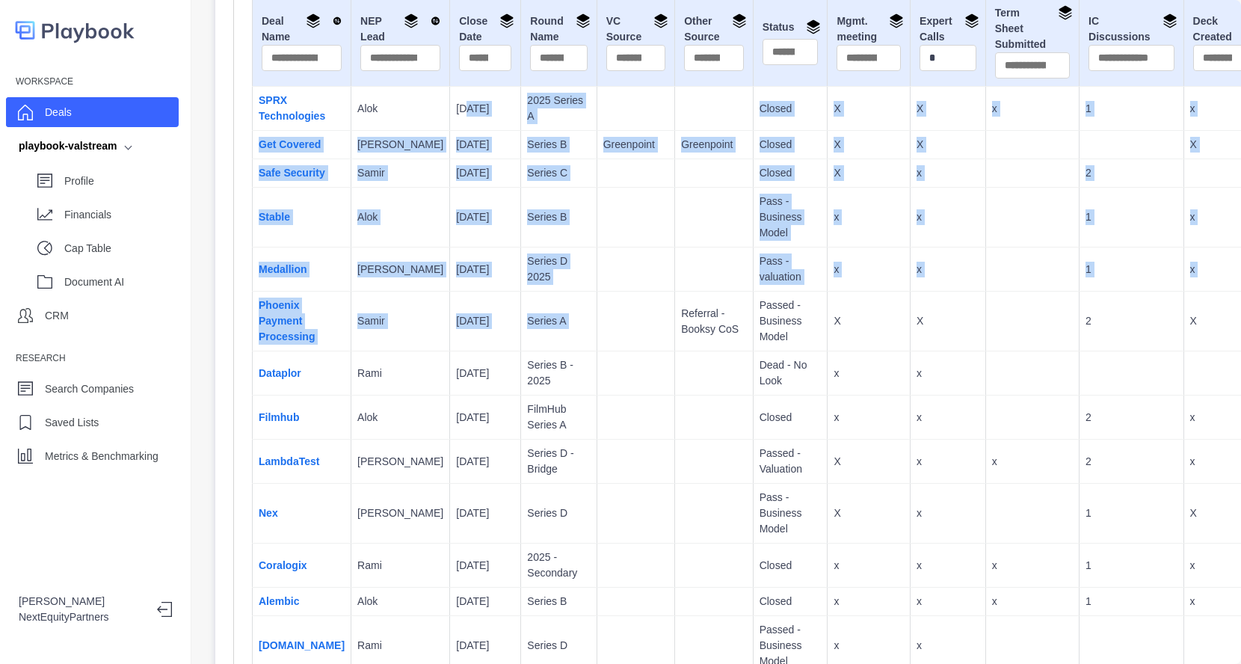
drag, startPoint x: 410, startPoint y: 94, endPoint x: 552, endPoint y: 321, distance: 268.0
click at [597, 321] on td at bounding box center [636, 322] width 78 height 60
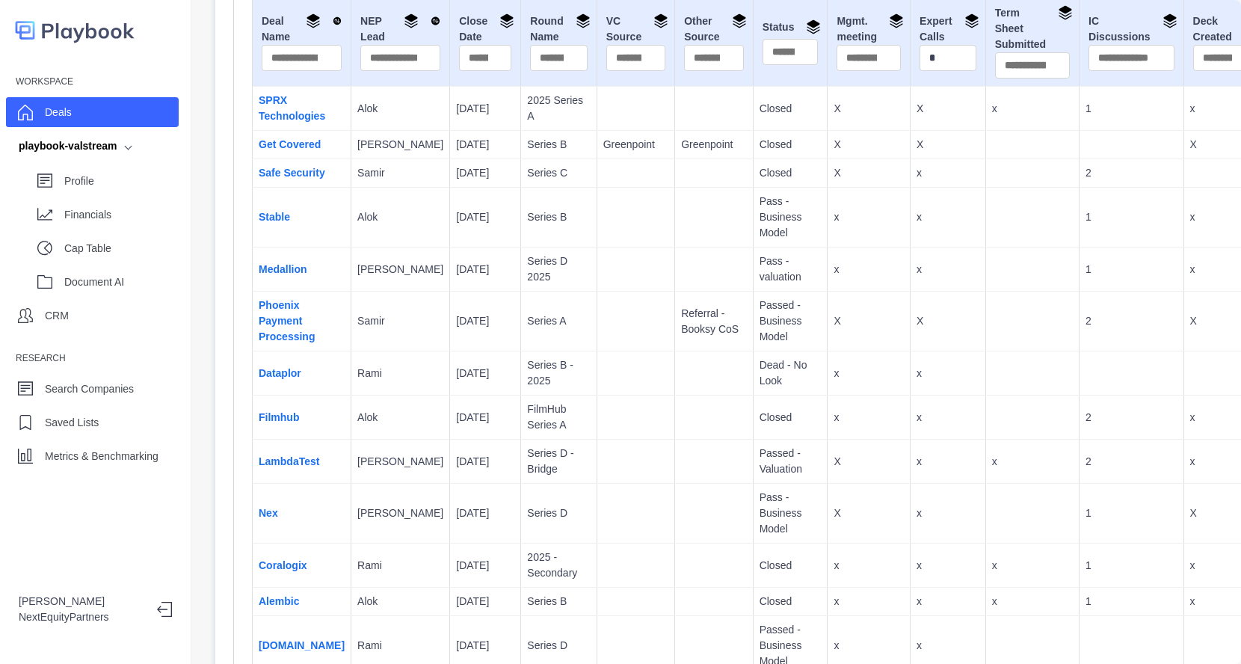
click at [108, 198] on div "Profile Financials Cap Table Document AI" at bounding box center [92, 228] width 173 height 135
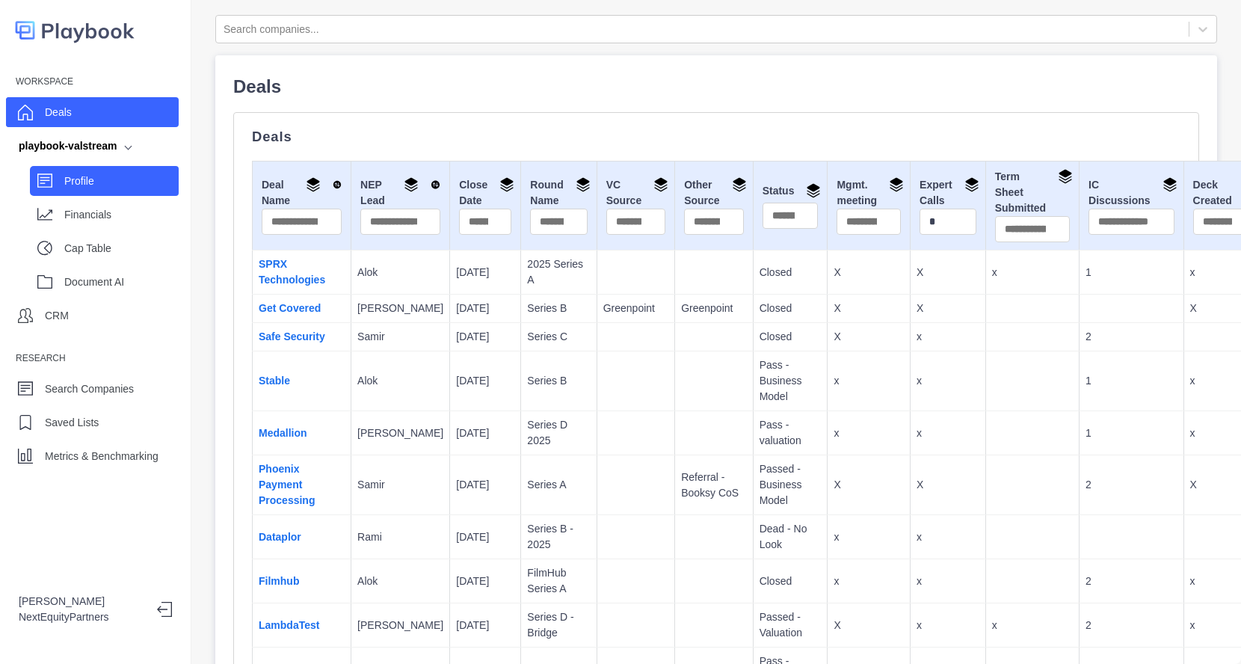
click at [128, 176] on p "Profile" at bounding box center [121, 181] width 114 height 16
